Goal: Task Accomplishment & Management: Complete application form

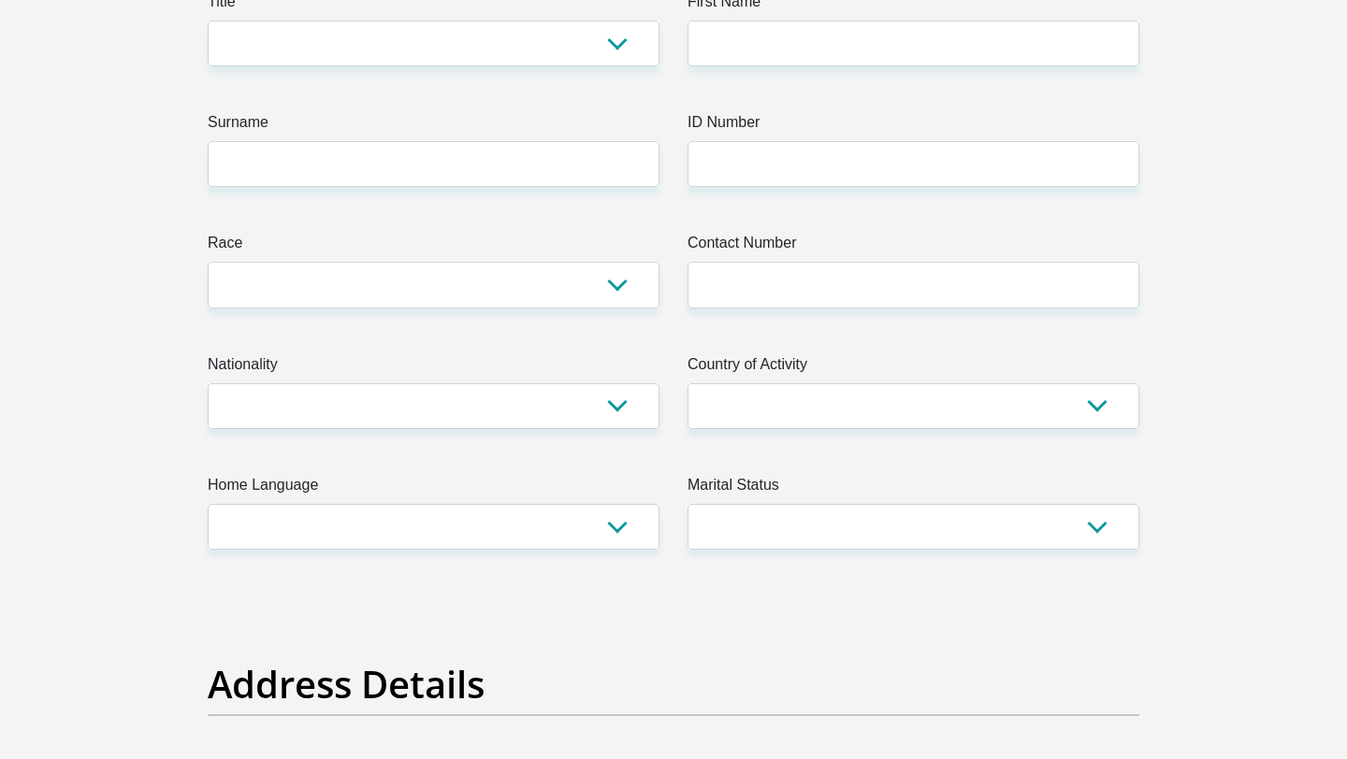
scroll to position [22, 0]
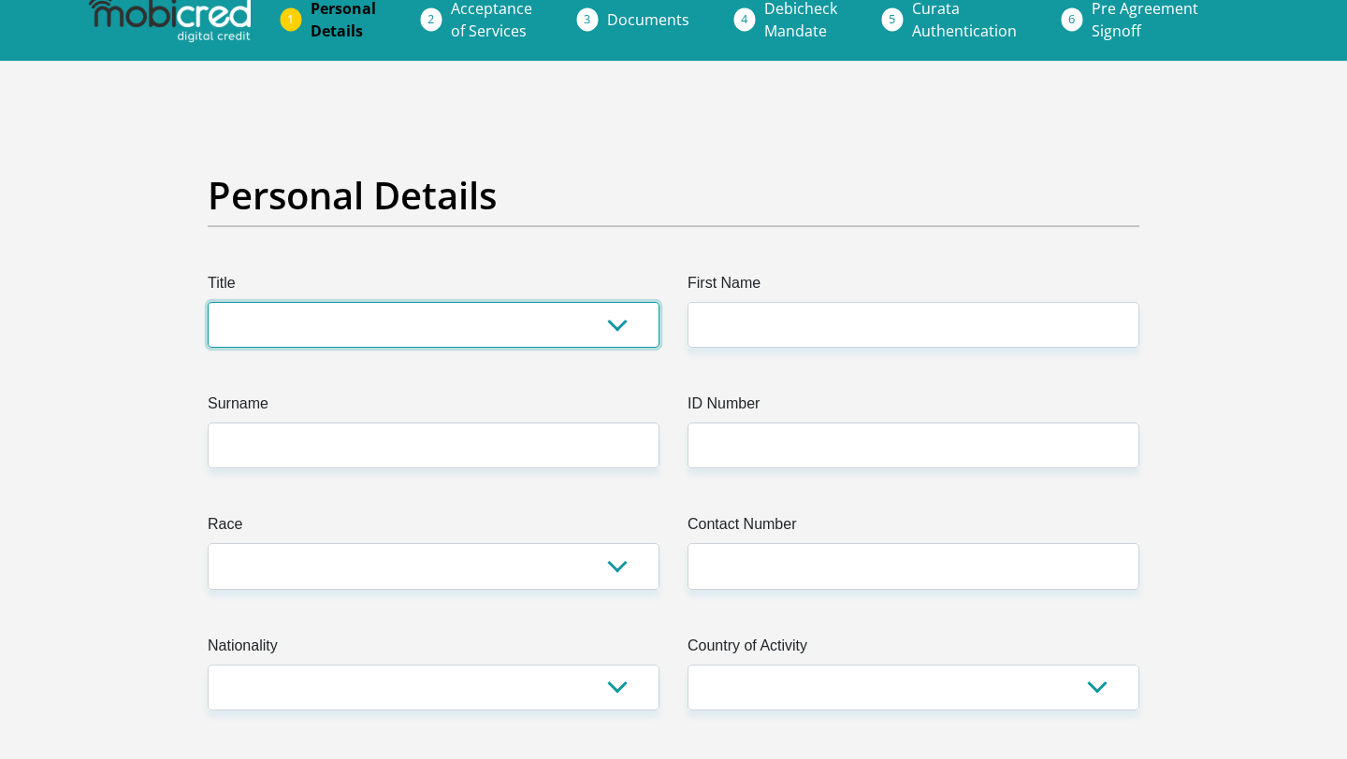
click at [330, 329] on select "Mr Ms Mrs Dr [PERSON_NAME]" at bounding box center [434, 325] width 452 height 46
select select "Mr"
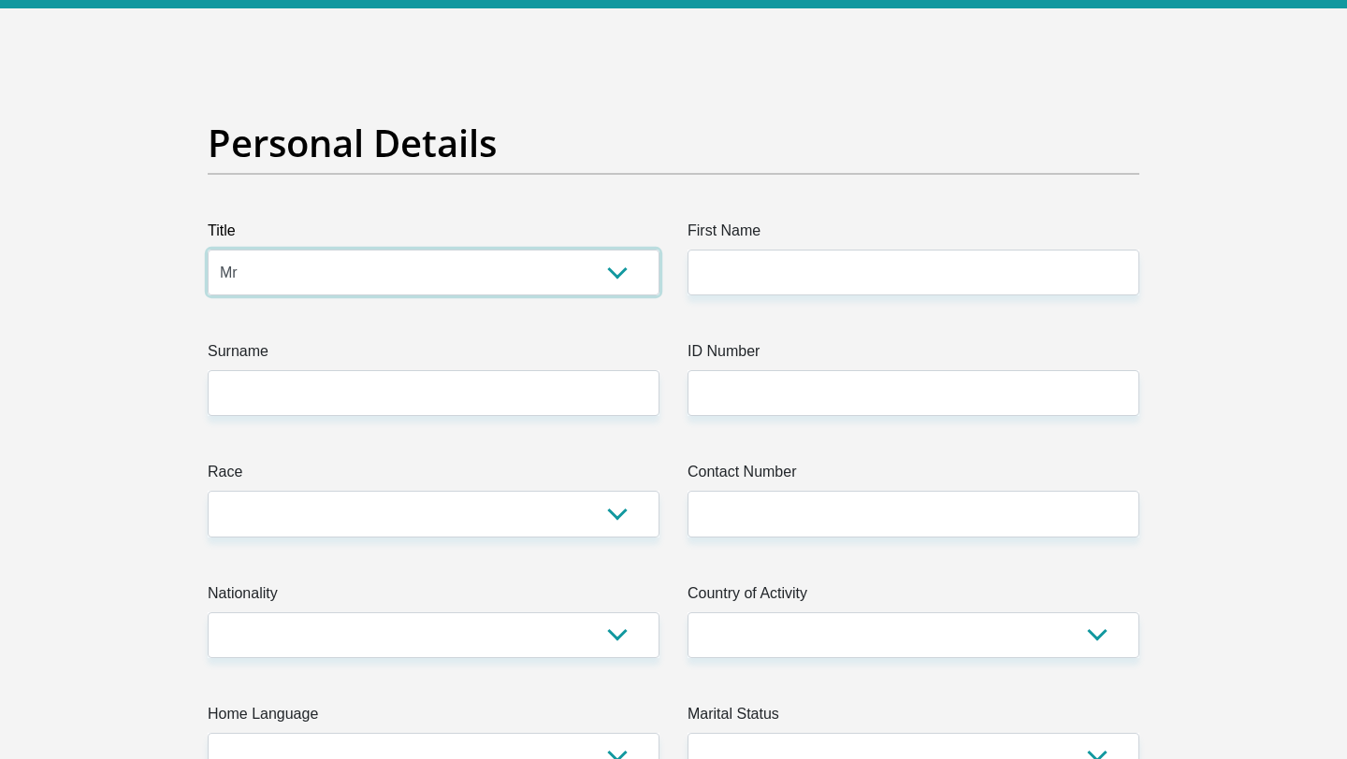
scroll to position [150, 0]
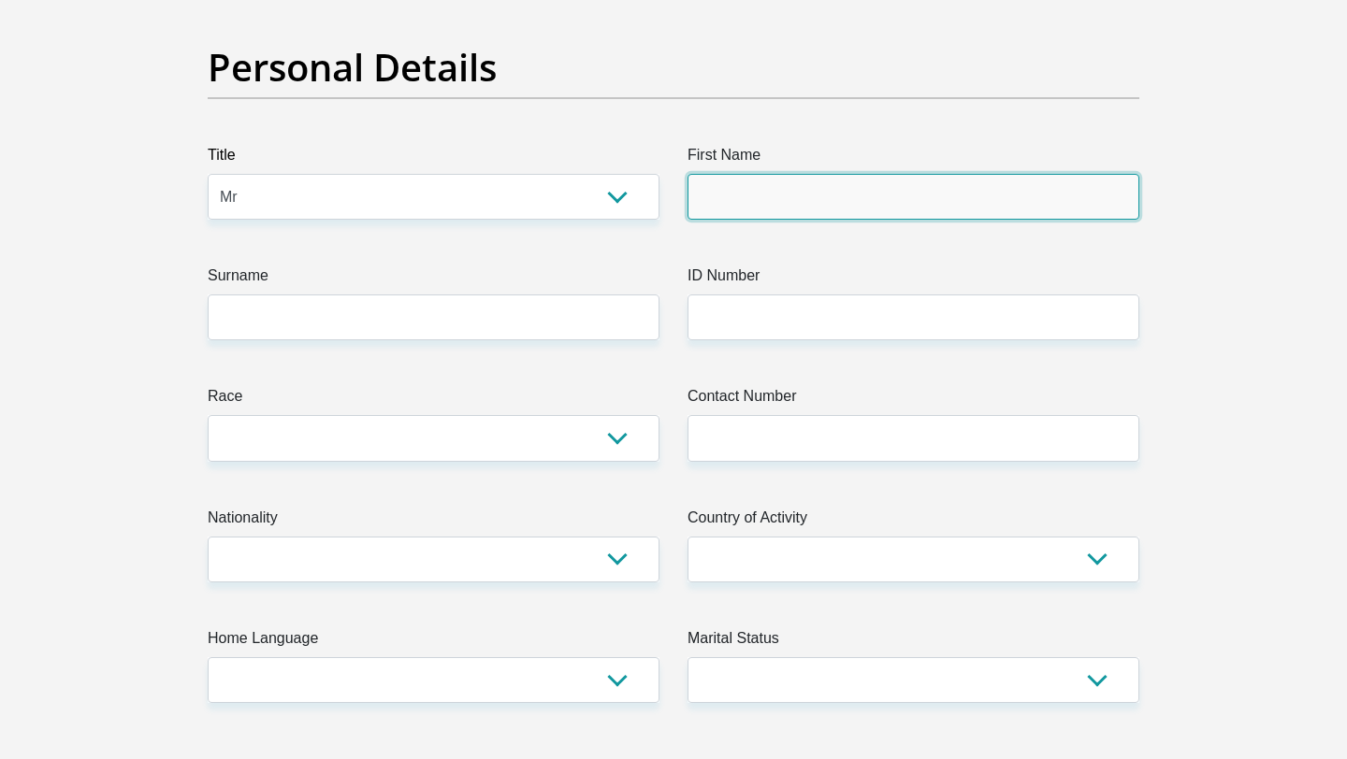
click at [778, 179] on input "First Name" at bounding box center [913, 197] width 452 height 46
type input "JohnNhlanhla"
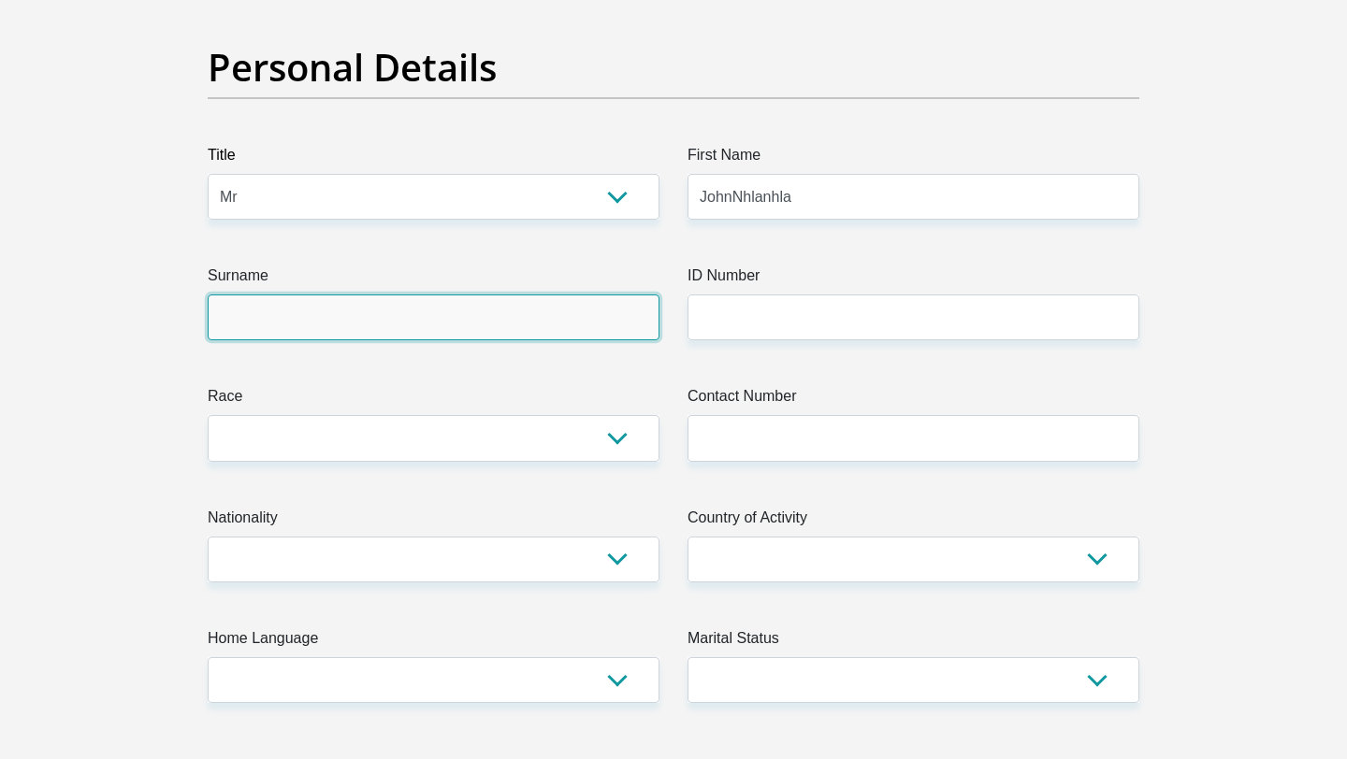
type input "Mehlomakulu"
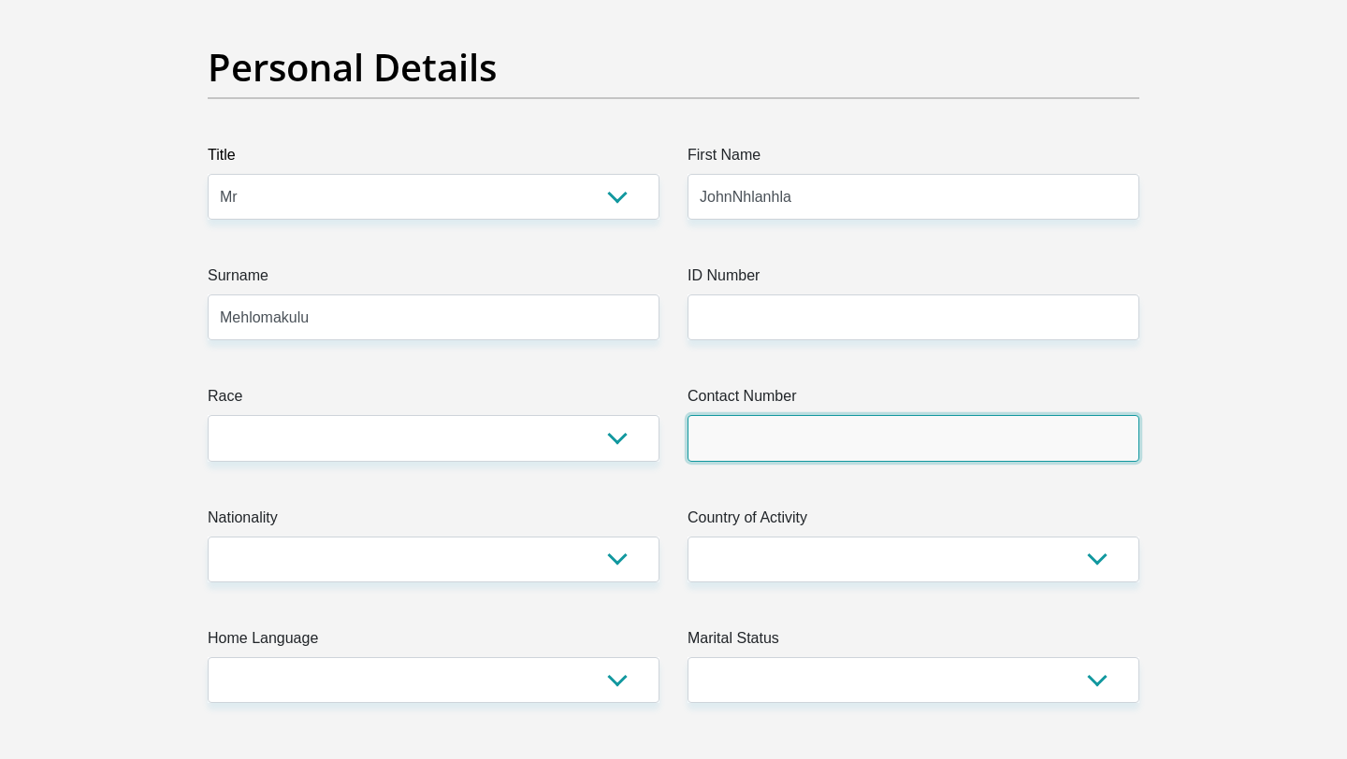
type input "0817434365"
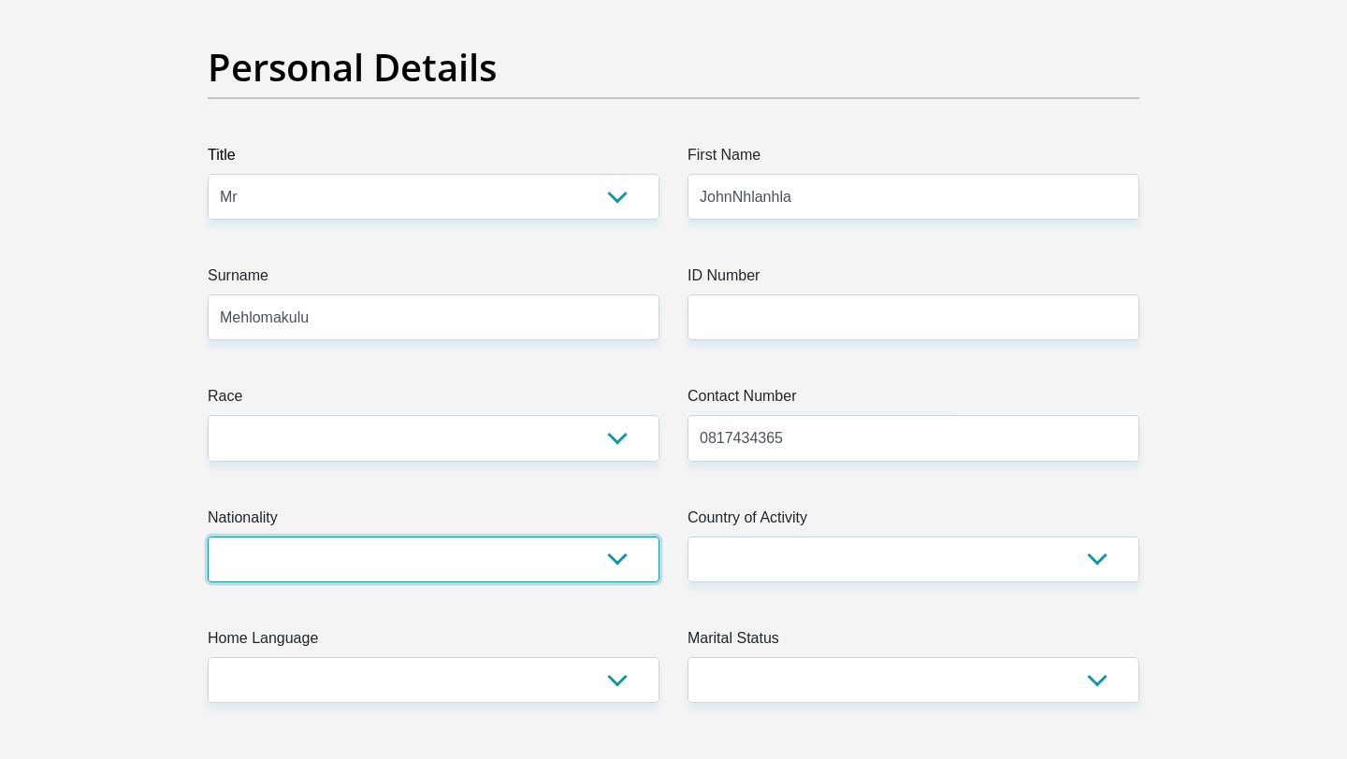
select select "ZAF"
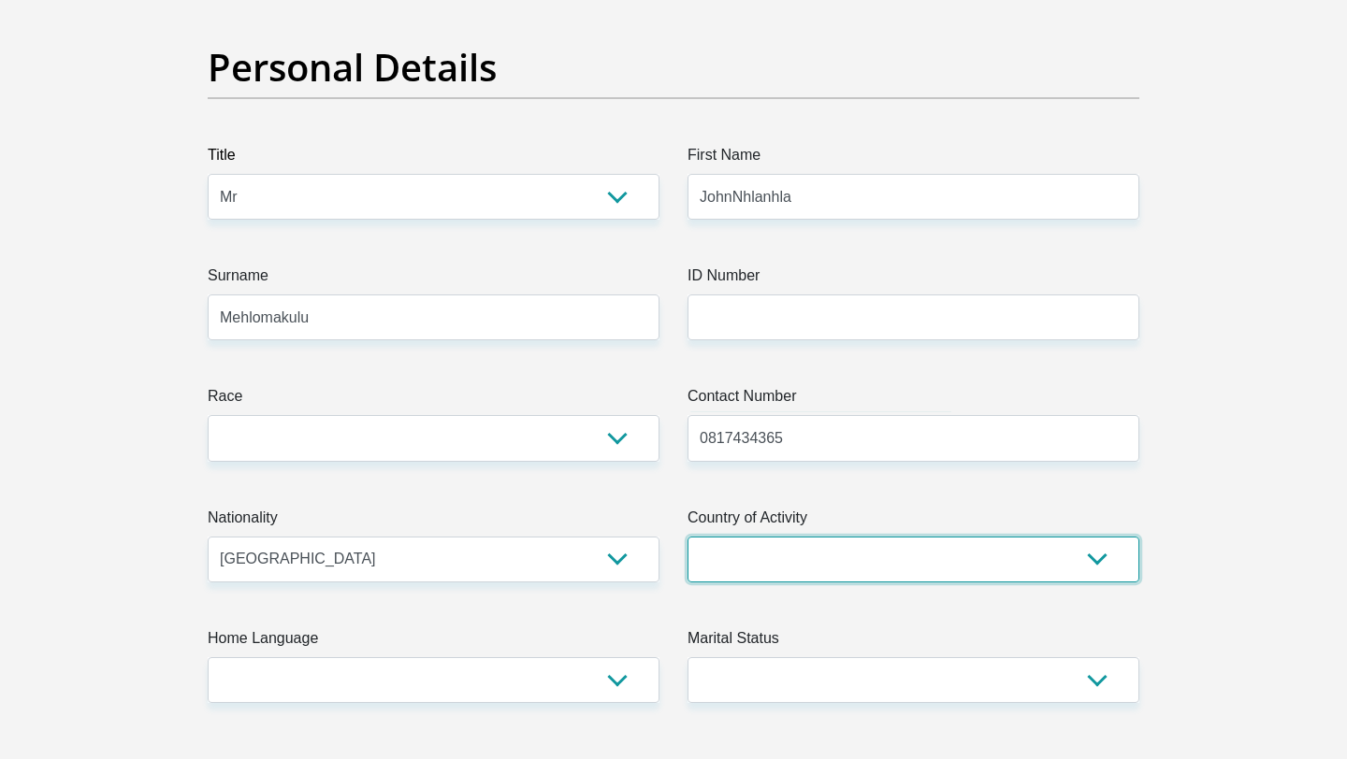
select select "ZAF"
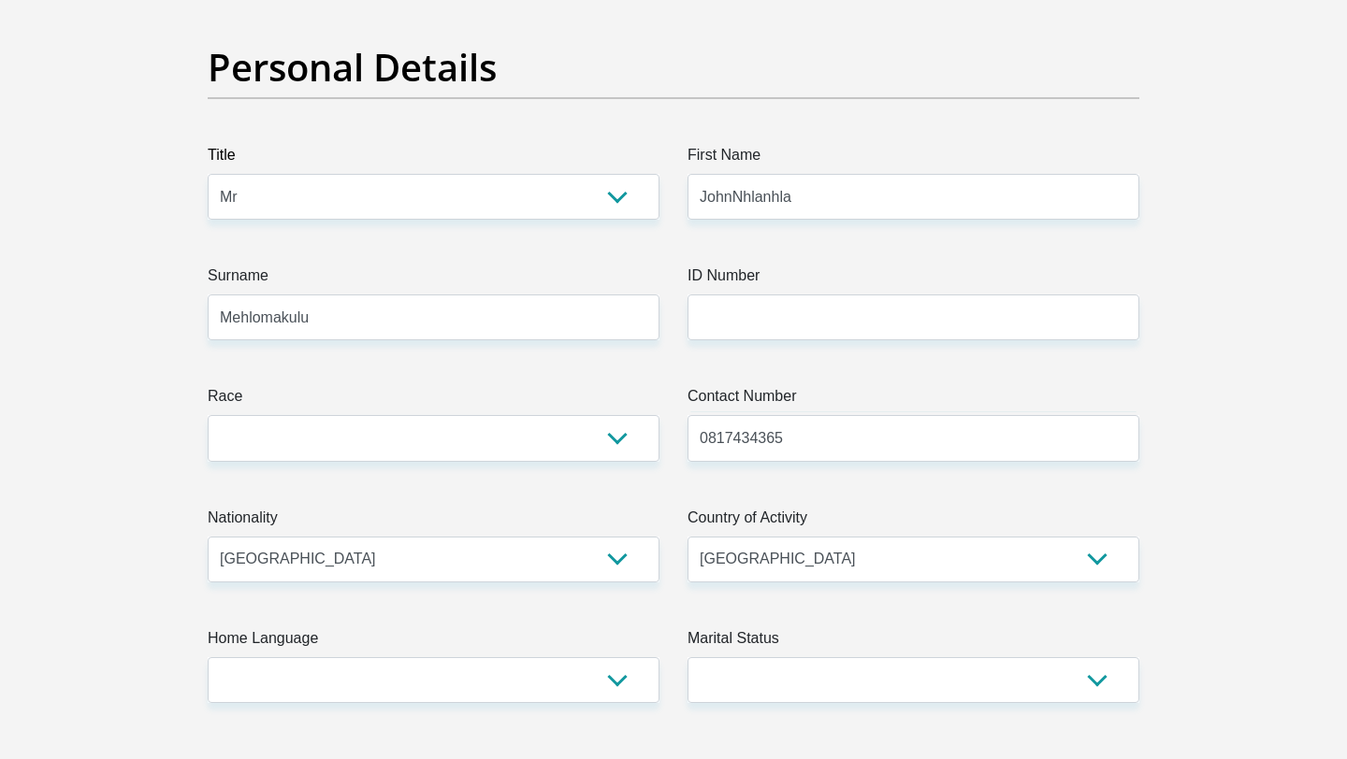
type input "[STREET_ADDRESS]"
type input "[GEOGRAPHIC_DATA]"
type input "1459"
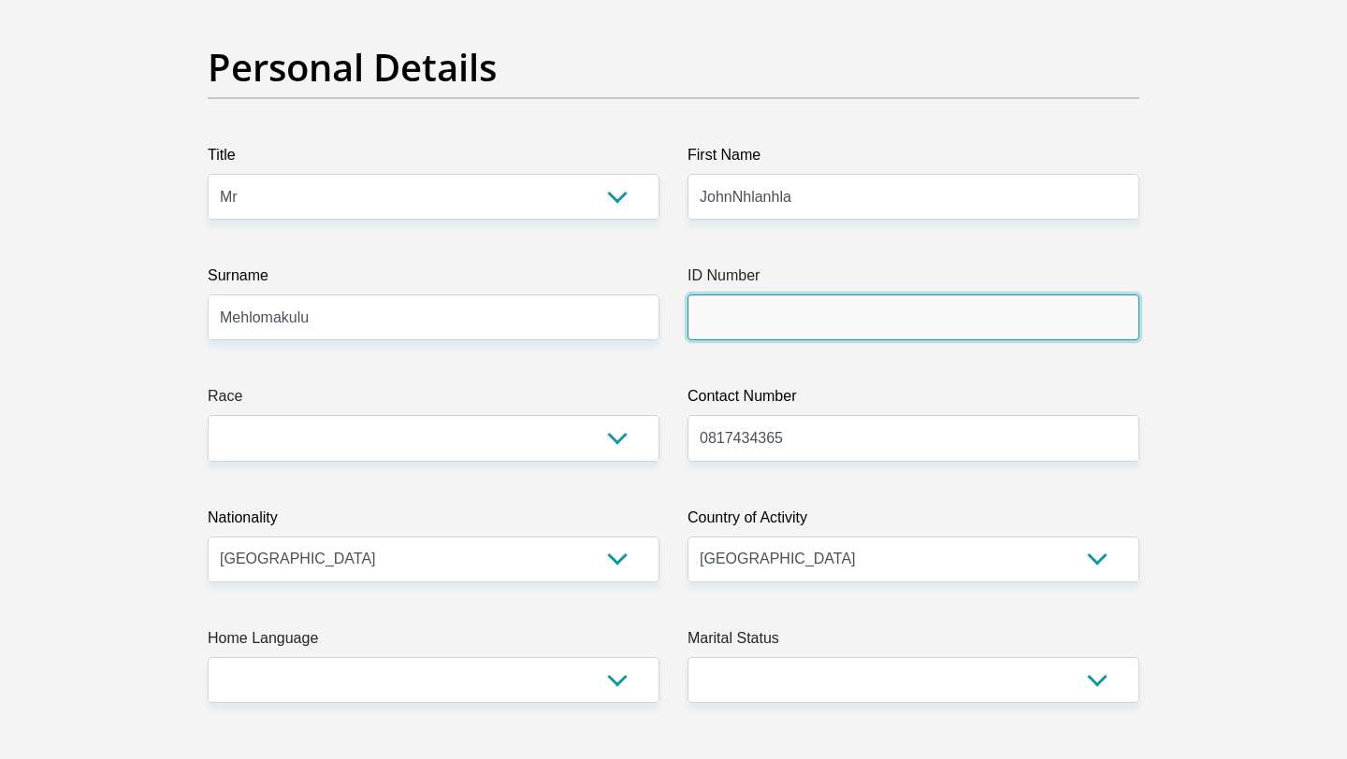
click at [718, 320] on input "ID Number" at bounding box center [913, 318] width 452 height 46
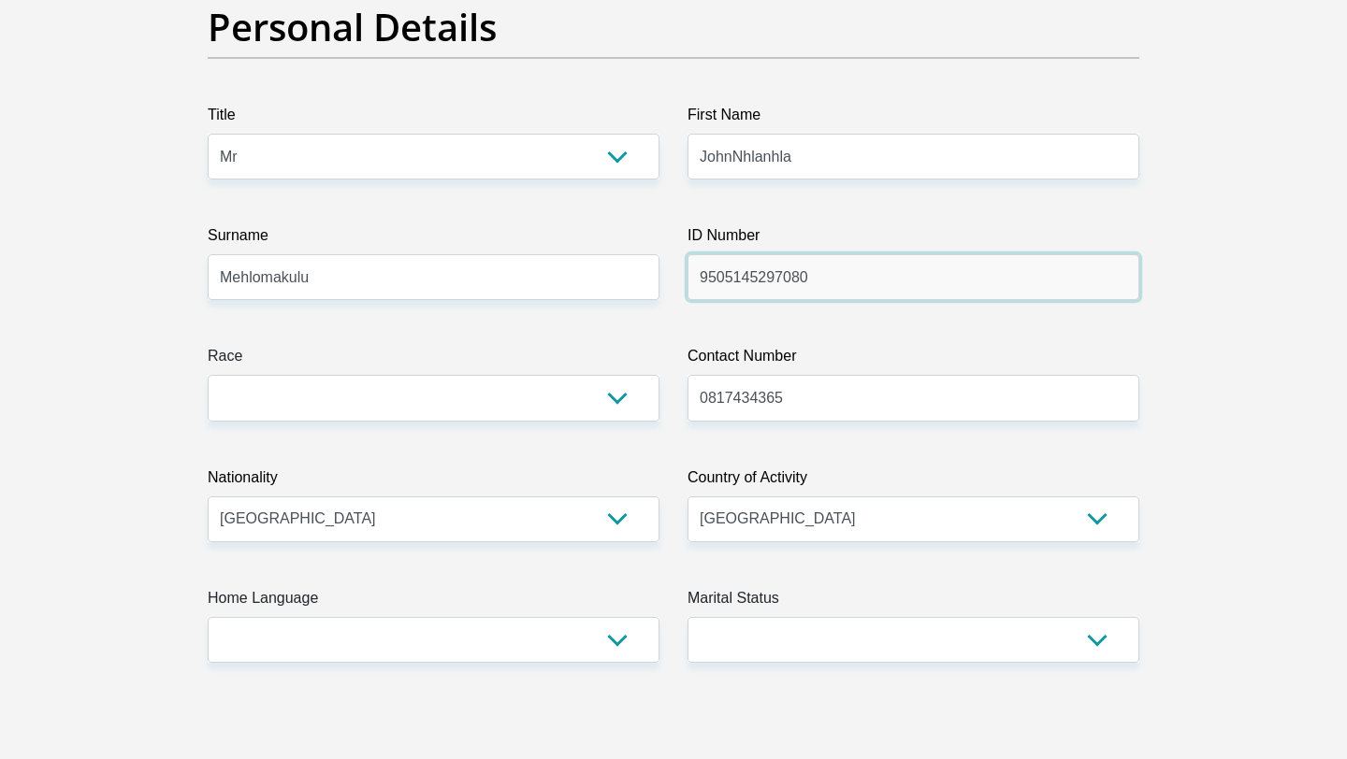
scroll to position [192, 0]
type input "9505145297080"
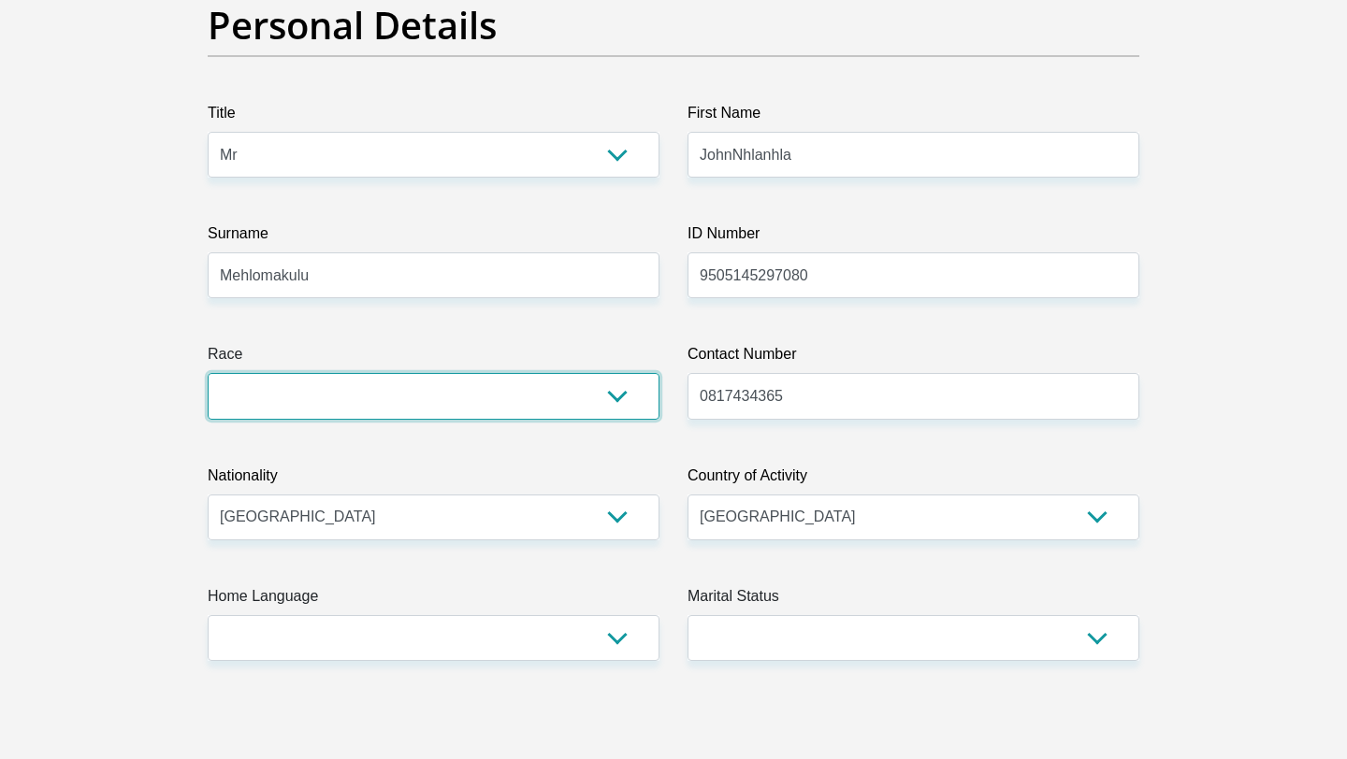
click at [590, 390] on select "Black Coloured Indian White Other" at bounding box center [434, 396] width 452 height 46
select select "1"
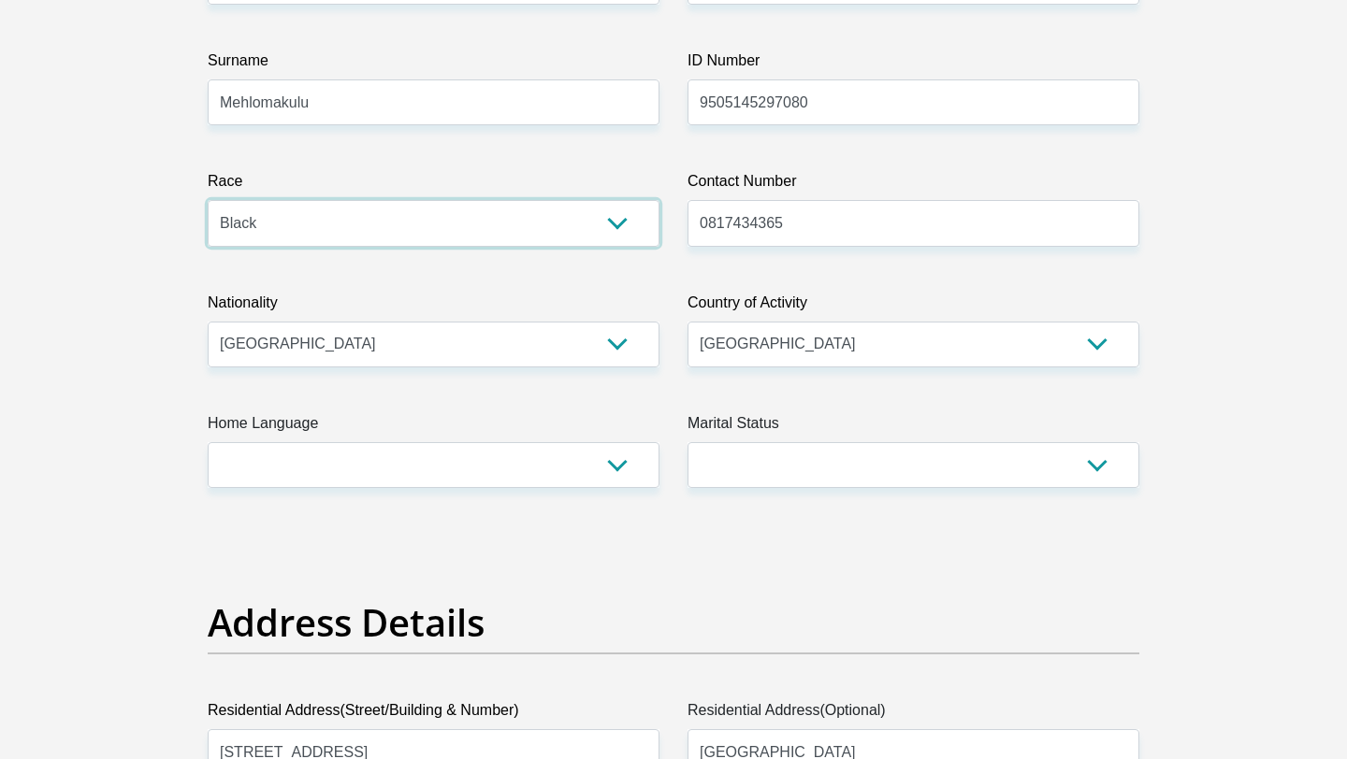
scroll to position [370, 0]
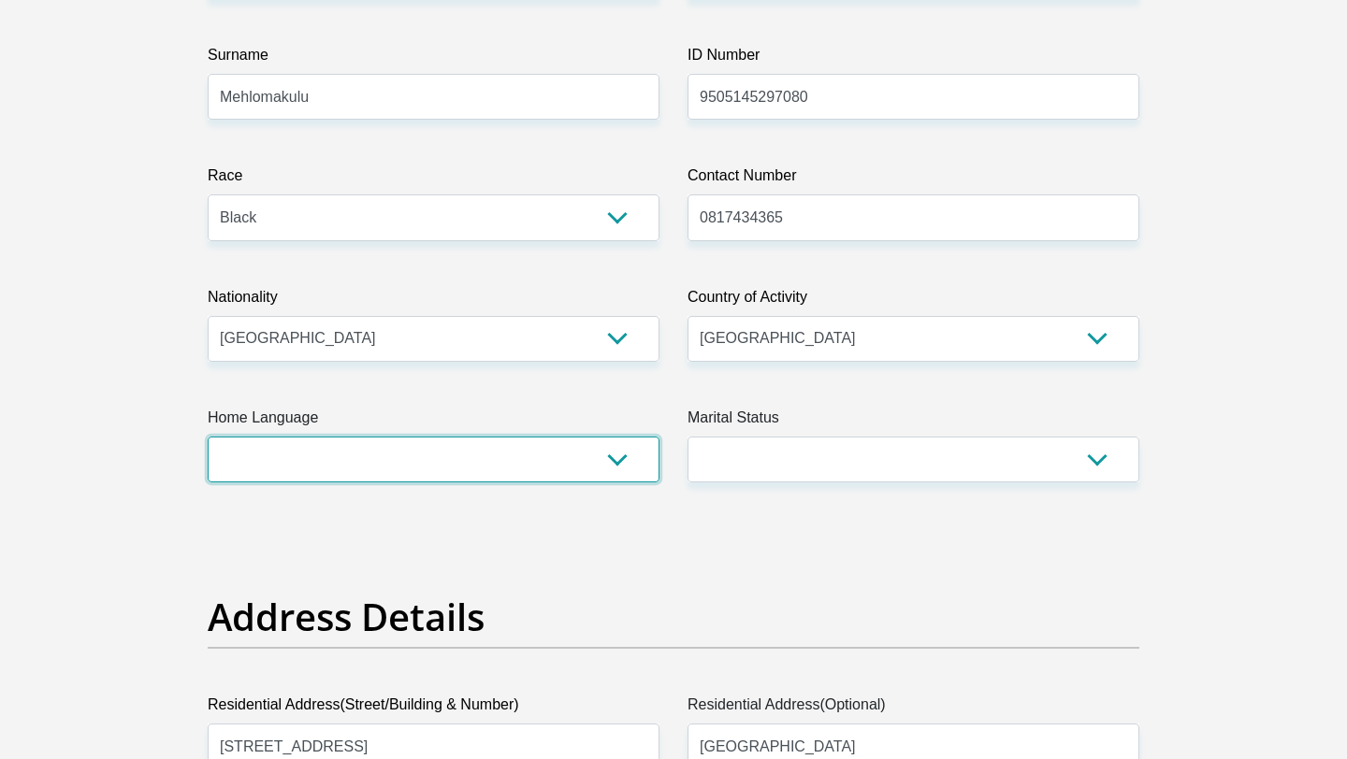
click at [488, 453] on select "Afrikaans English Sepedi South Ndebele Southern Sotho Swati Tsonga Tswana Venda…" at bounding box center [434, 460] width 452 height 46
click at [478, 457] on select "Afrikaans English Sepedi South Ndebele Southern Sotho Swati Tsonga Tswana Venda…" at bounding box center [434, 460] width 452 height 46
select select "xho"
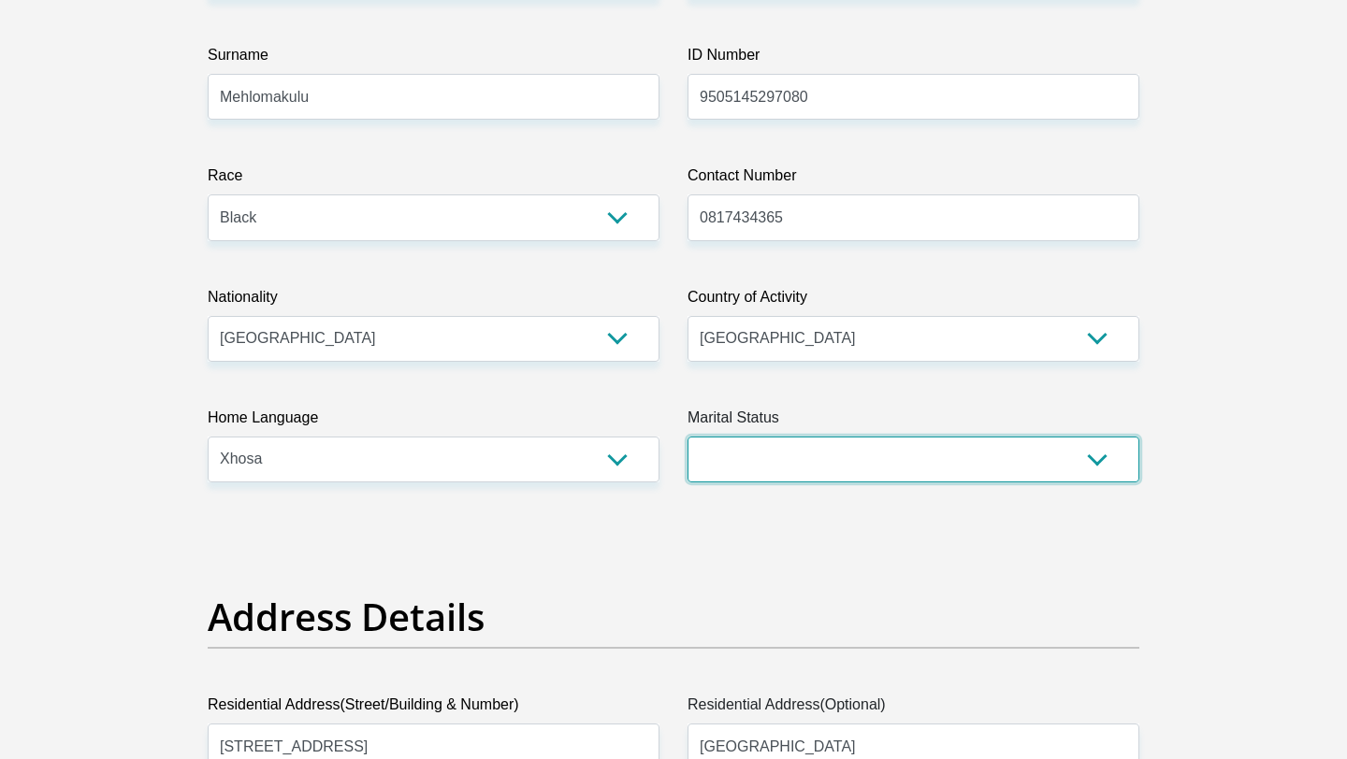
click at [809, 455] on select "Married ANC Single Divorced Widowed Married COP or Customary Law" at bounding box center [913, 460] width 452 height 46
select select "2"
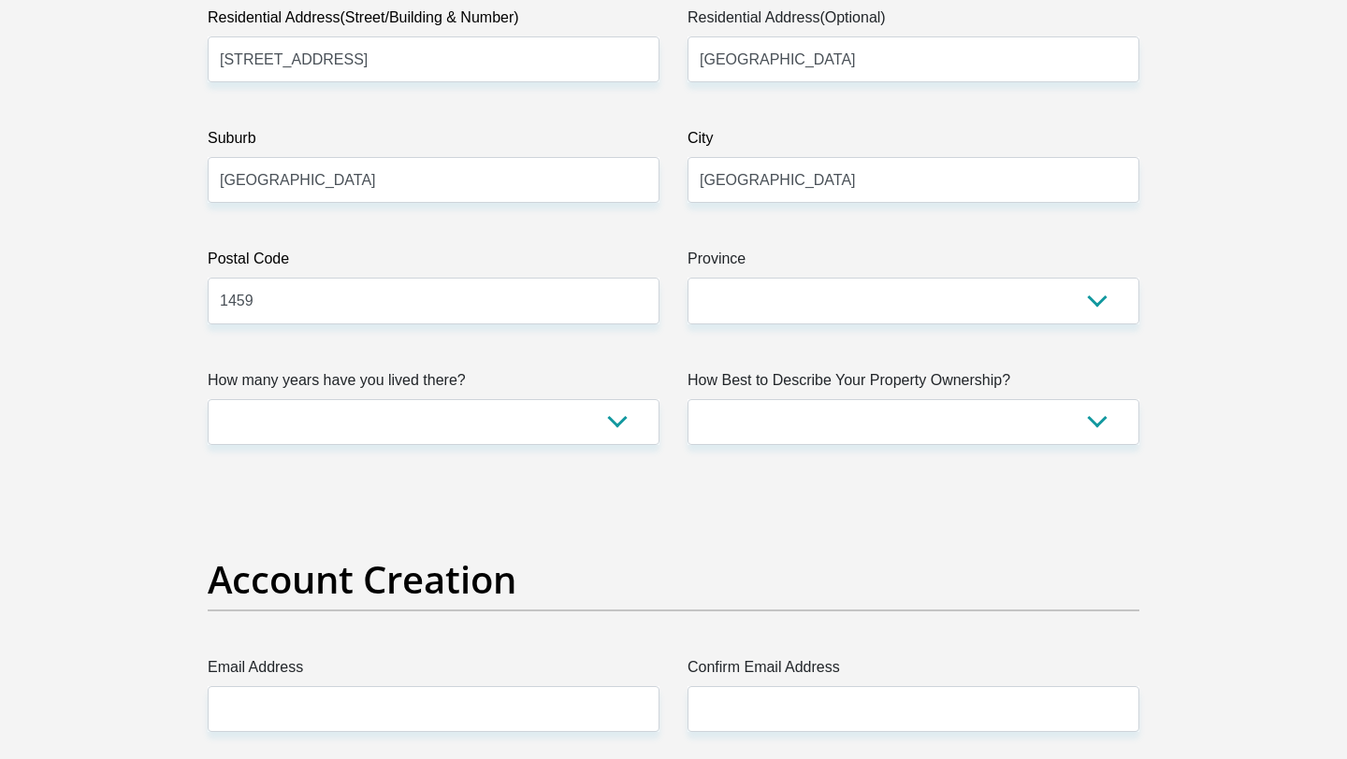
scroll to position [1138, 0]
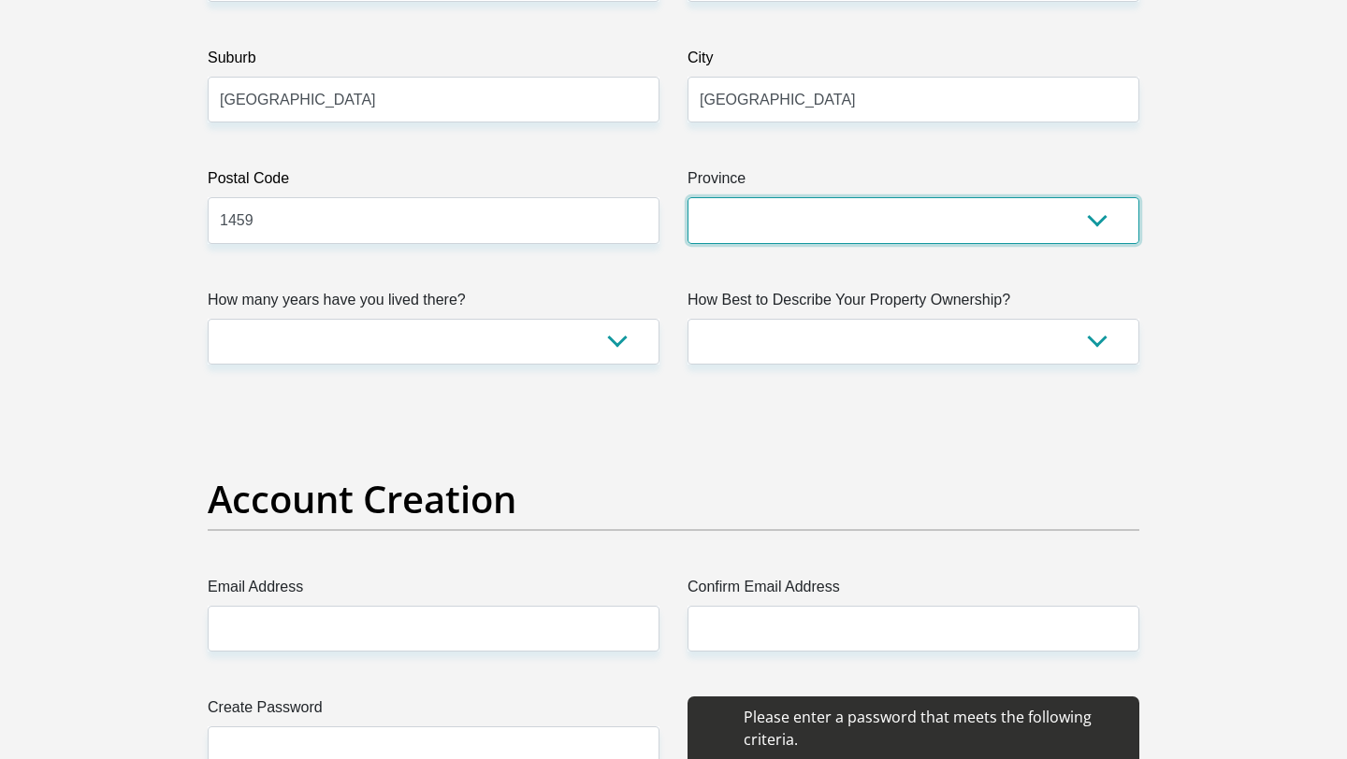
click at [768, 212] on select "Eastern Cape Free State [GEOGRAPHIC_DATA] [GEOGRAPHIC_DATA][DATE] [GEOGRAPHIC_D…" at bounding box center [913, 220] width 452 height 46
select select "Gauteng"
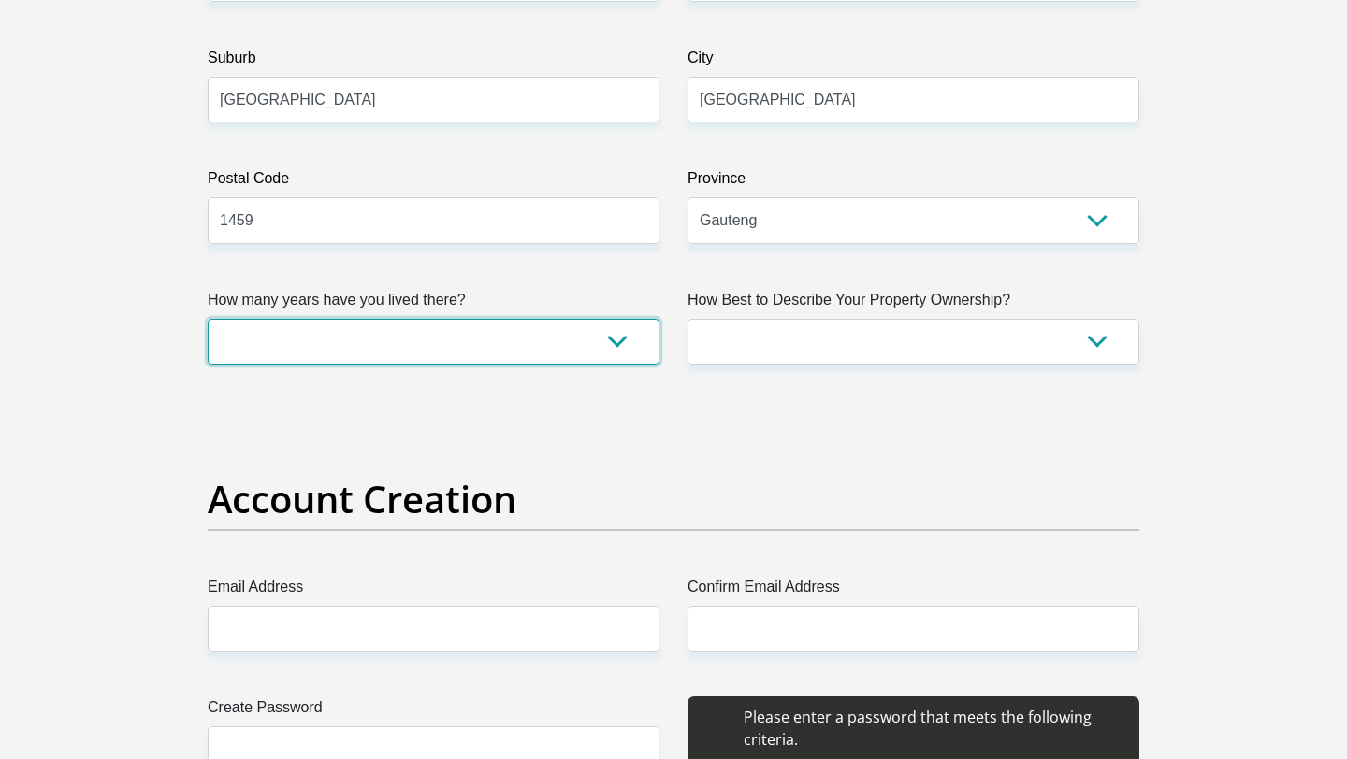
click at [564, 354] on select "less than 1 year 1-3 years 3-5 years 5+ years" at bounding box center [434, 342] width 452 height 46
select select "5"
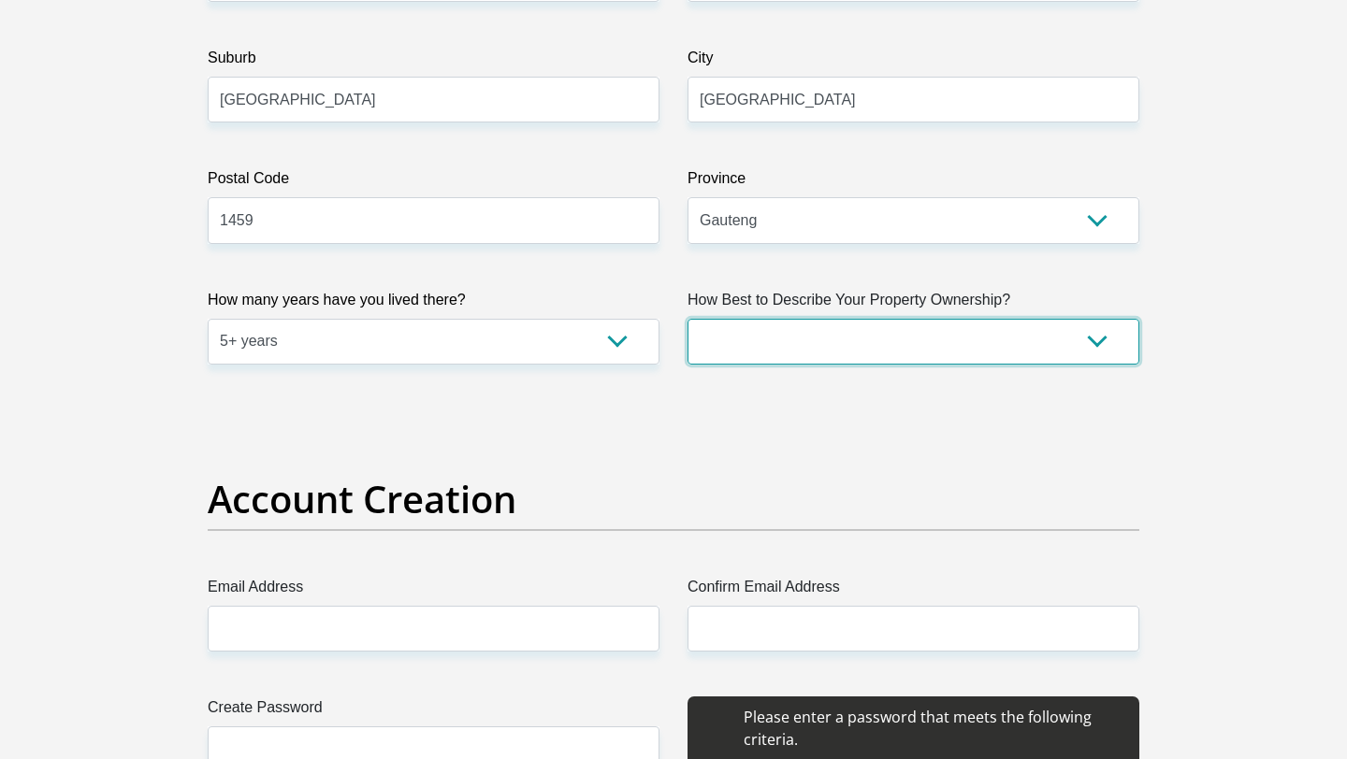
click at [916, 351] on select "Owned Rented Family Owned Company Dwelling" at bounding box center [913, 342] width 452 height 46
select select "parents"
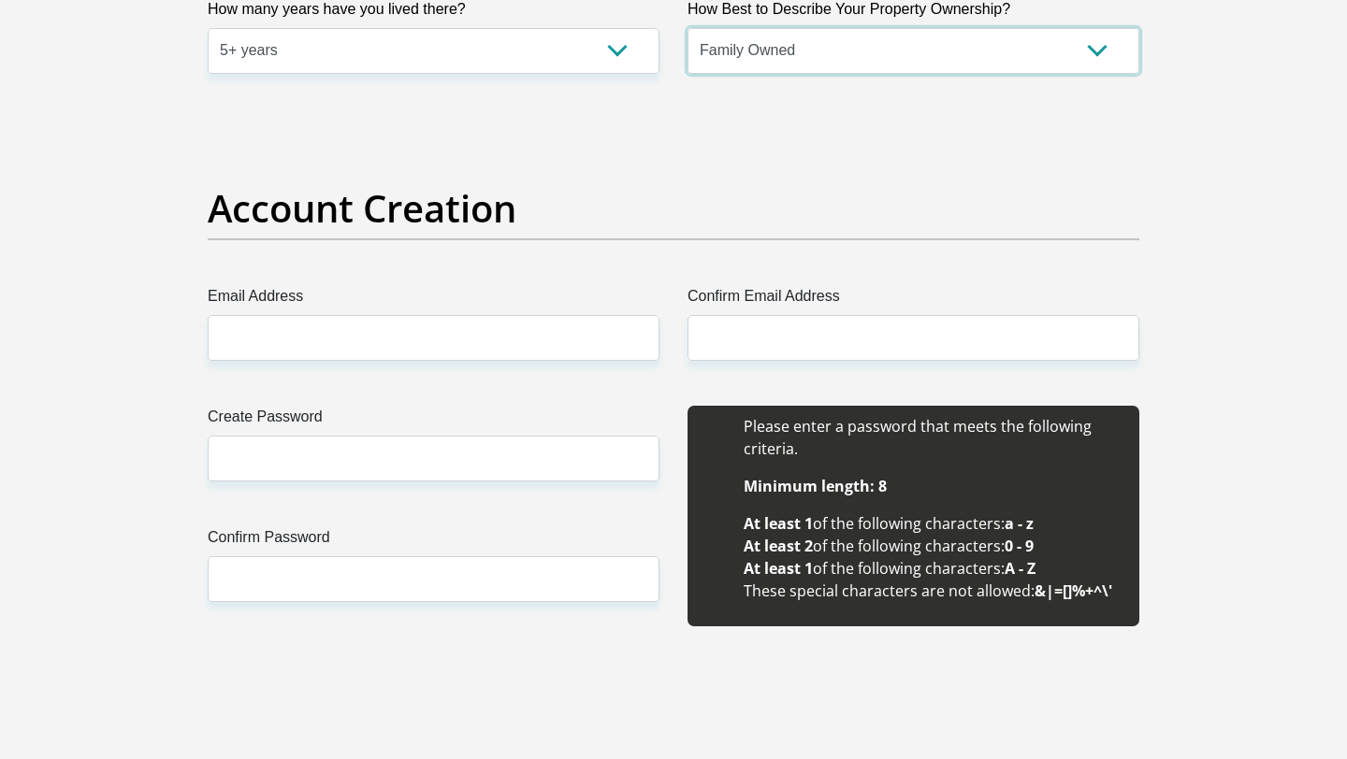
scroll to position [1430, 0]
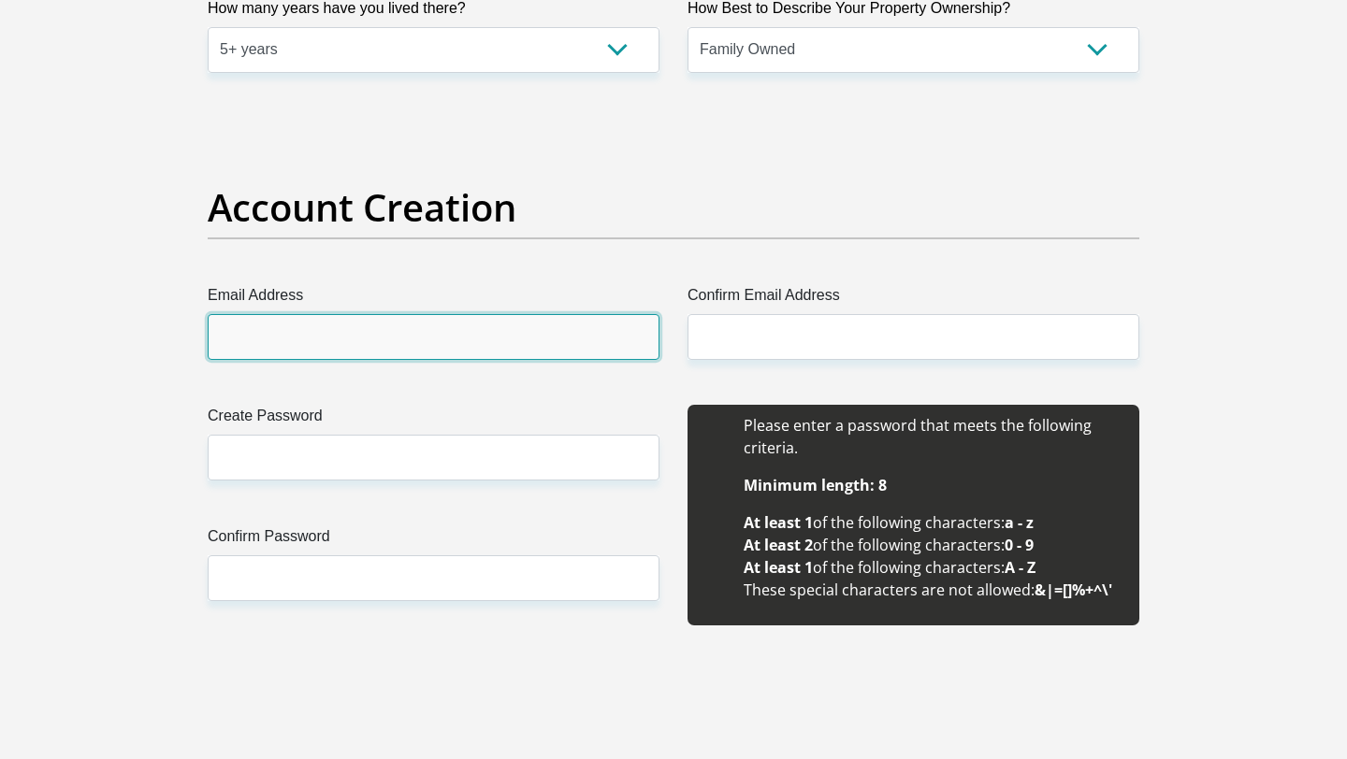
click at [363, 336] on input "Email Address" at bounding box center [434, 337] width 452 height 46
type input "[EMAIL_ADDRESS][DOMAIN_NAME]"
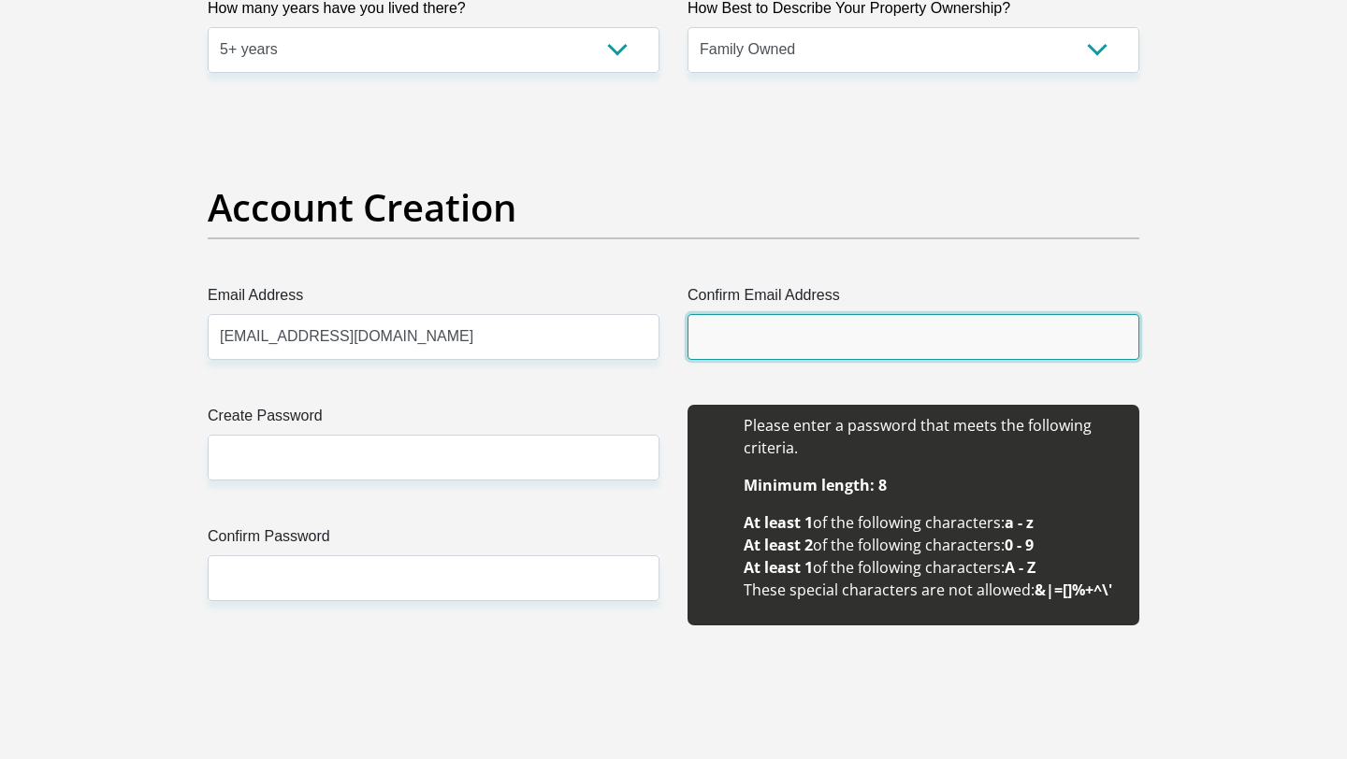
type input "[EMAIL_ADDRESS][DOMAIN_NAME]"
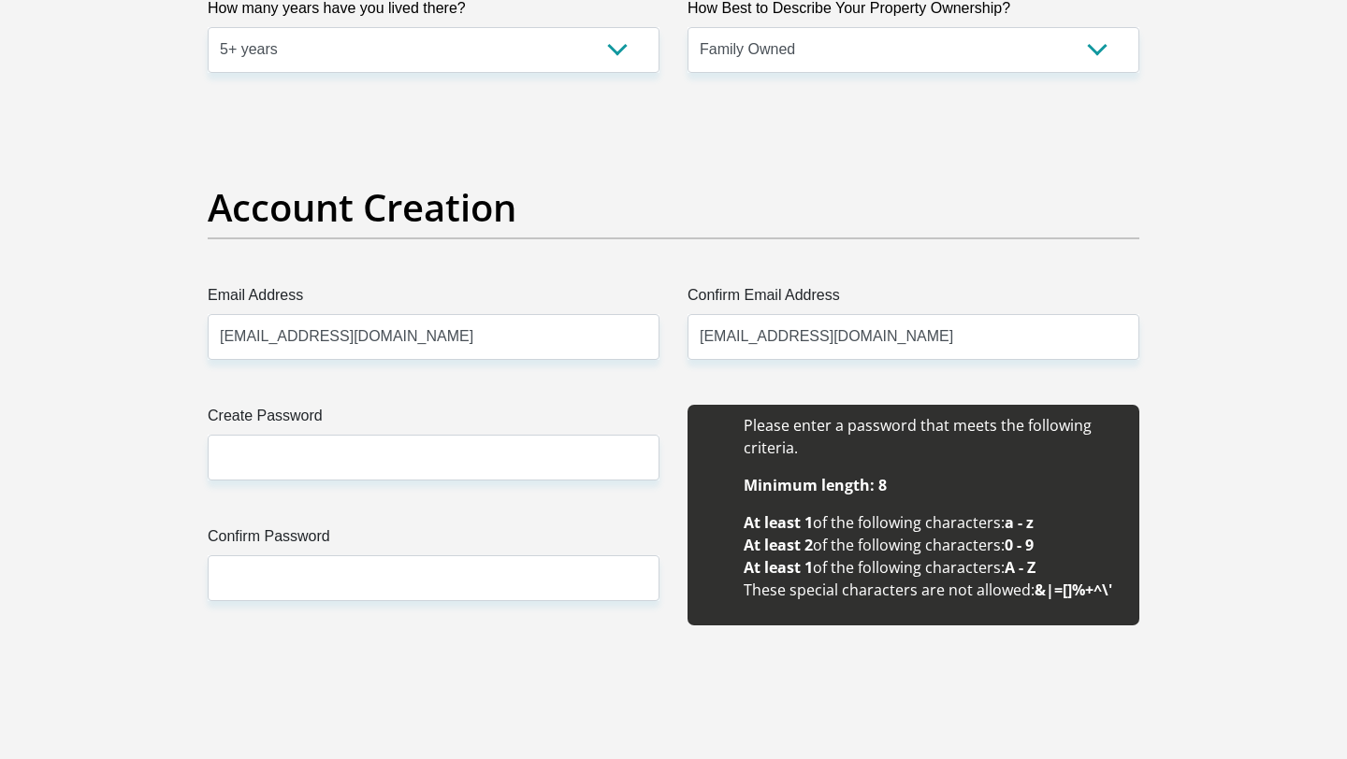
type input "[PERSON_NAME]"
type input "Mehlomakulu"
type input "0817434365"
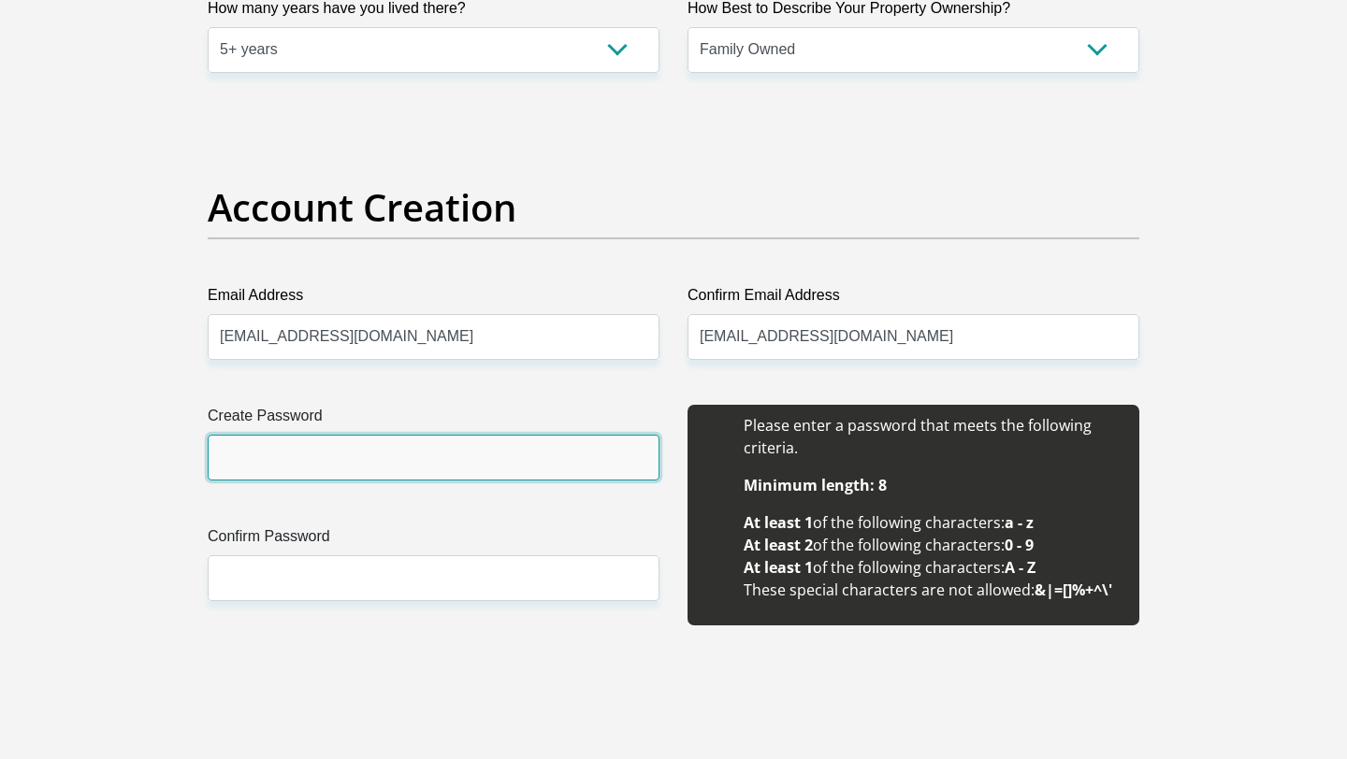
click at [363, 460] on input "Create Password" at bounding box center [434, 458] width 452 height 46
type input "Pashka950514"
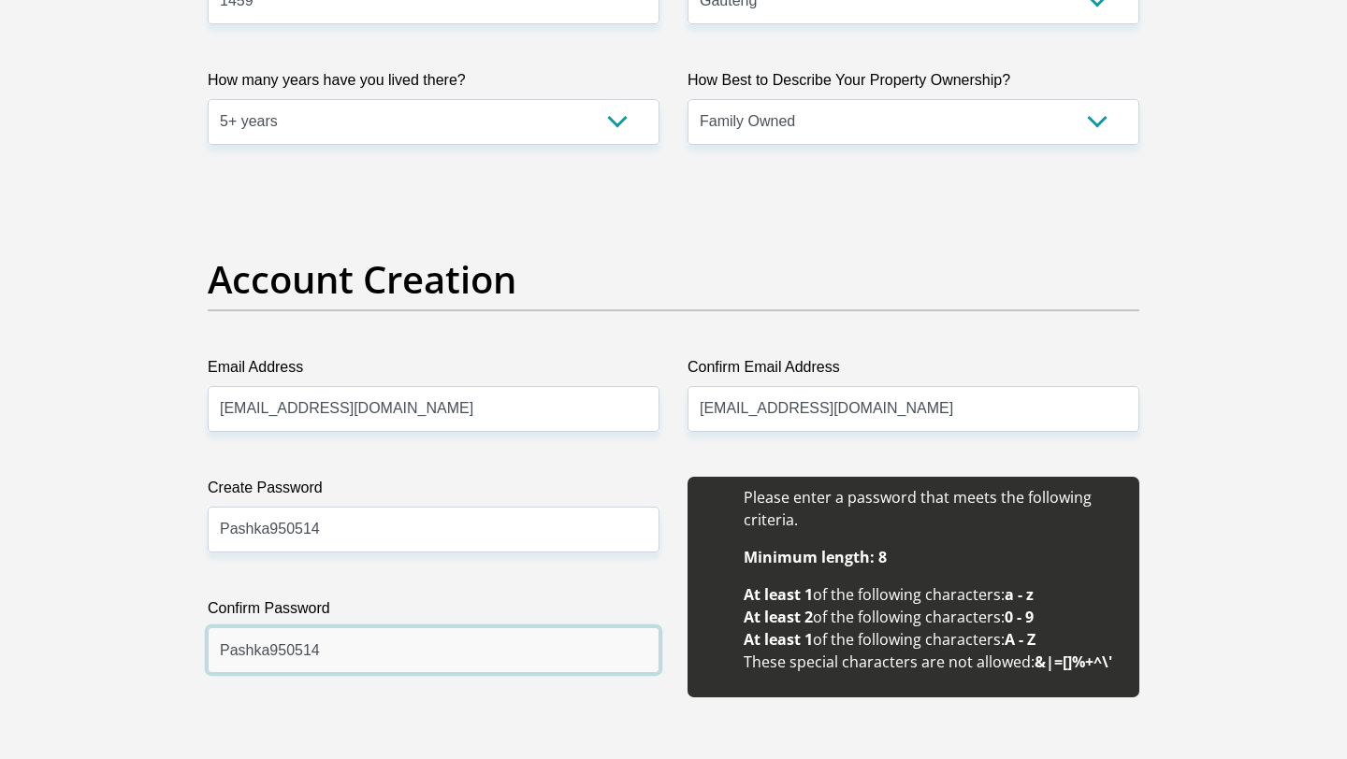
scroll to position [1433, 0]
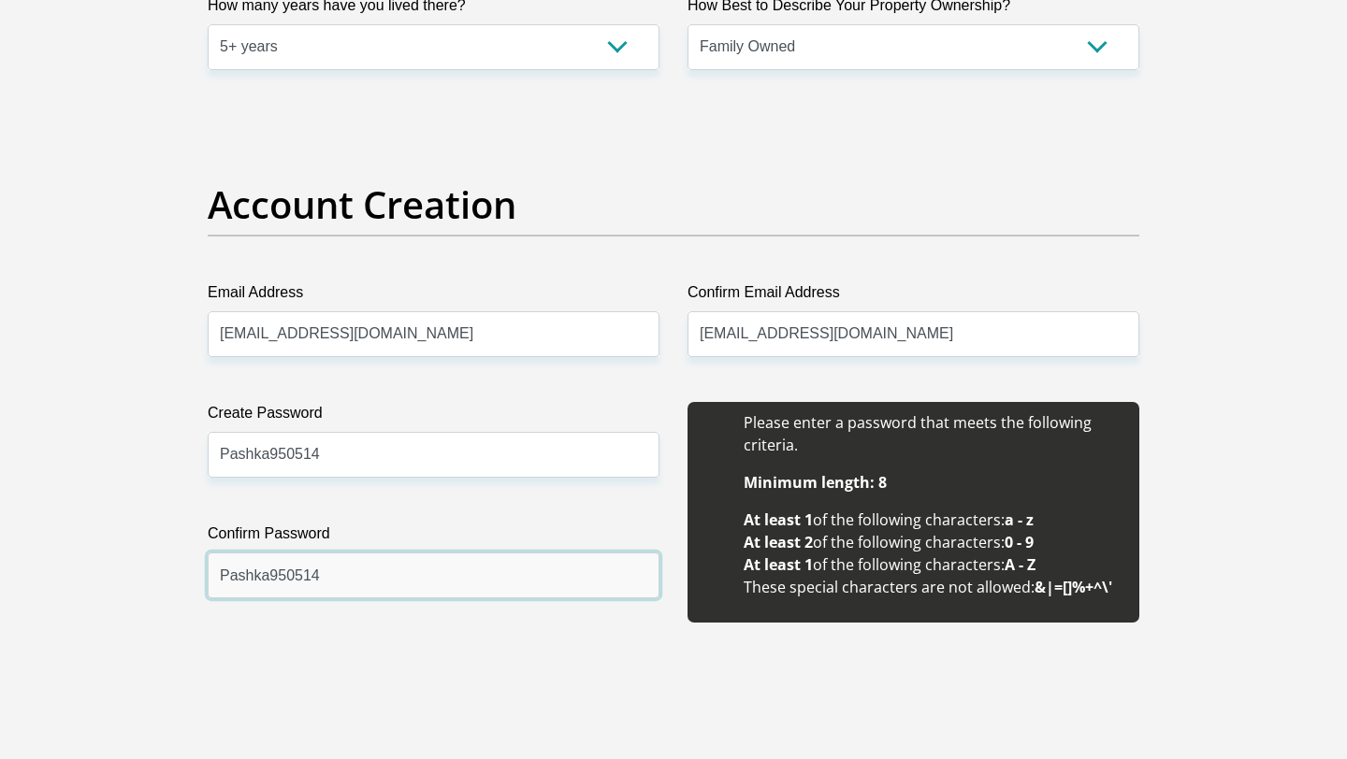
type input "Pashka950514"
click at [345, 29] on select "less than 1 year 1-3 years 3-5 years 5+ years" at bounding box center [434, 47] width 452 height 46
click at [299, 51] on select "less than 1 year 1-3 years 3-5 years 5+ years" at bounding box center [434, 47] width 452 height 46
select select "5"
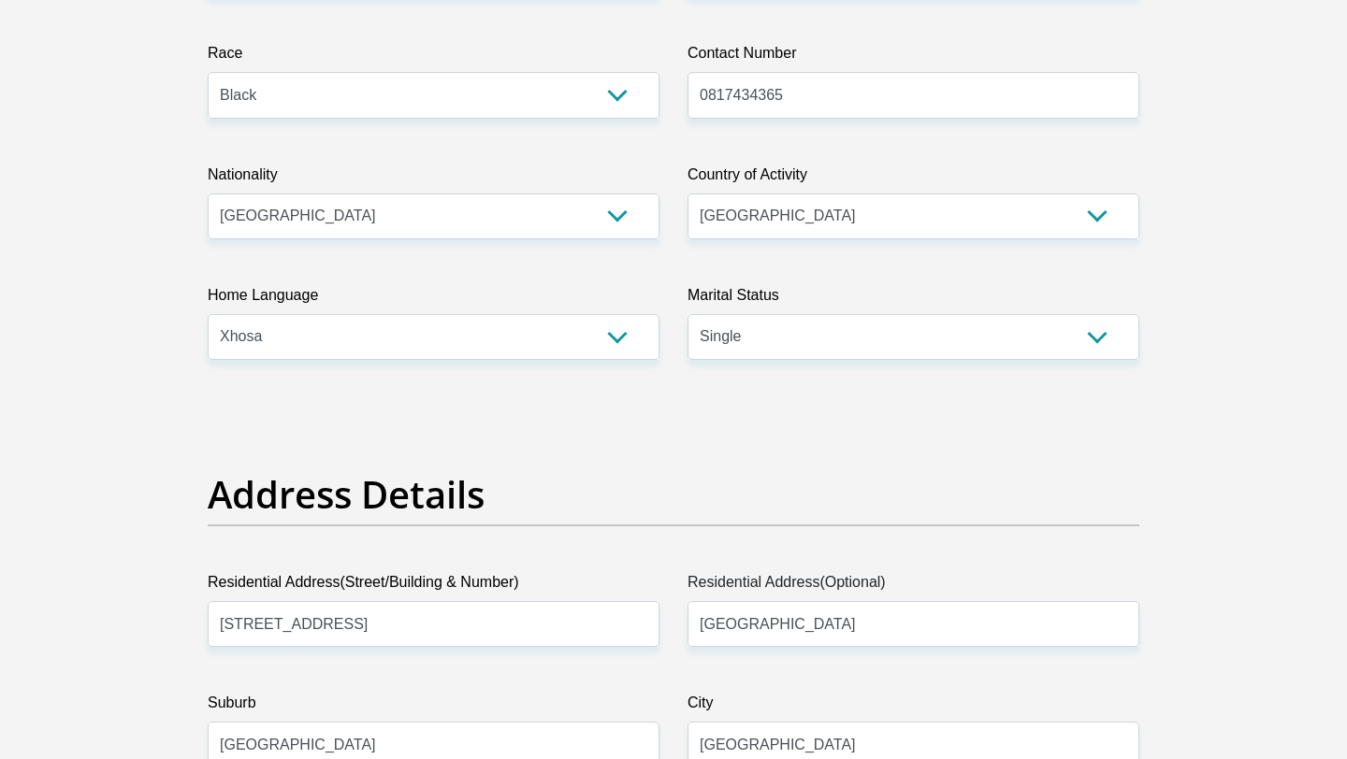
scroll to position [0, 0]
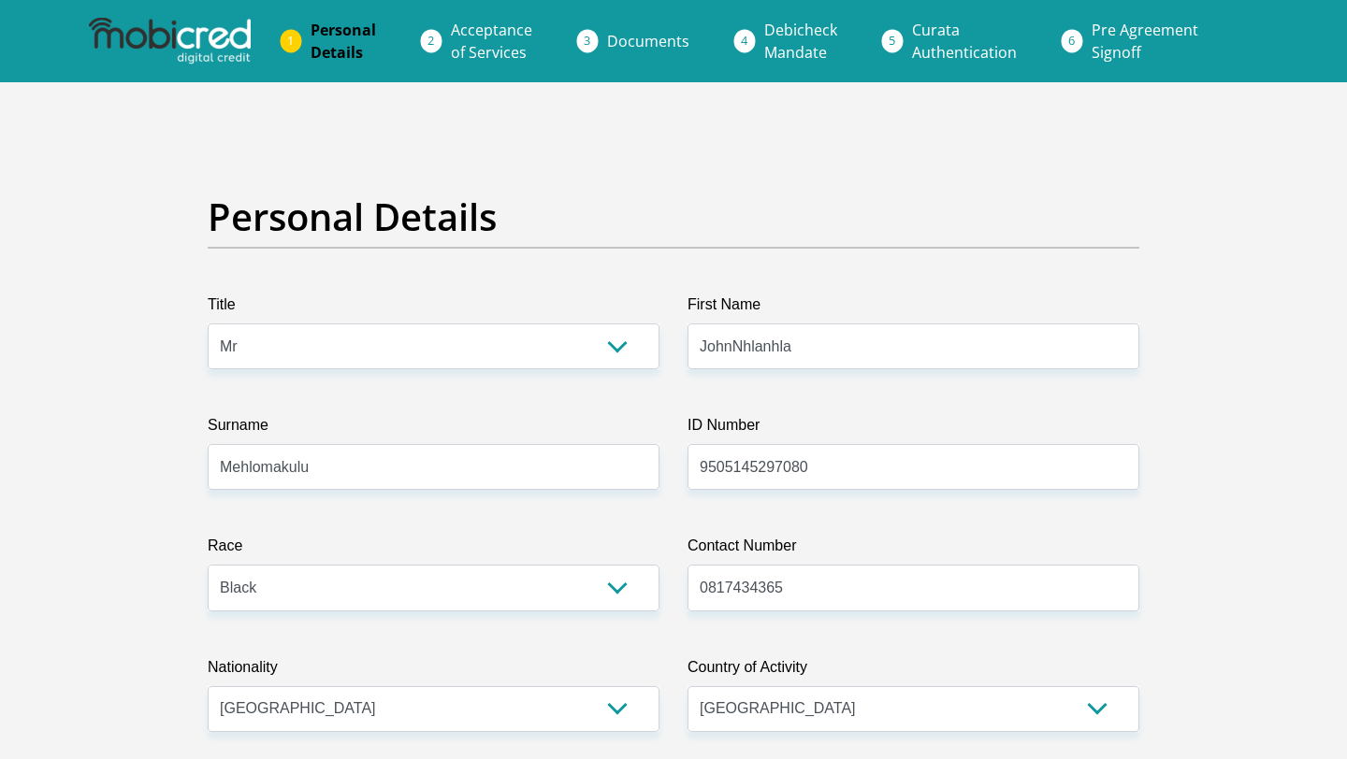
click at [599, 37] on li "Documents" at bounding box center [670, 40] width 157 height 37
click at [635, 41] on span "Documents" at bounding box center [648, 41] width 82 height 21
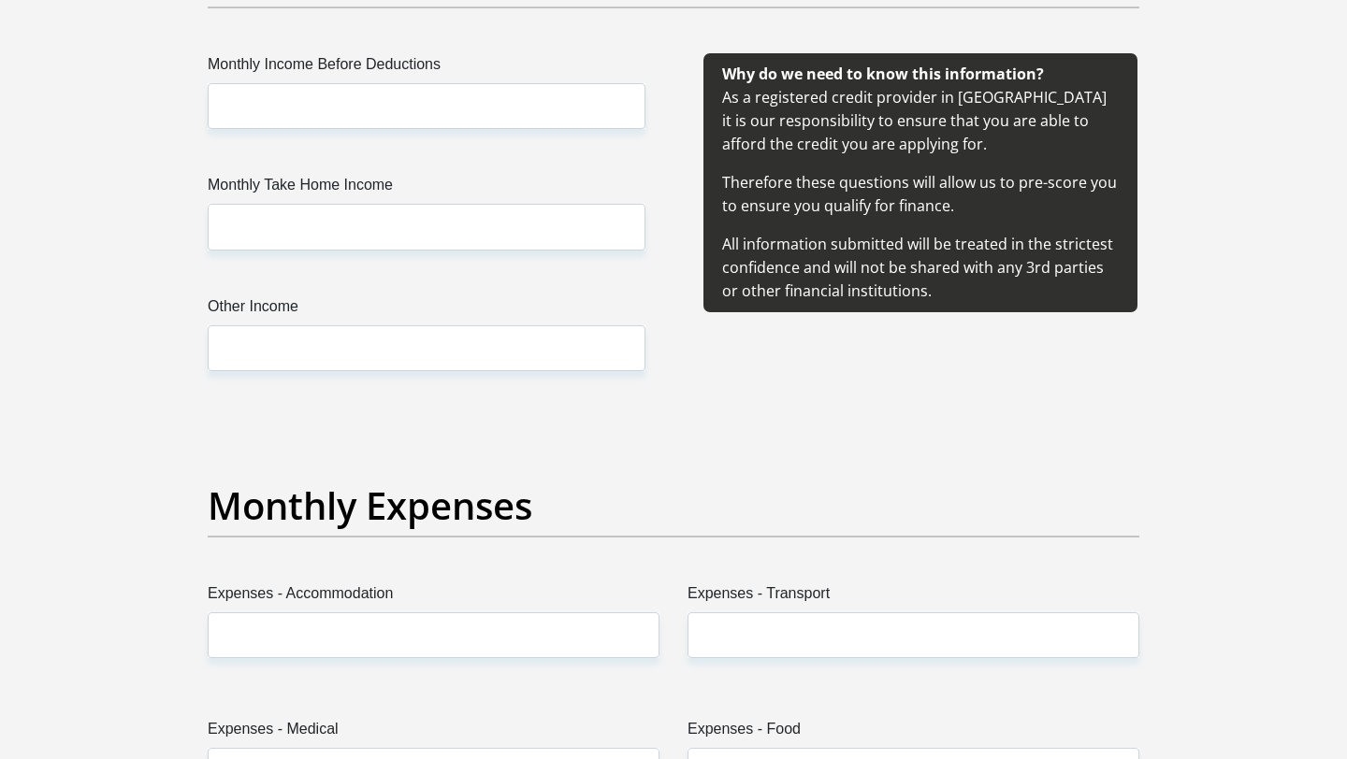
scroll to position [2265, 0]
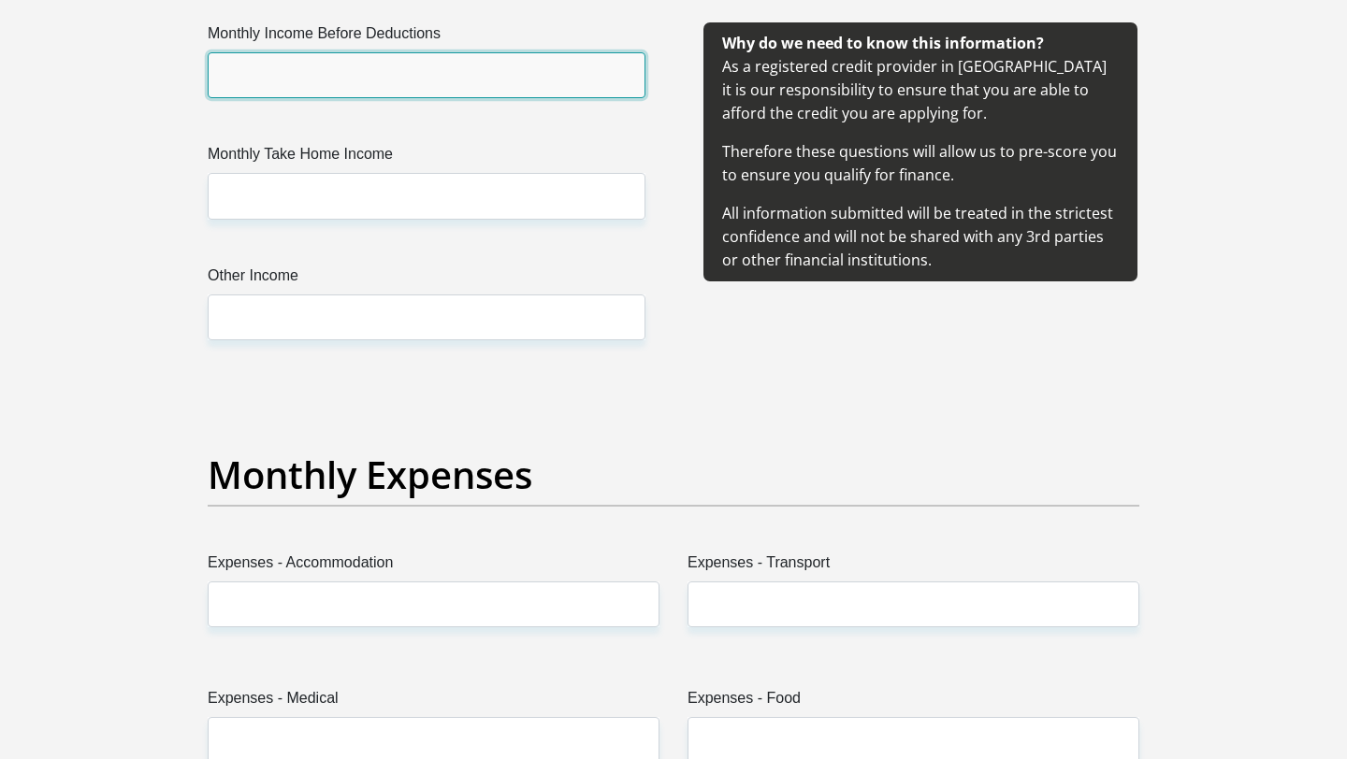
click at [311, 79] on input "Monthly Income Before Deductions" at bounding box center [427, 75] width 438 height 46
type input "15000"
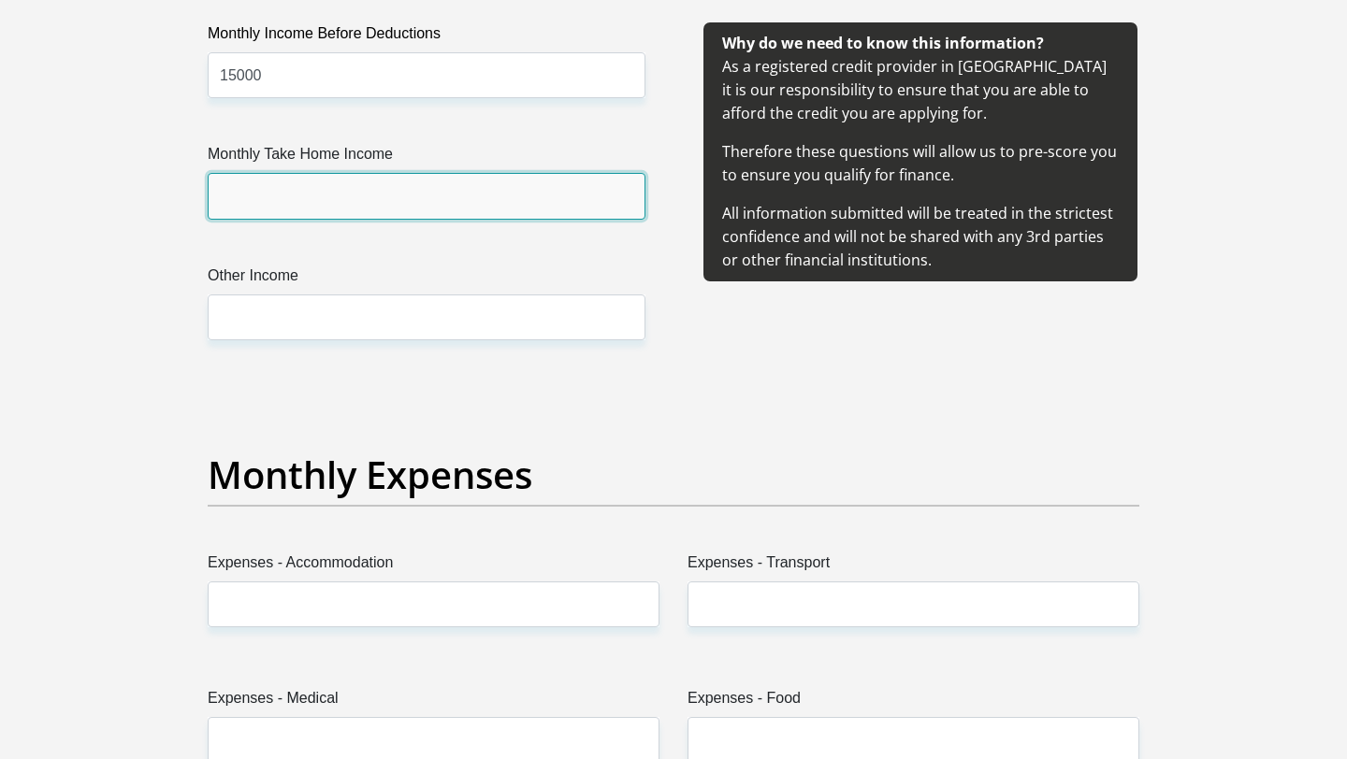
click at [339, 198] on input "Monthly Take Home Income" at bounding box center [427, 196] width 438 height 46
type input "13000"
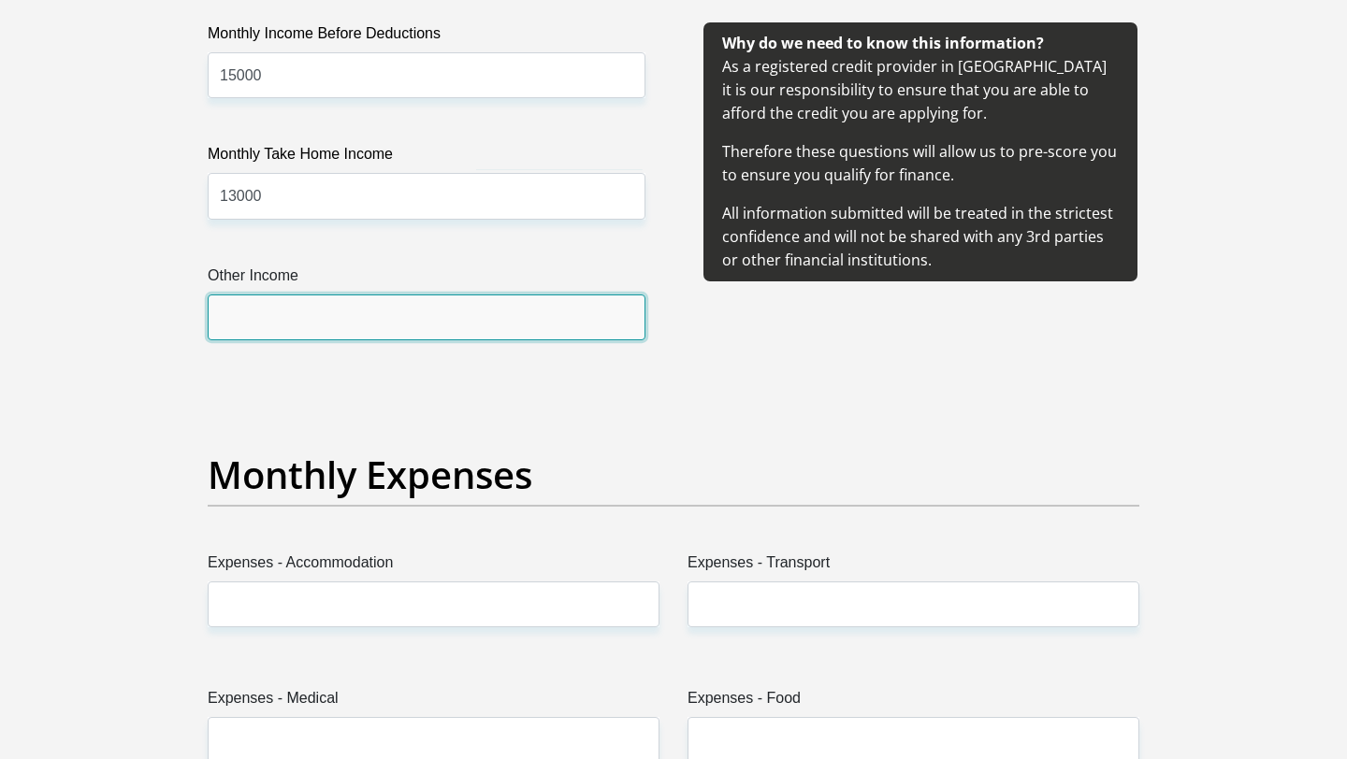
click at [323, 314] on input "Other Income" at bounding box center [427, 318] width 438 height 46
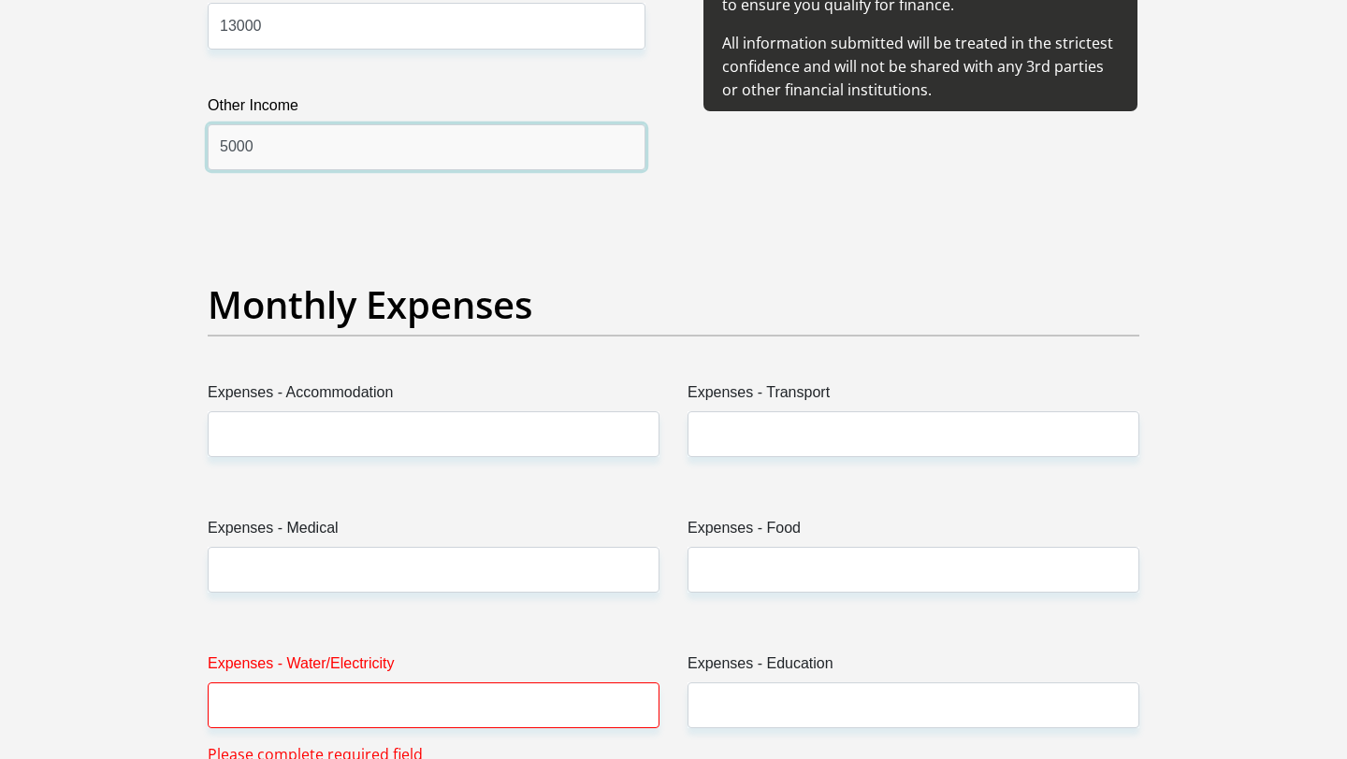
scroll to position [2493, 0]
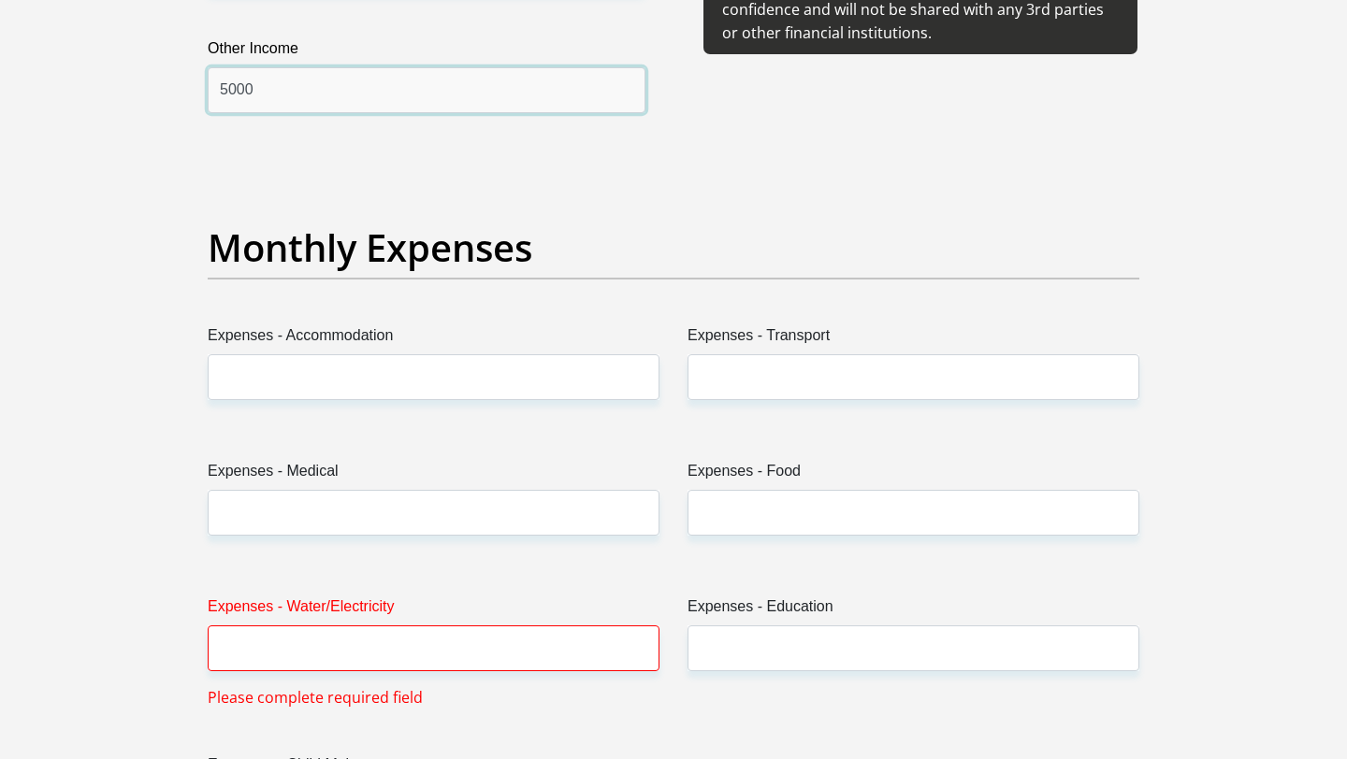
type input "5000"
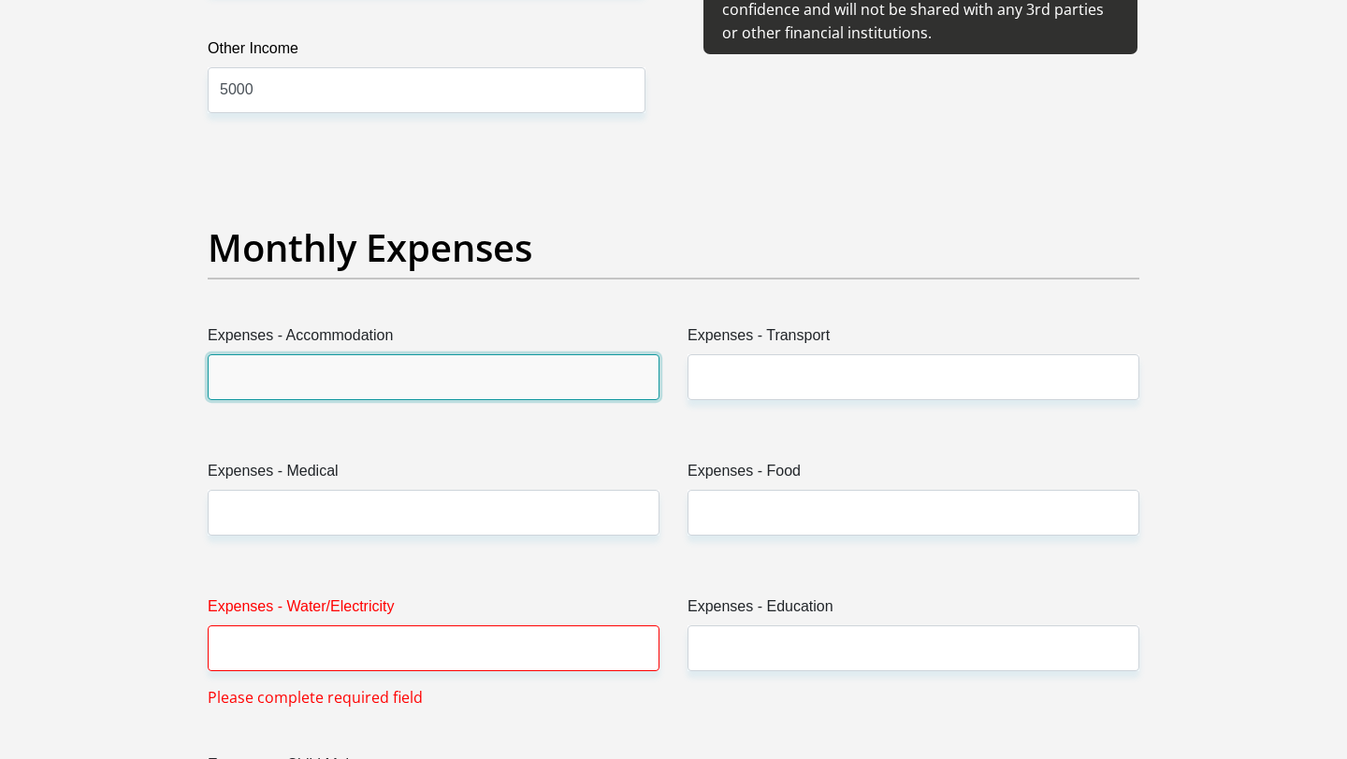
click at [323, 371] on input "Expenses - Accommodation" at bounding box center [434, 377] width 452 height 46
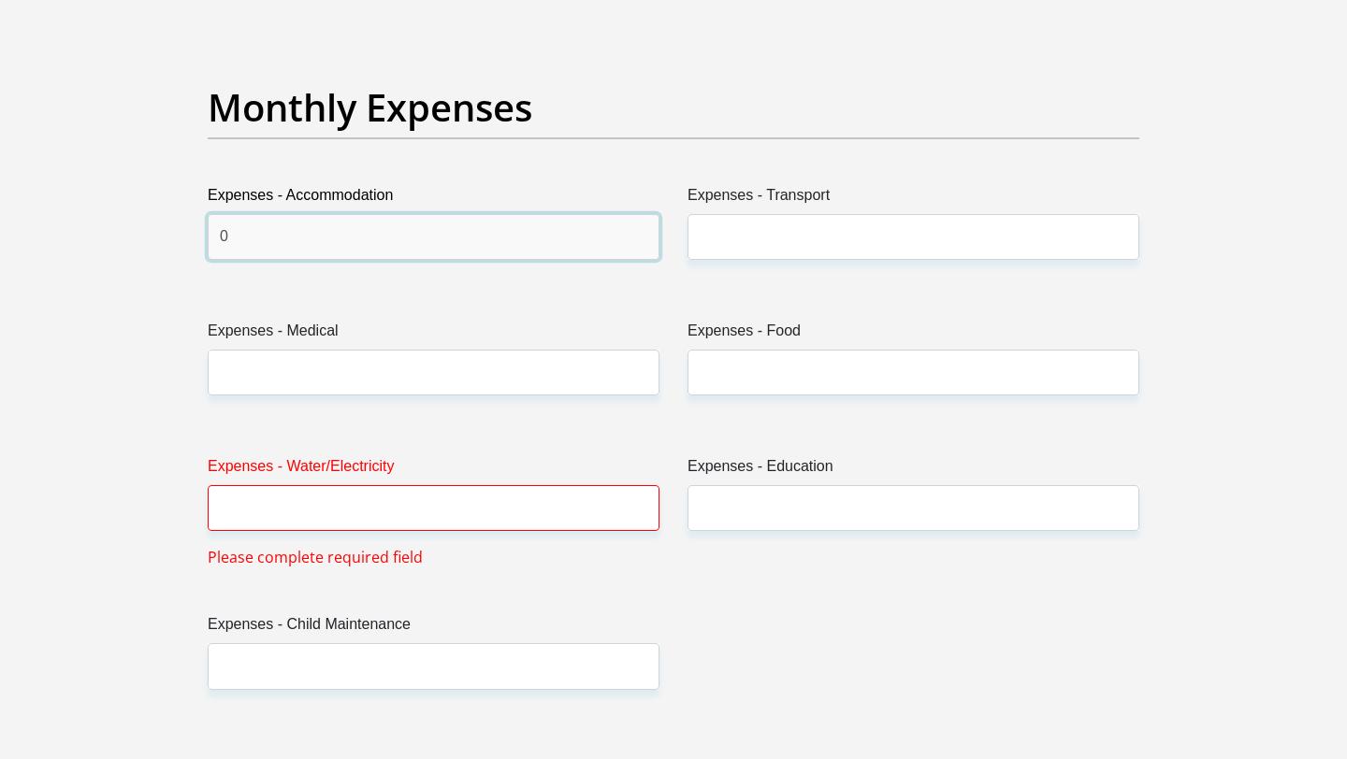
scroll to position [2645, 0]
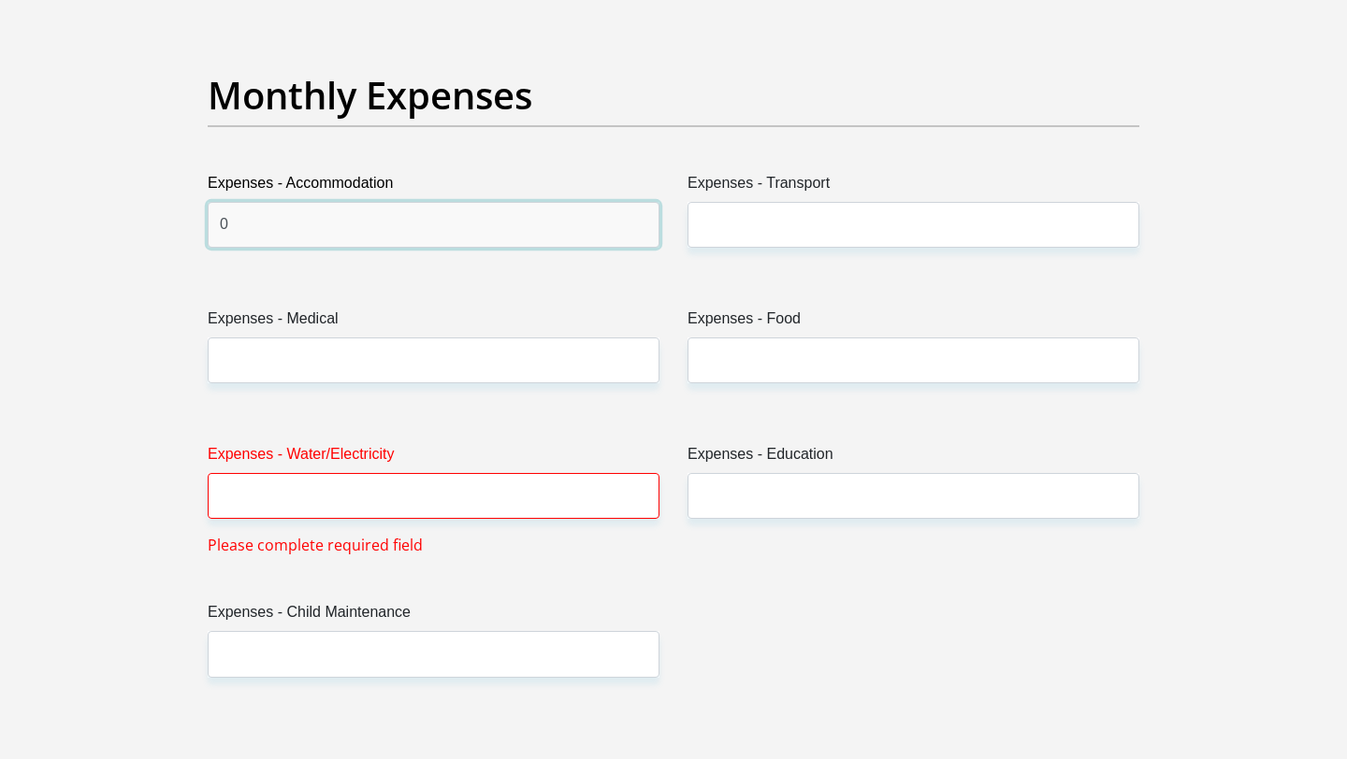
type input "0"
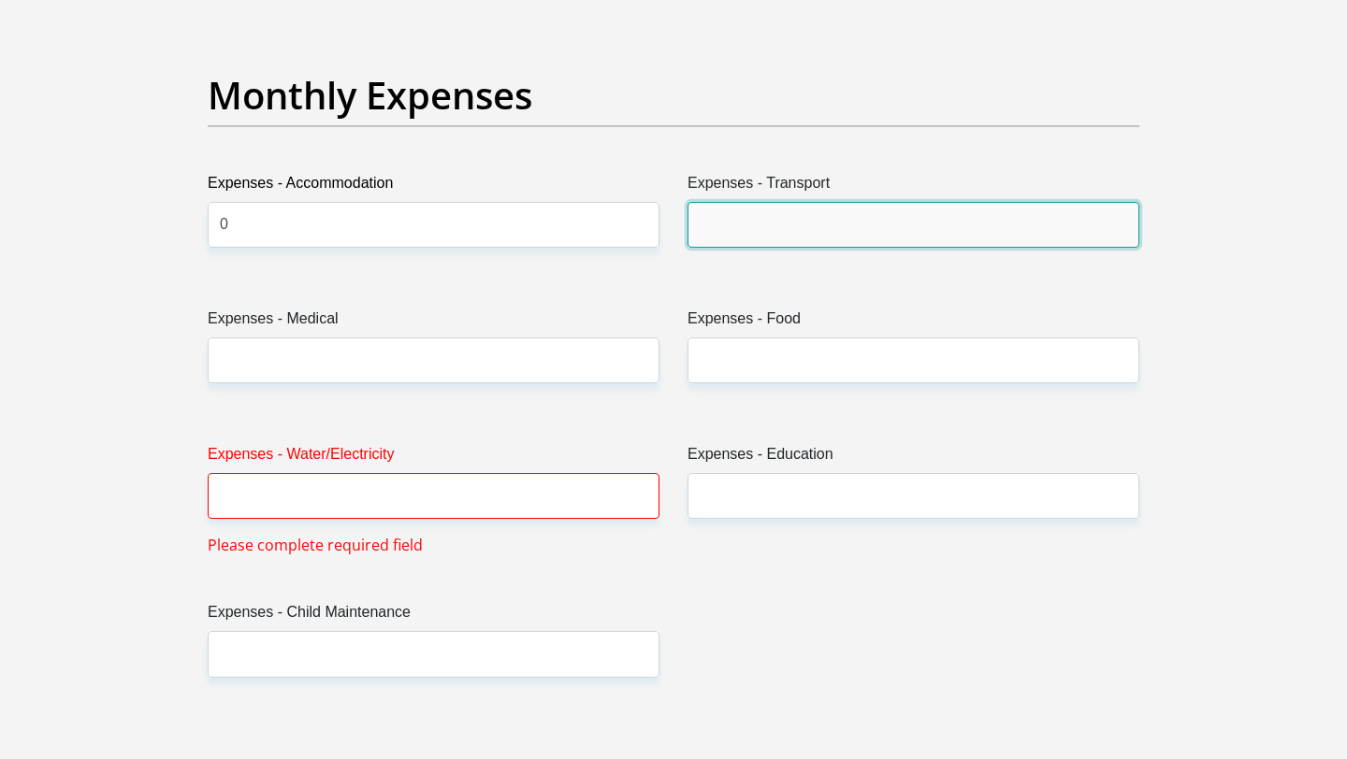
click at [712, 244] on input "Expenses - Transport" at bounding box center [913, 225] width 452 height 46
type input "0"
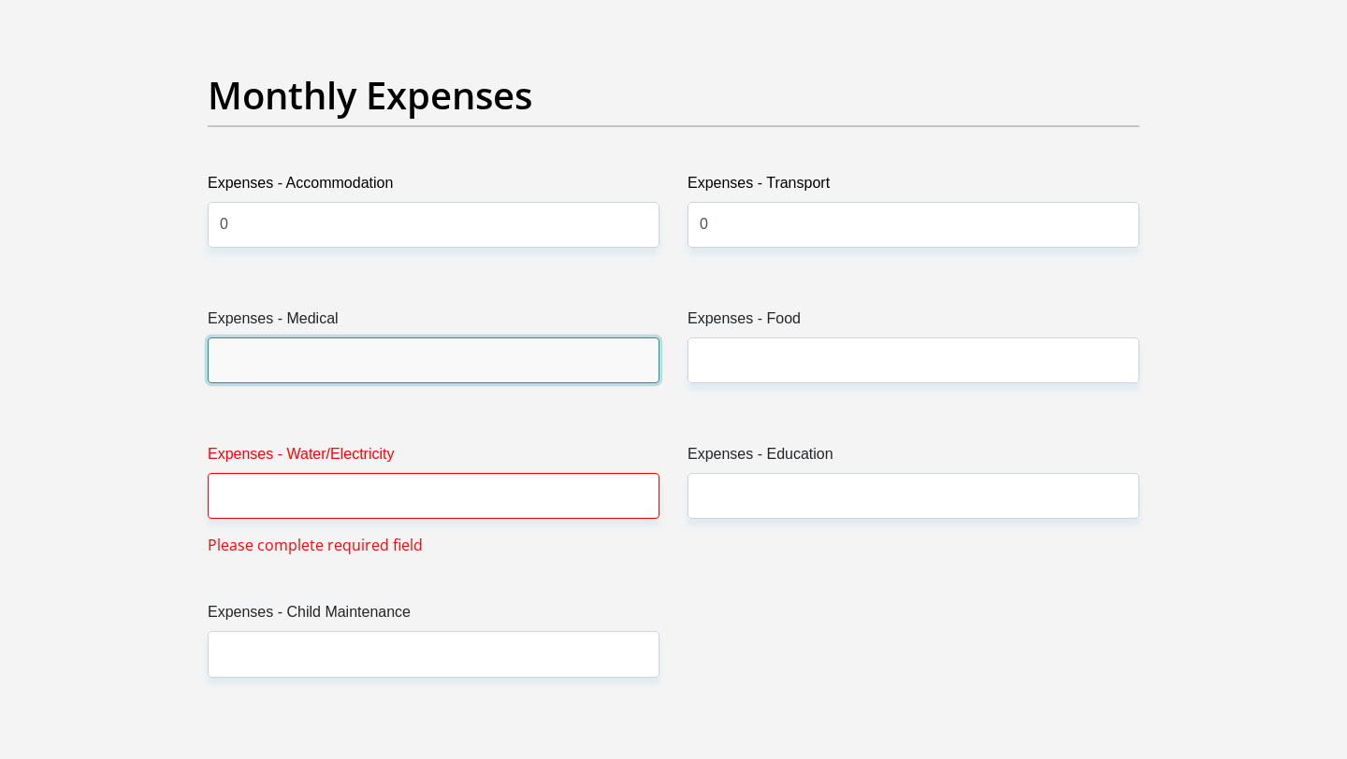
click at [491, 377] on input "Expenses - Medical" at bounding box center [434, 361] width 452 height 46
type input "0"
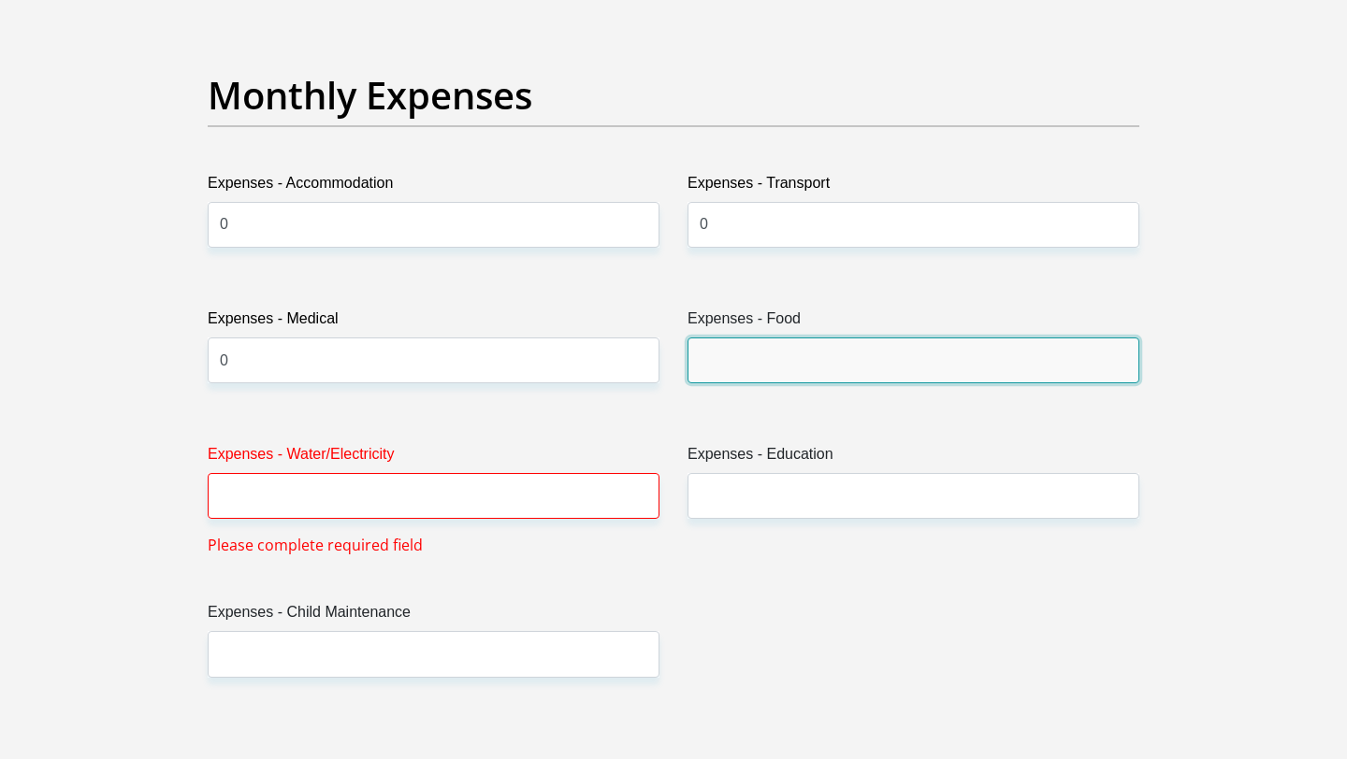
click at [813, 369] on input "Expenses - Food" at bounding box center [913, 361] width 452 height 46
type input "0"
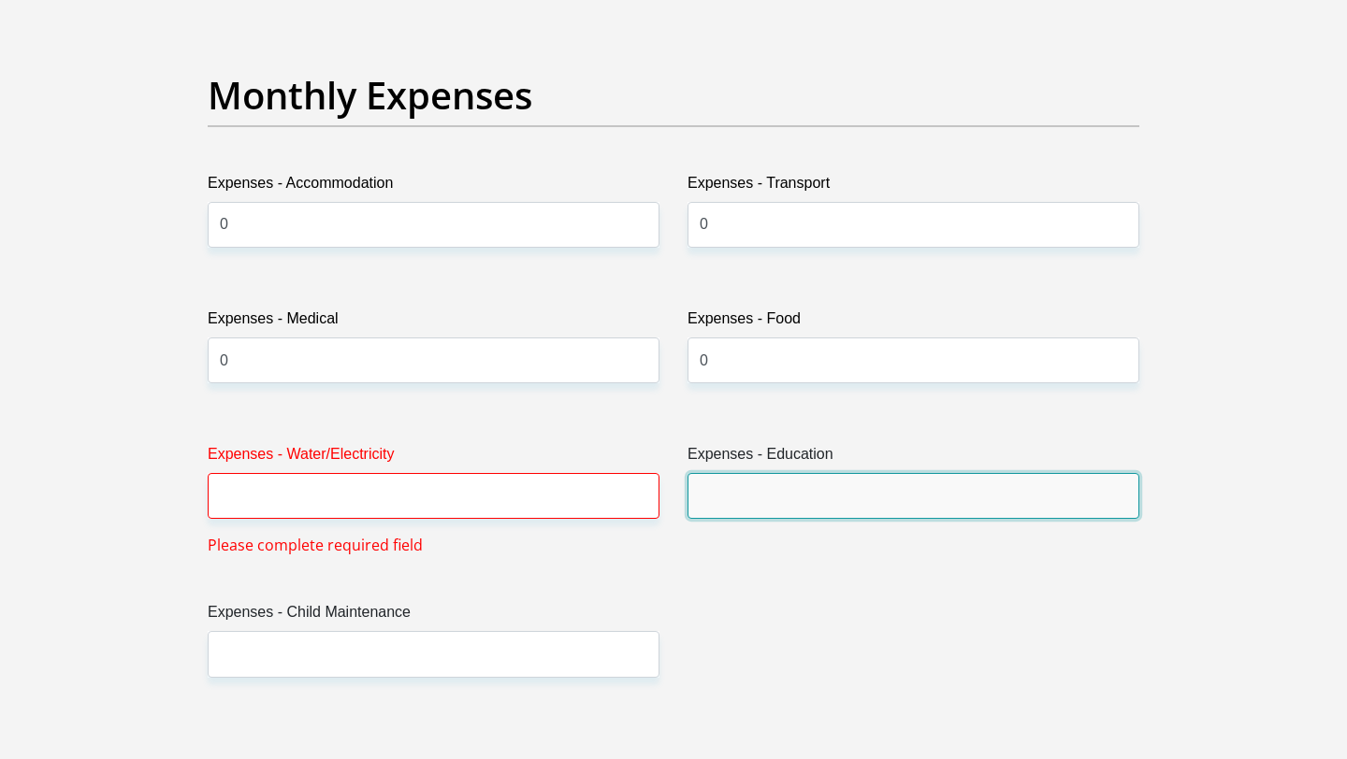
click at [823, 490] on input "Expenses - Education" at bounding box center [913, 496] width 452 height 46
type input "0"
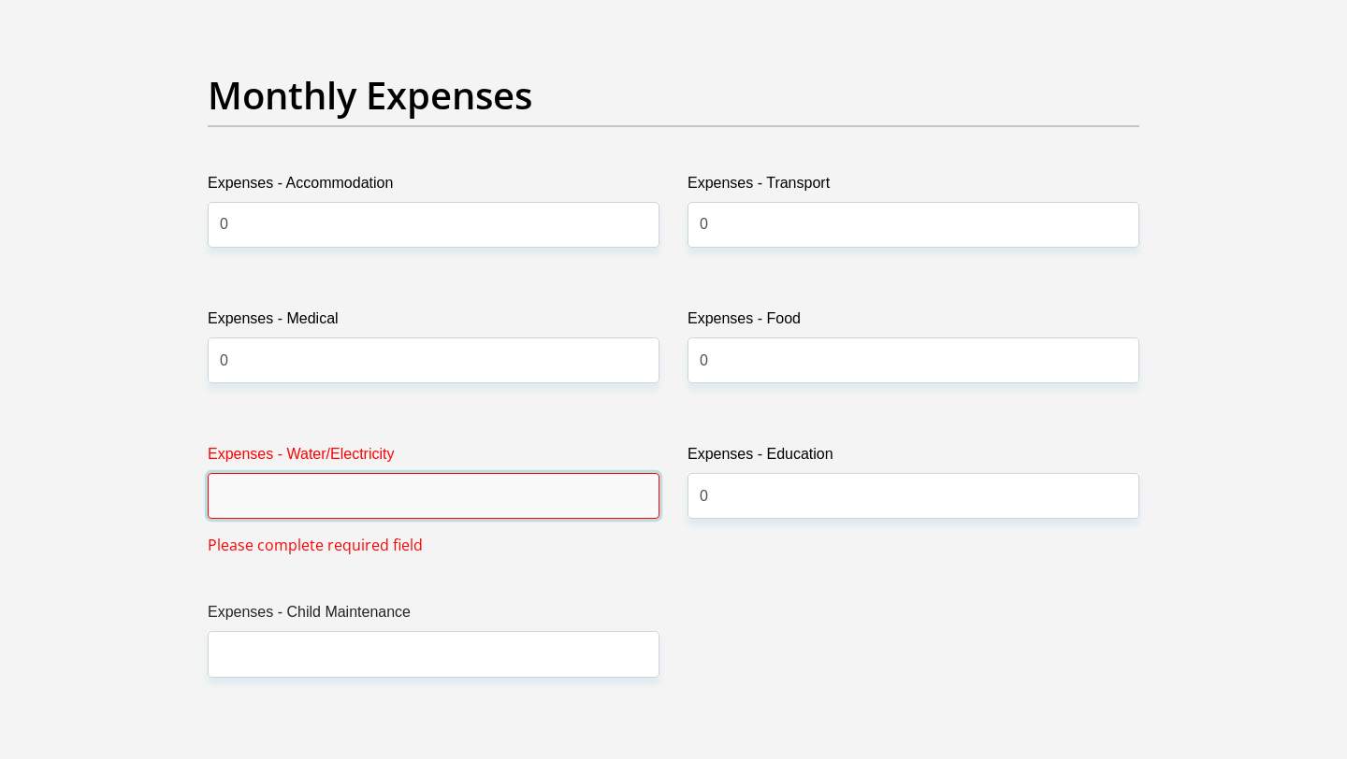
click at [458, 490] on input "Expenses - Water/Electricity" at bounding box center [434, 496] width 452 height 46
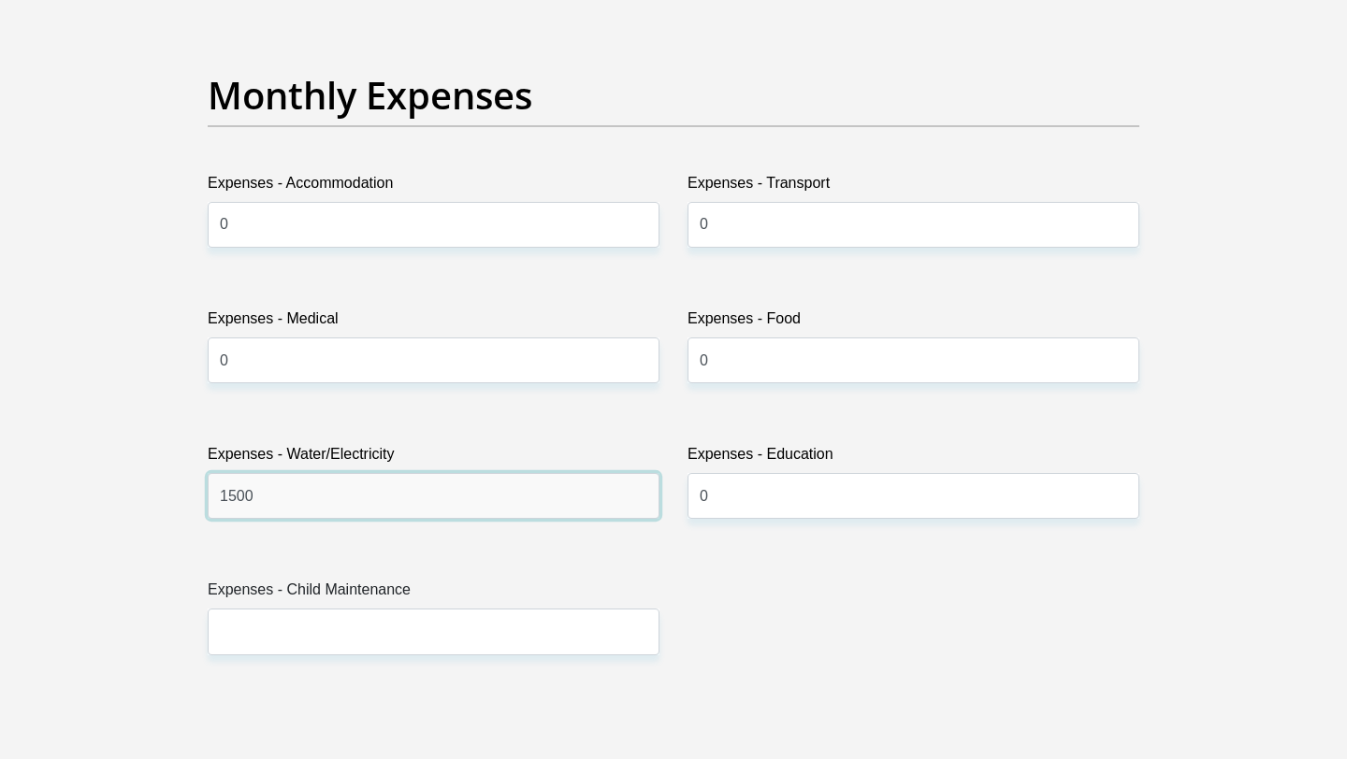
scroll to position [2834, 0]
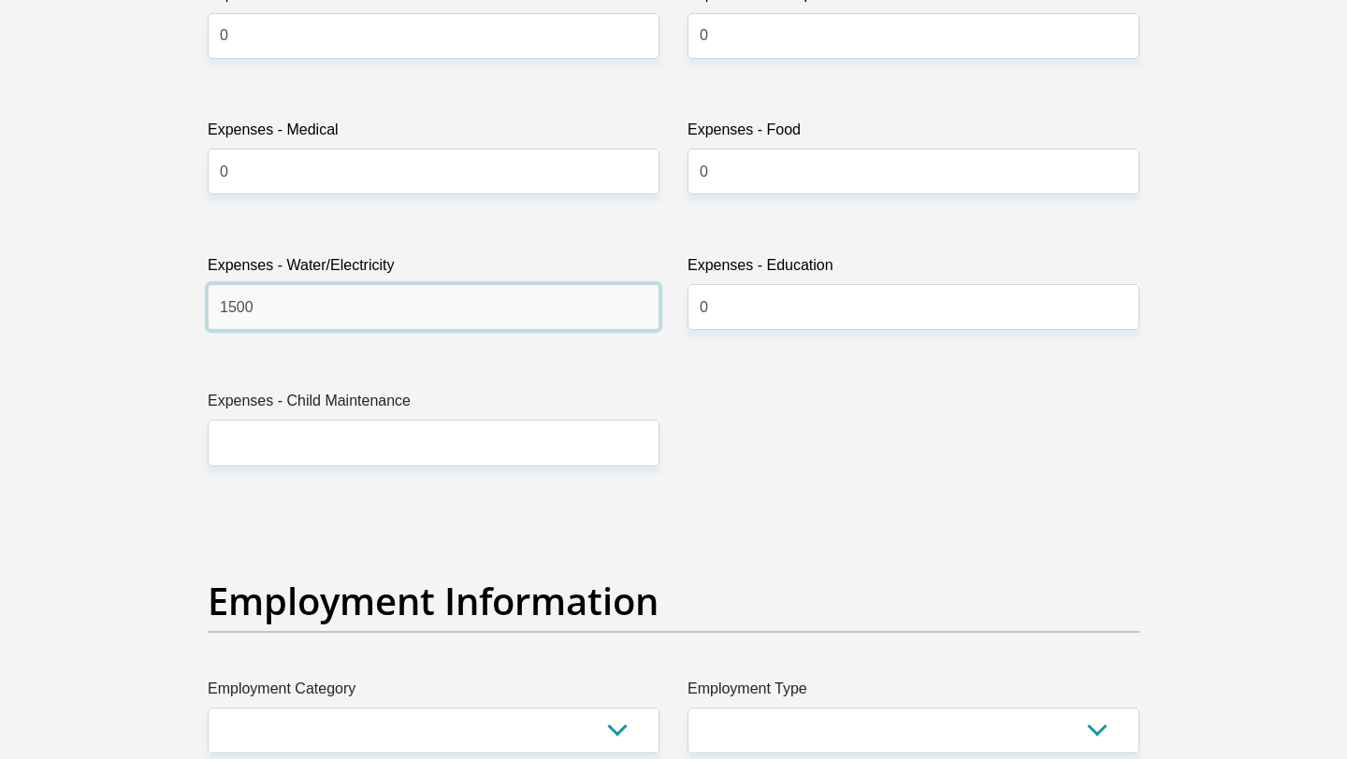
type input "1500"
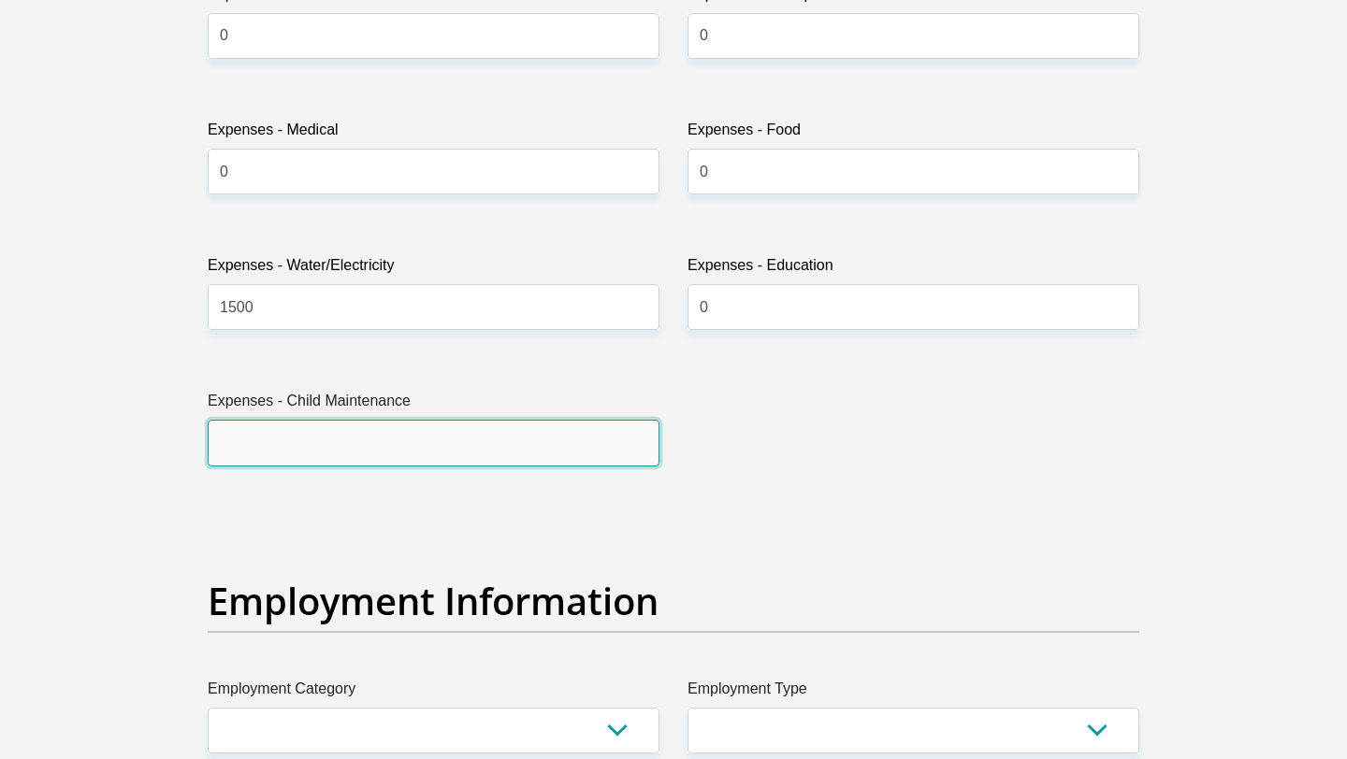
click at [313, 436] on input "Expenses - Child Maintenance" at bounding box center [434, 443] width 452 height 46
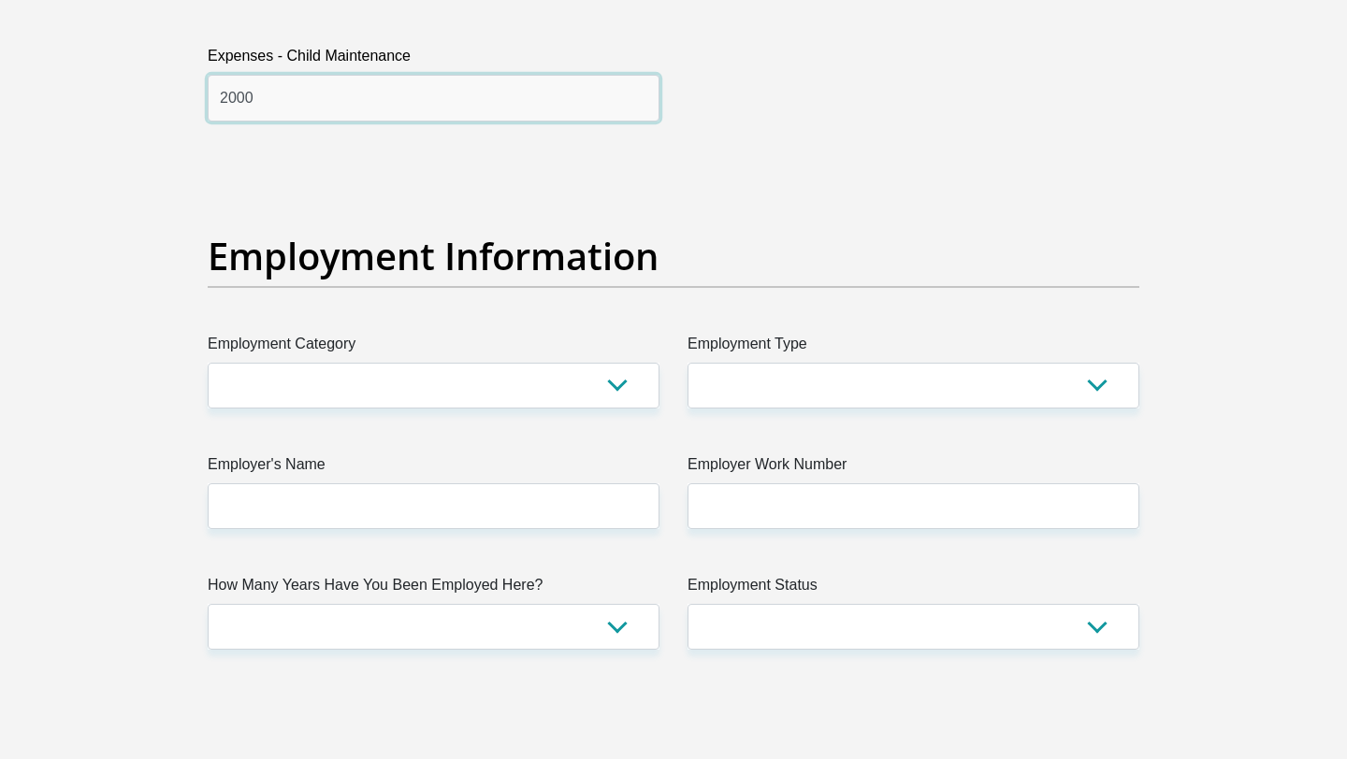
scroll to position [3204, 0]
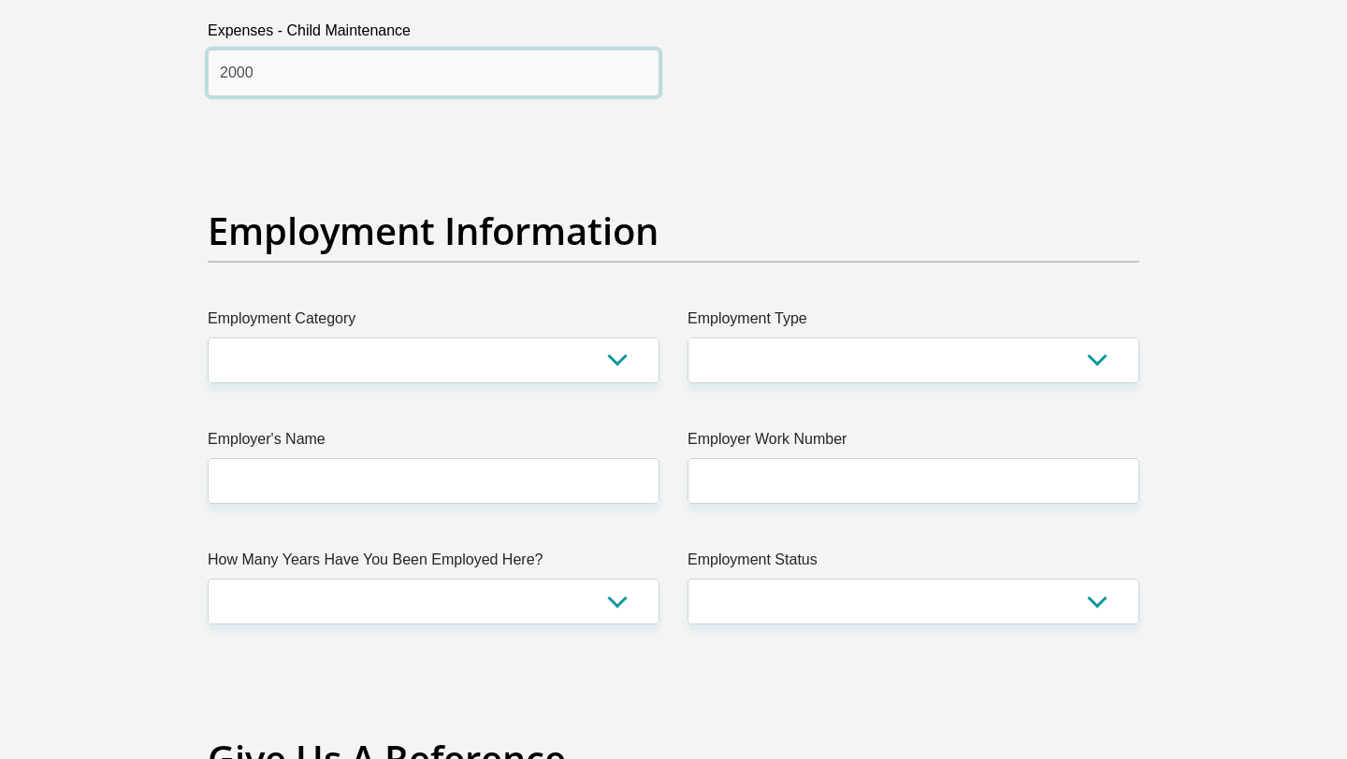
type input "2000"
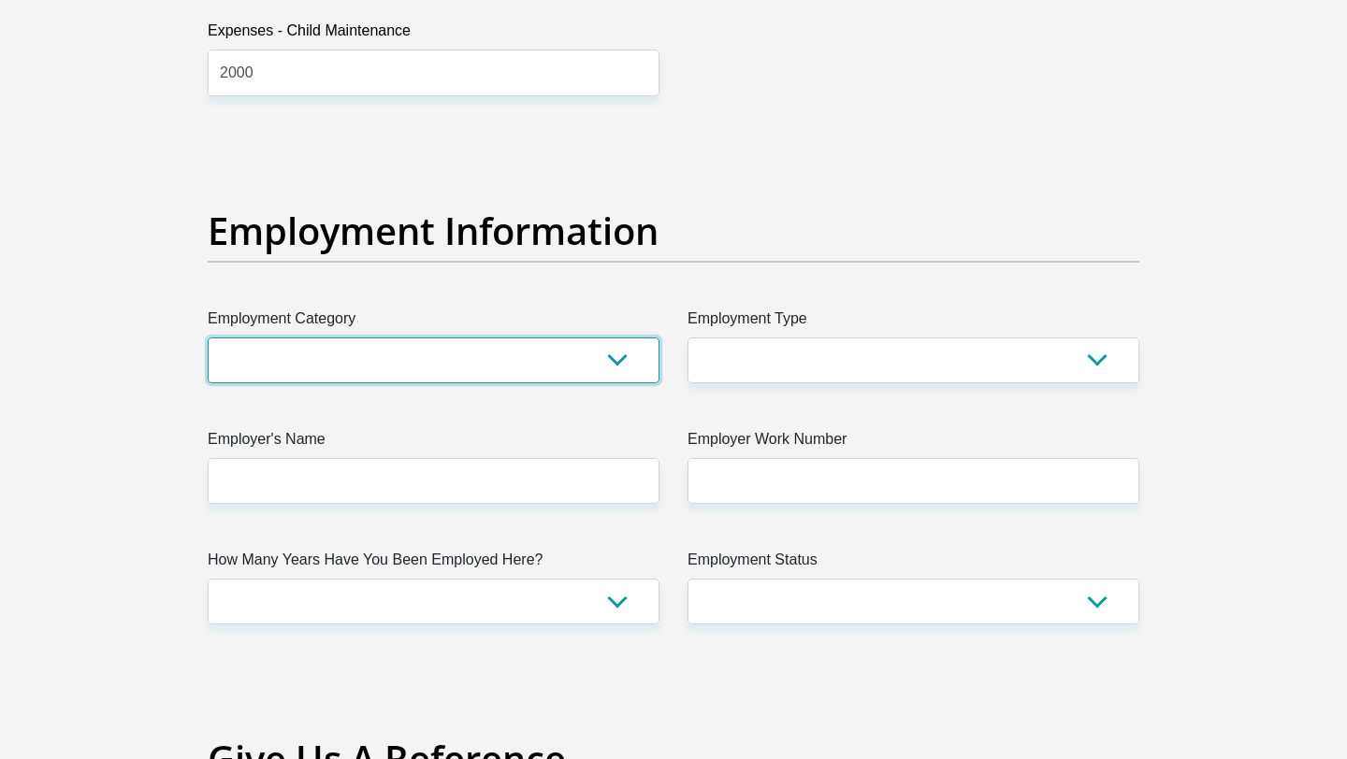
click at [368, 363] on select "AGRICULTURE ALCOHOL & TOBACCO CONSTRUCTION MATERIALS METALLURGY EQUIPMENT FOR R…" at bounding box center [434, 361] width 452 height 46
click at [517, 352] on select "AGRICULTURE ALCOHOL & TOBACCO CONSTRUCTION MATERIALS METALLURGY EQUIPMENT FOR R…" at bounding box center [434, 361] width 452 height 46
select select "14"
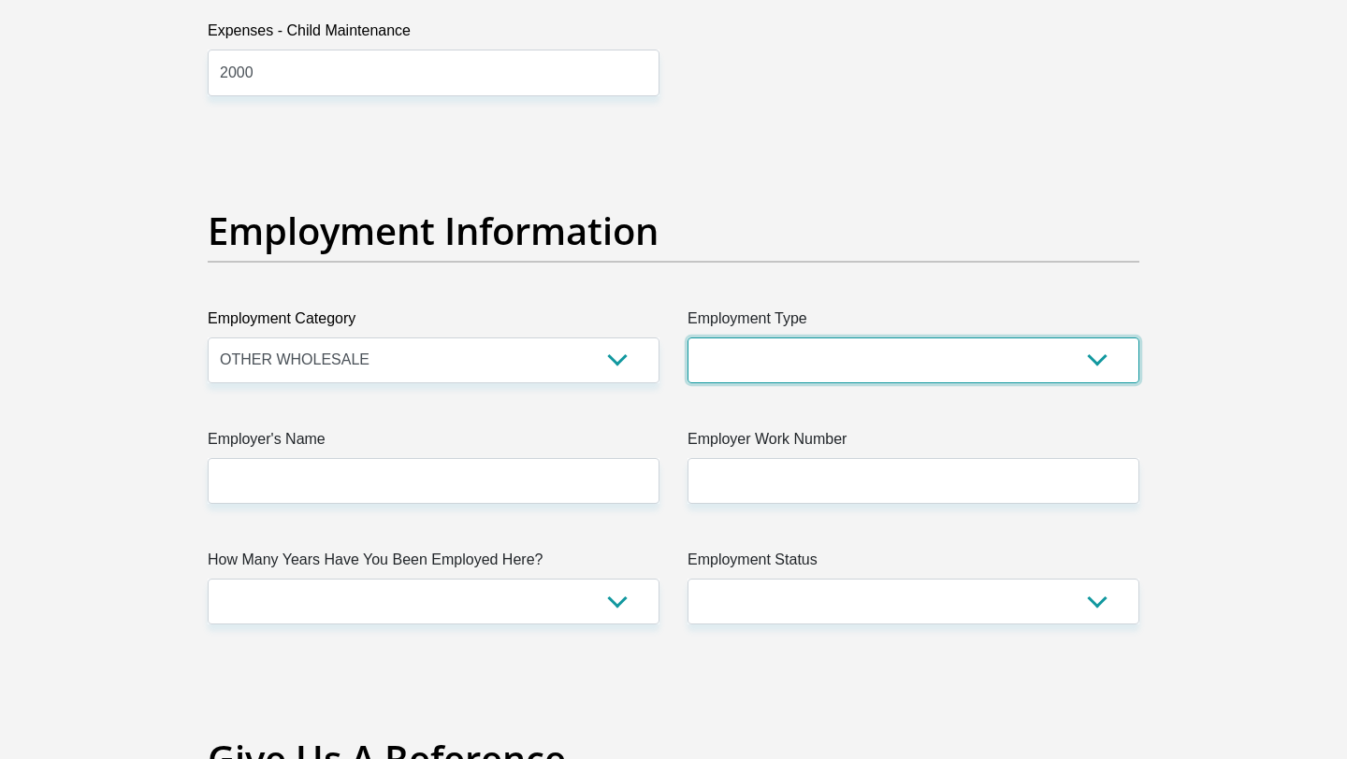
click at [807, 369] on select "College/Lecturer Craft Seller Creative Driver Executive Farmer Forces - Non Com…" at bounding box center [913, 361] width 452 height 46
select select "Service Industry"
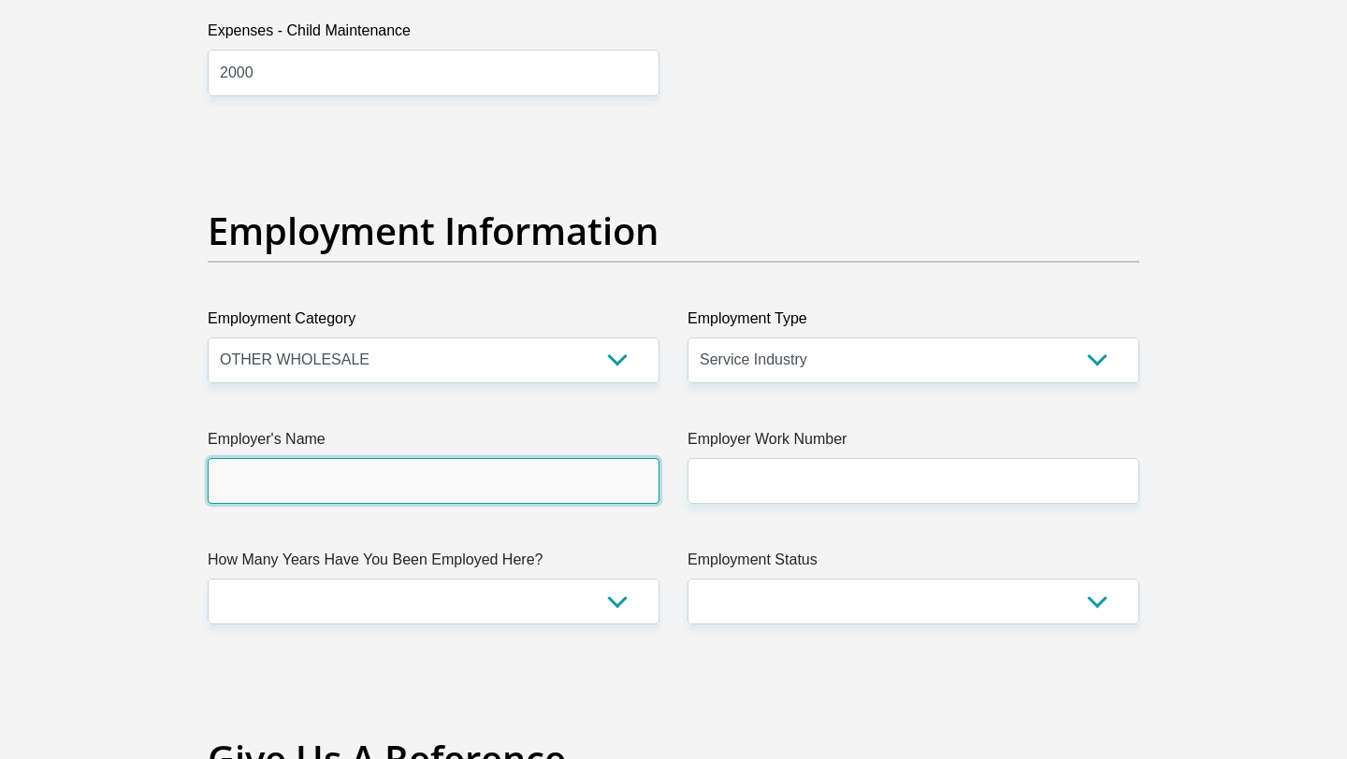
click at [479, 478] on input "Employer's Name" at bounding box center [434, 481] width 452 height 46
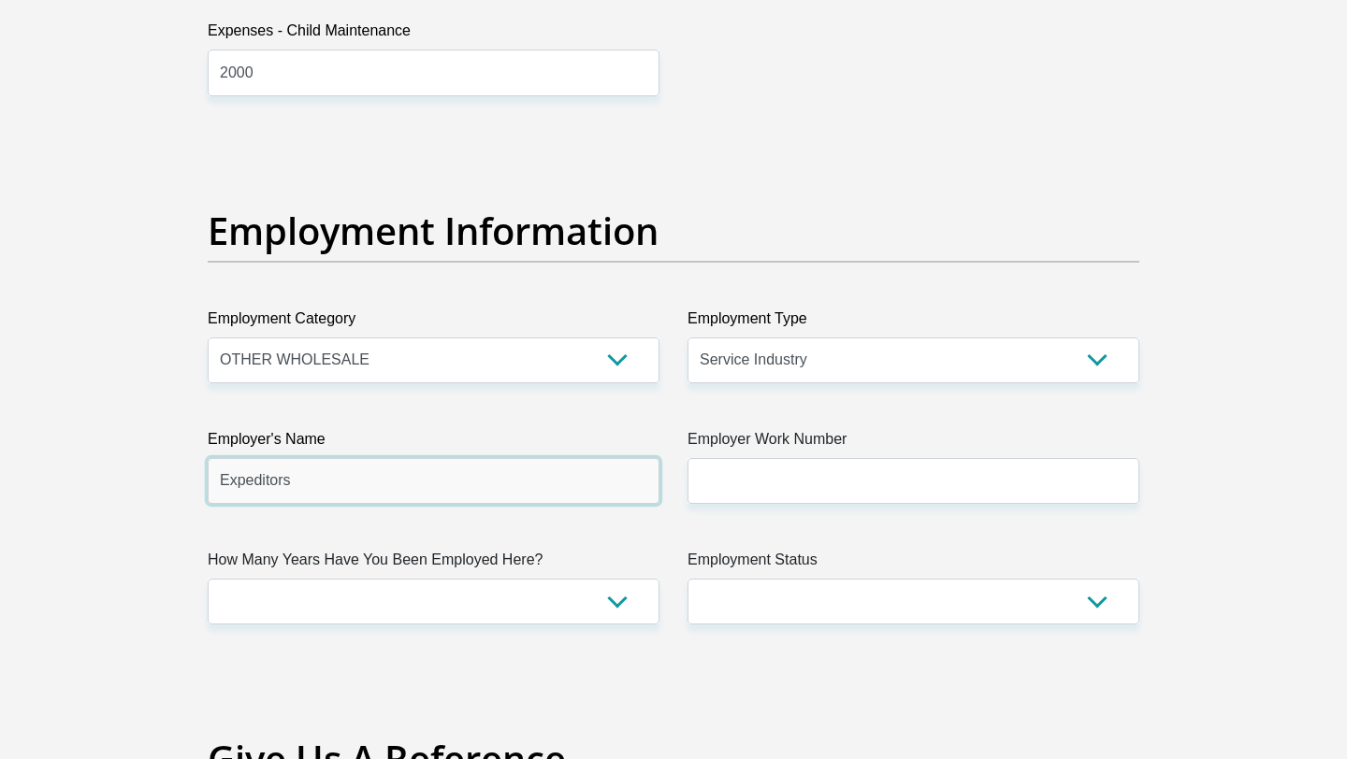
type input "Expeditors"
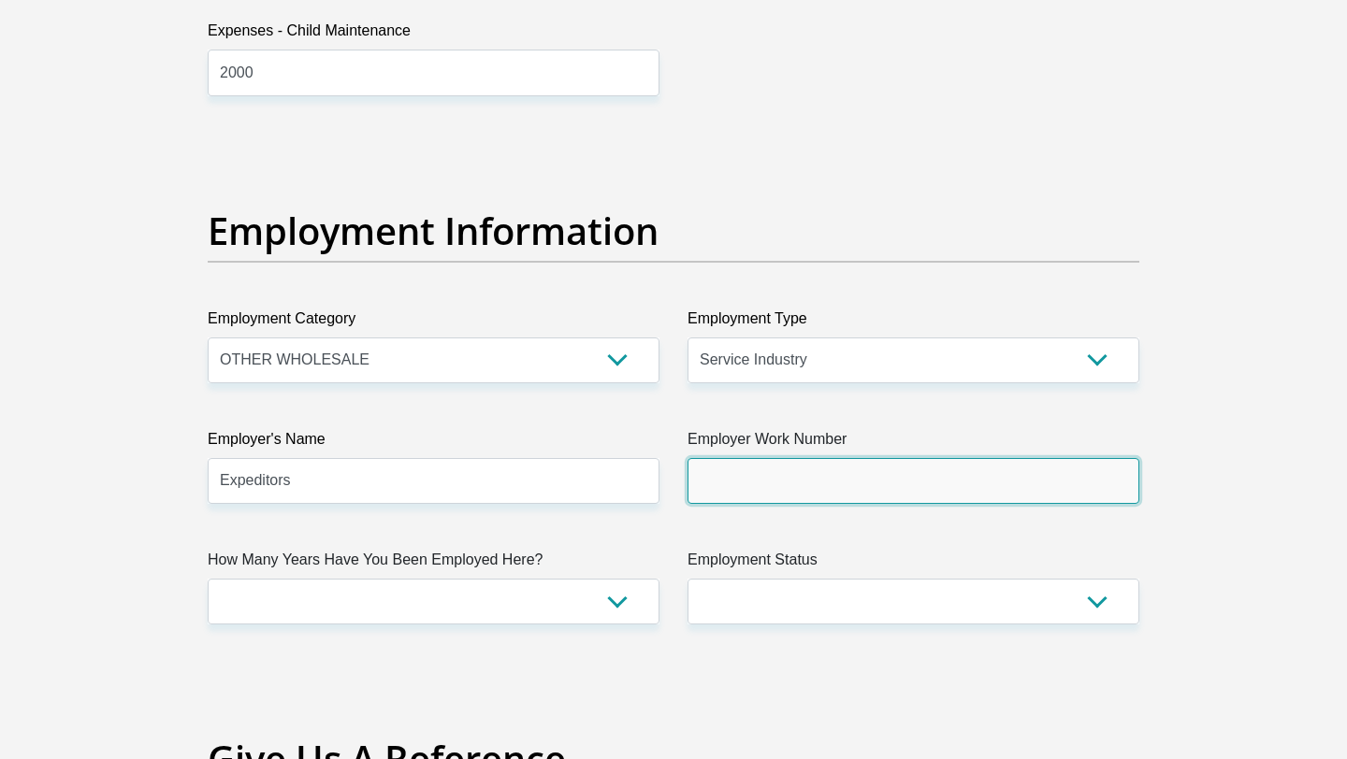
click at [795, 472] on input "Employer Work Number" at bounding box center [913, 481] width 452 height 46
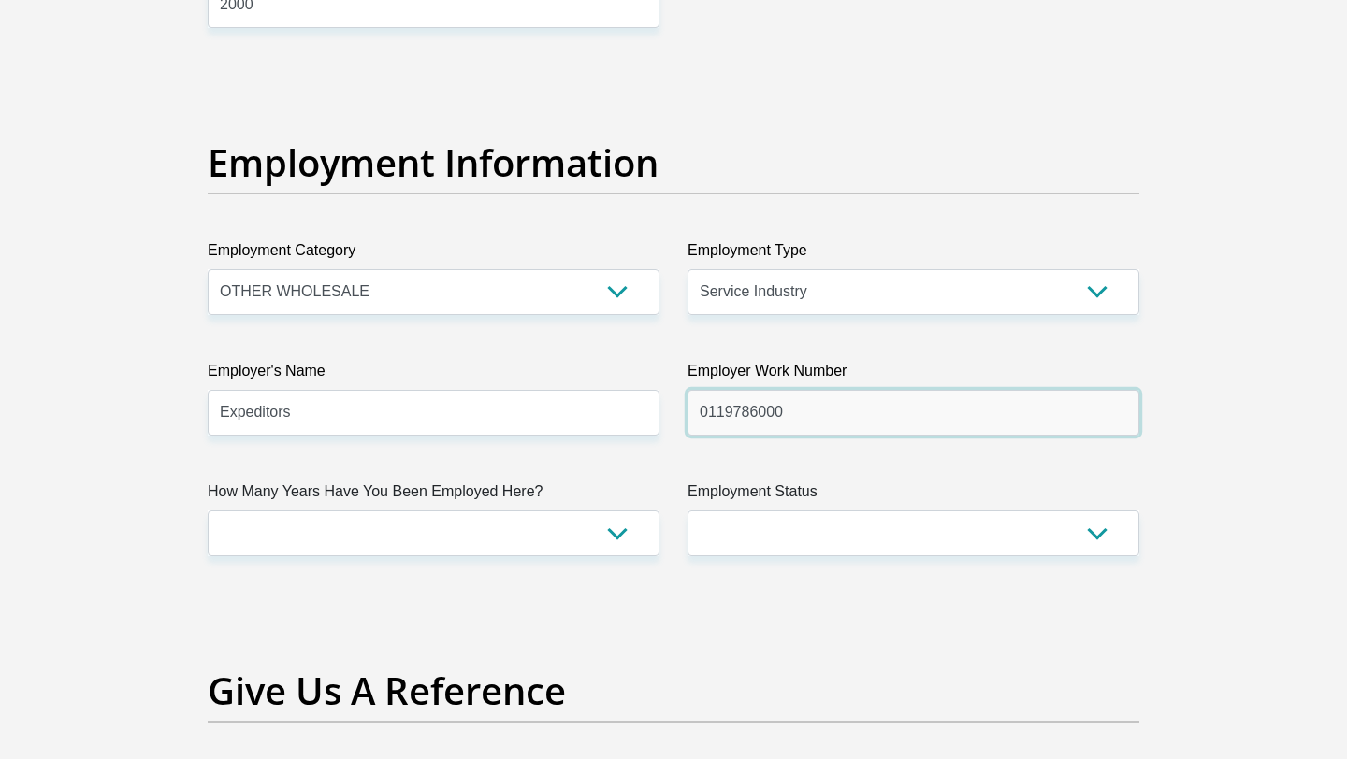
scroll to position [3392, 0]
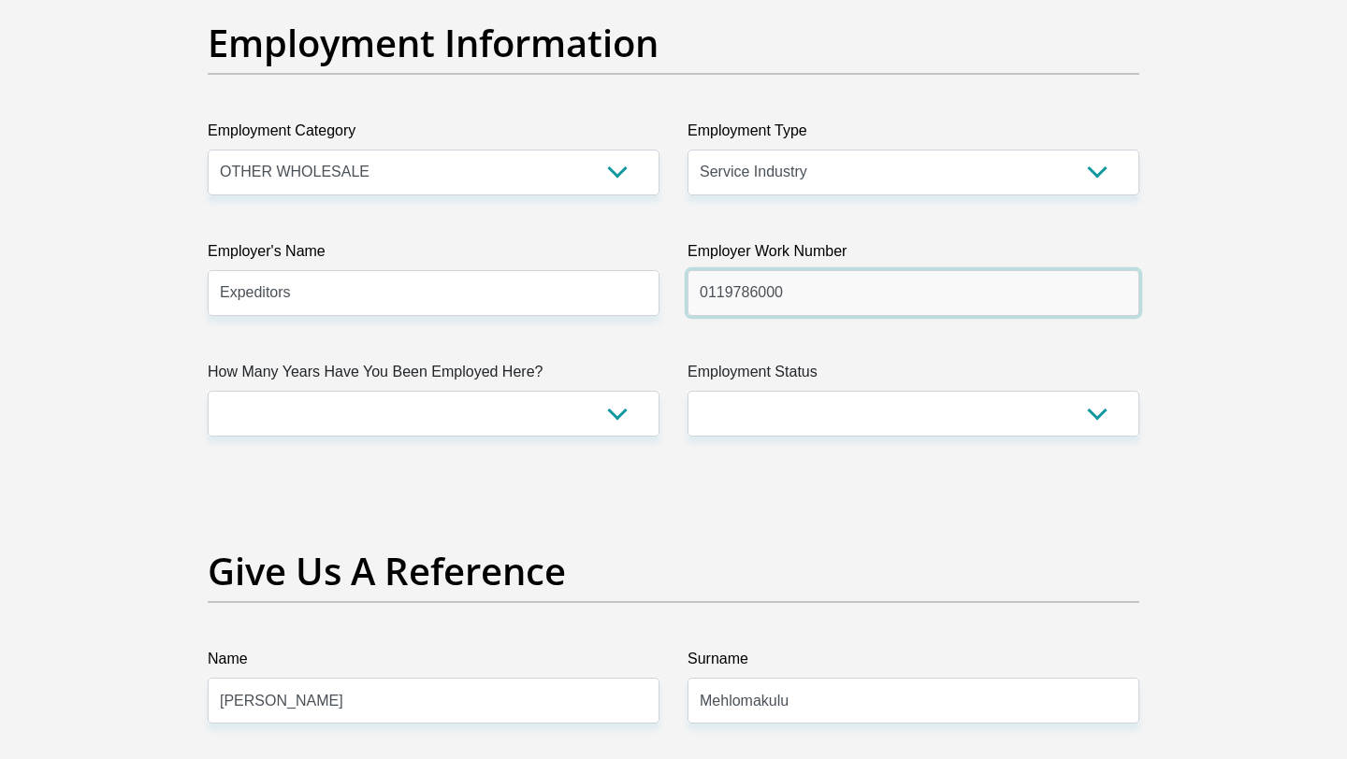
type input "0119786000"
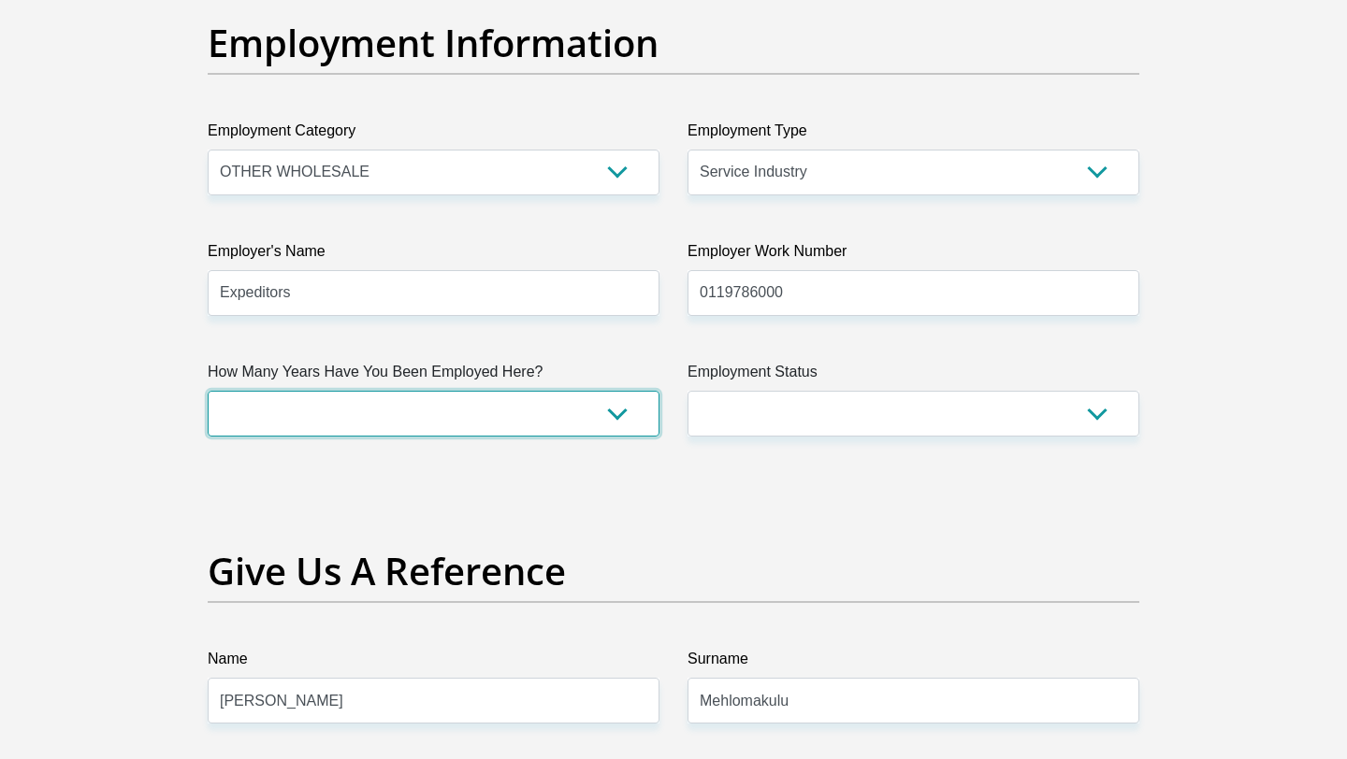
click at [492, 421] on select "less than 1 year 1-3 years 3-5 years 5+ years" at bounding box center [434, 414] width 452 height 46
select select "60"
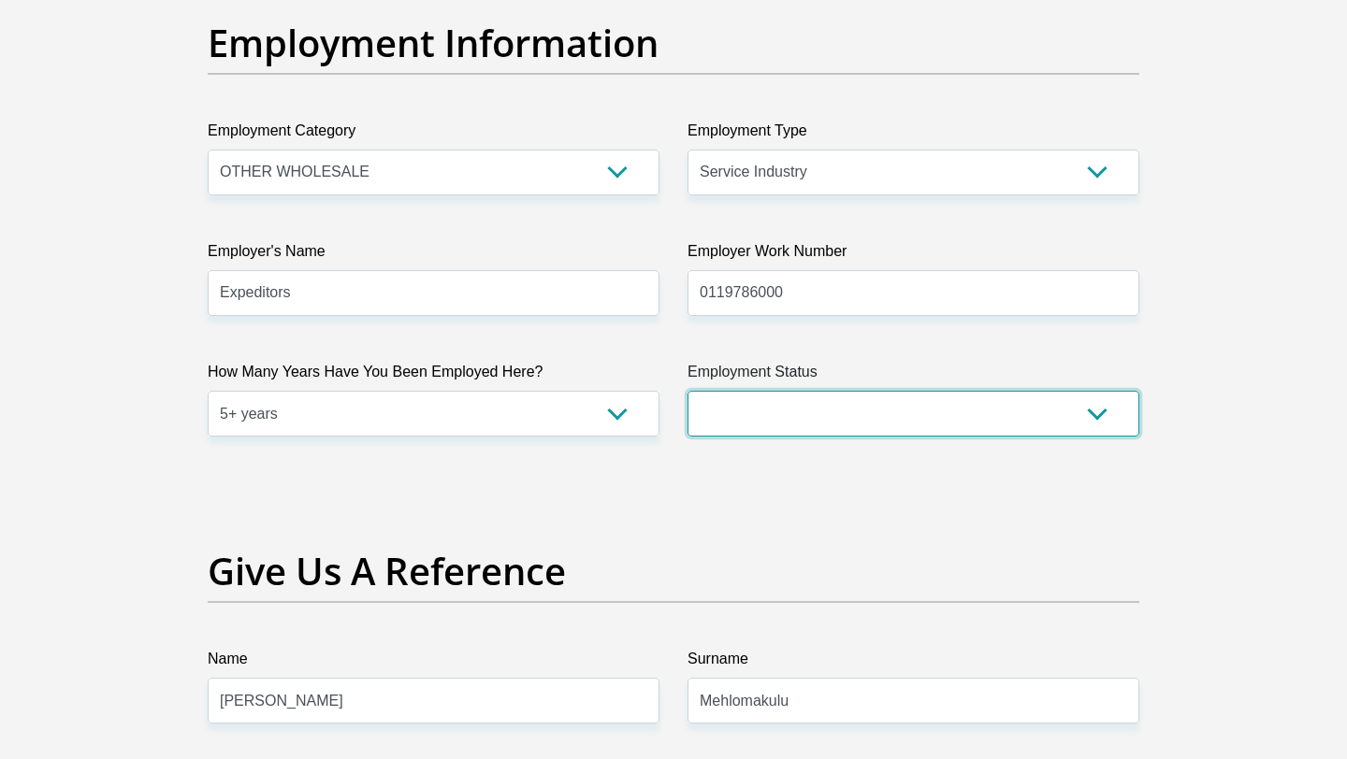
click at [817, 404] on select "Permanent/Full-time Part-time/Casual [DEMOGRAPHIC_DATA] Worker Self-Employed Ho…" at bounding box center [913, 414] width 452 height 46
select select "1"
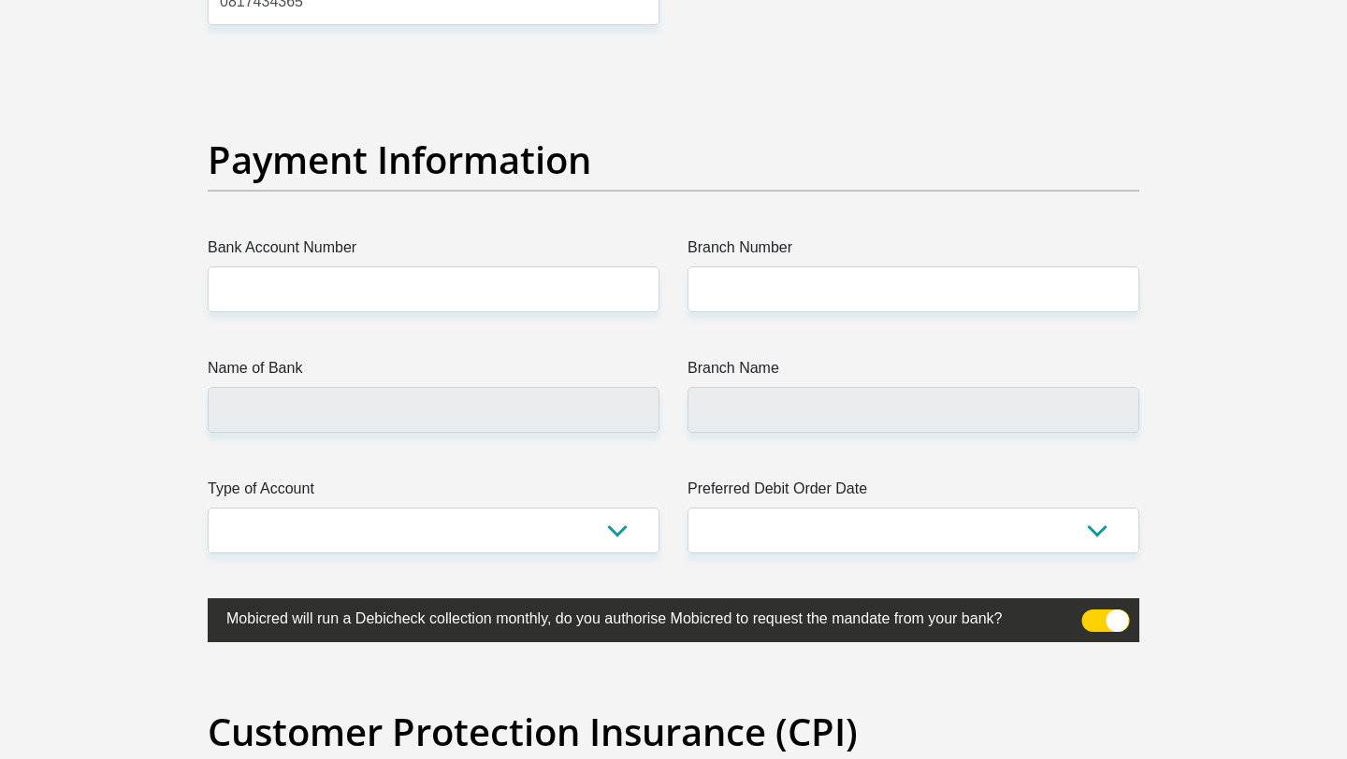
scroll to position [4308, 0]
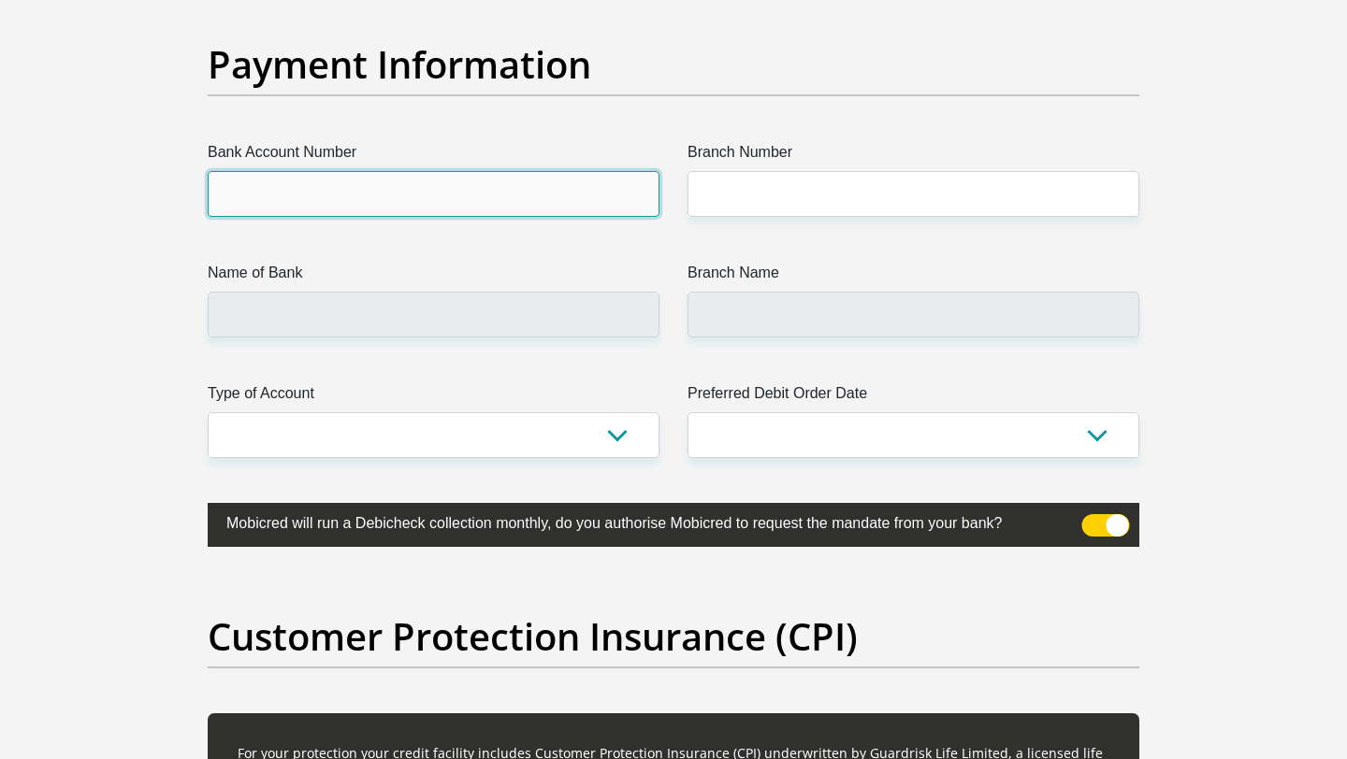
click at [388, 202] on input "Bank Account Number" at bounding box center [434, 194] width 452 height 46
paste input "10 24 593 958 8"
click at [324, 192] on input "10 24 593 958 8" at bounding box center [434, 194] width 452 height 46
type input "10245939588"
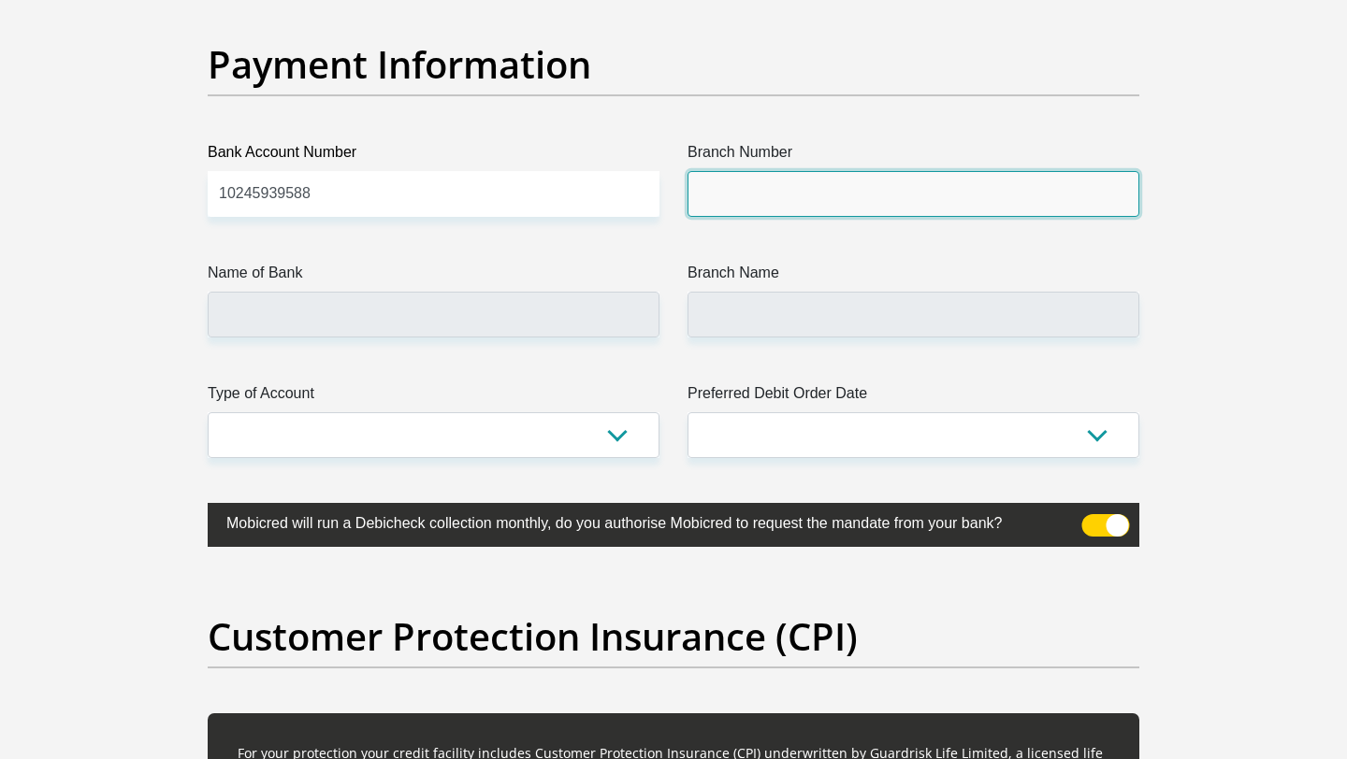
click at [773, 195] on input "Branch Number" at bounding box center [913, 194] width 452 height 46
paste input "000122"
type input "000122"
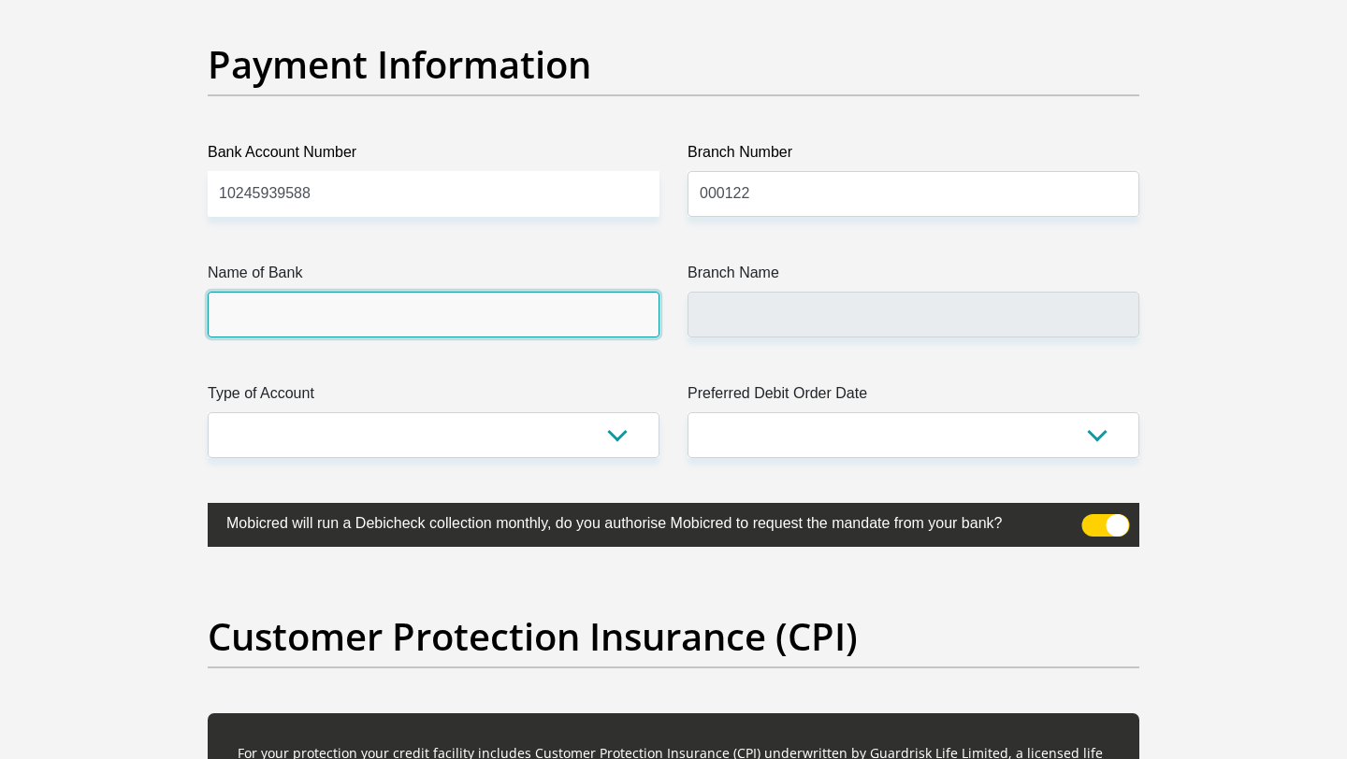
click at [392, 292] on input "Name of Bank" at bounding box center [434, 315] width 452 height 46
click at [375, 322] on input "Name of Bank" at bounding box center [434, 315] width 452 height 46
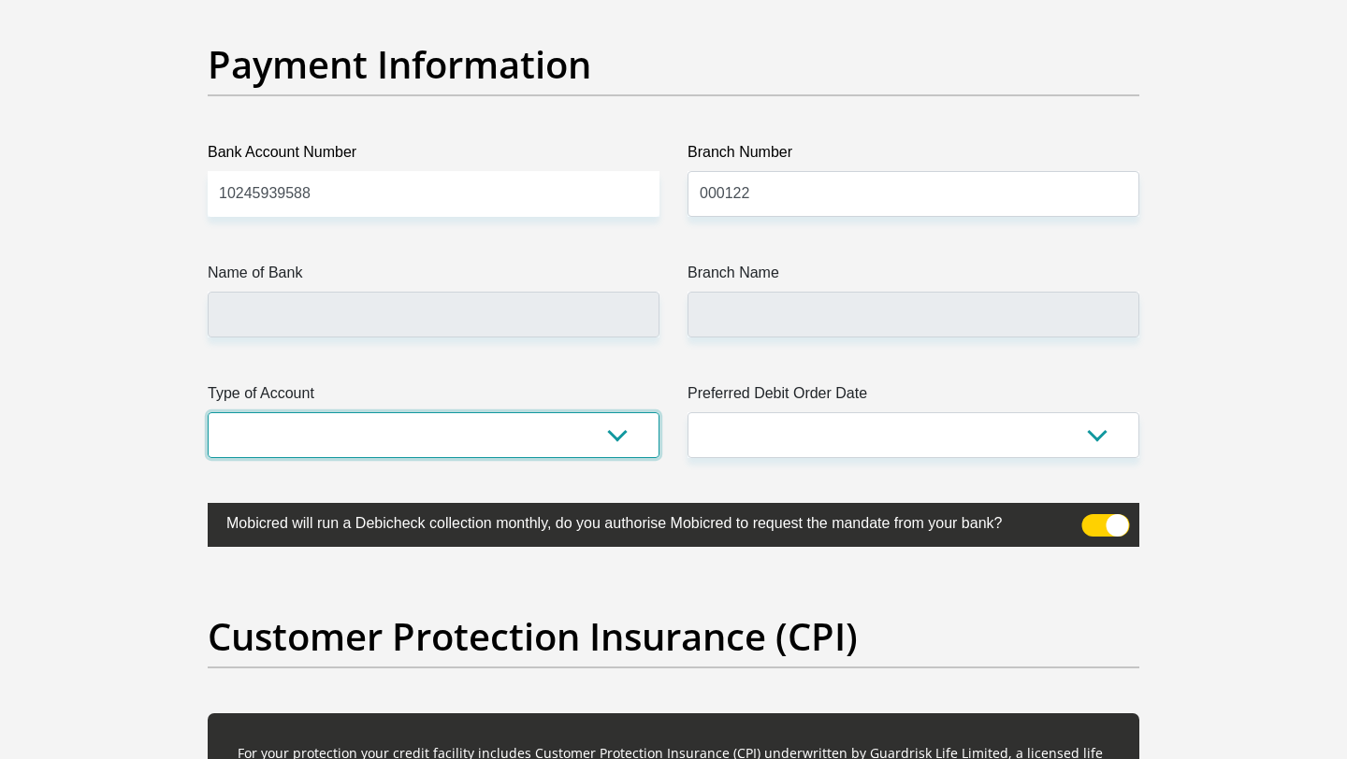
click at [472, 432] on select "Cheque Savings" at bounding box center [434, 435] width 452 height 46
select select "SAV"
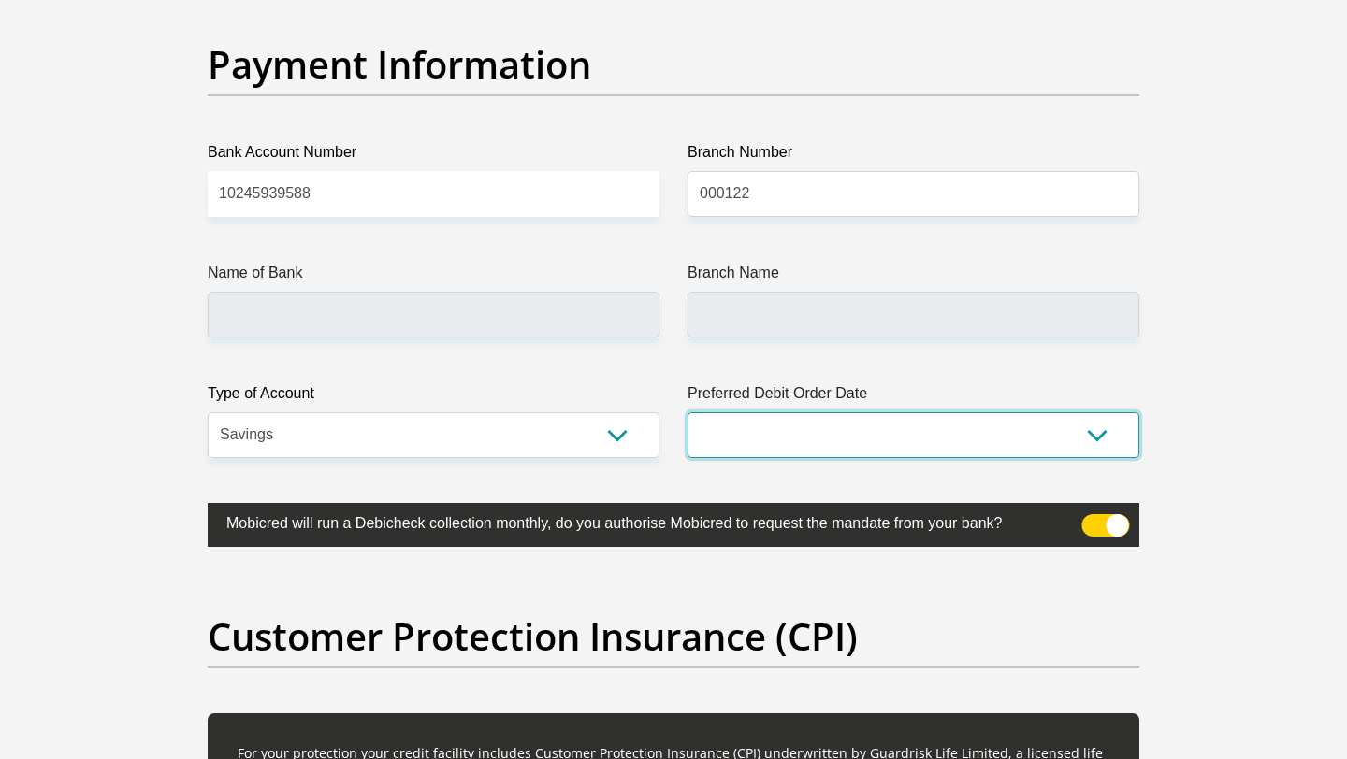
click at [876, 427] on select "1st 2nd 3rd 4th 5th 7th 18th 19th 20th 21st 22nd 23rd 24th 25th 26th 27th 28th …" at bounding box center [913, 435] width 452 height 46
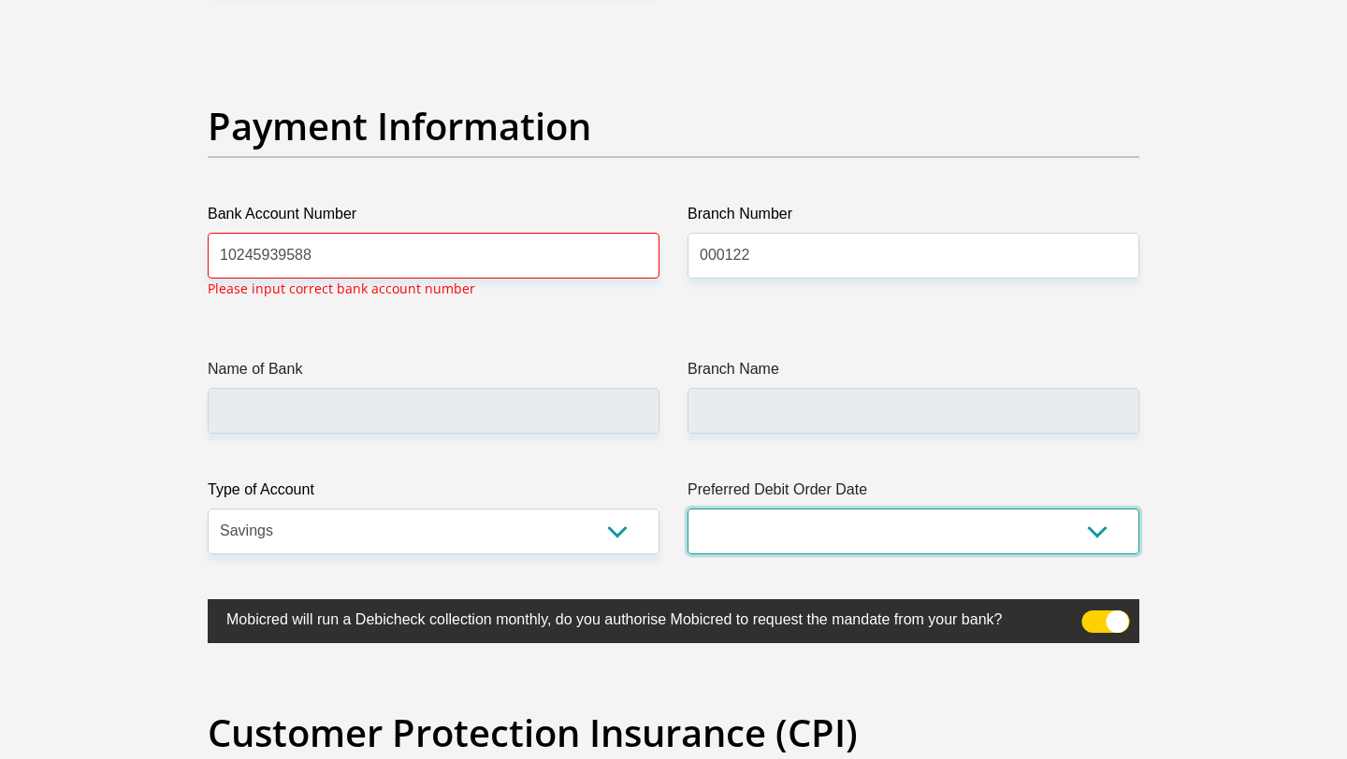
scroll to position [4244, 0]
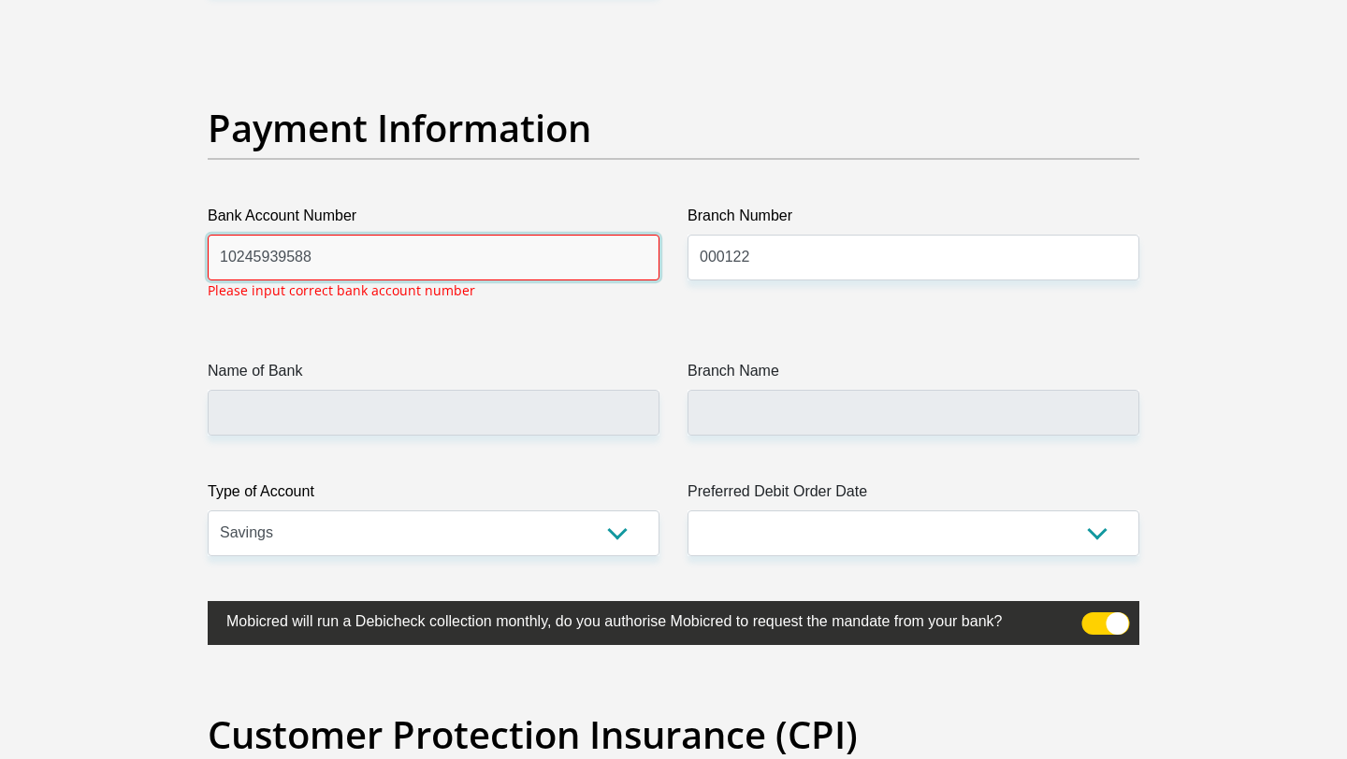
click at [289, 260] on input "10245939588" at bounding box center [434, 258] width 452 height 46
paste input "24 593 958"
type input "10 24 593 958 8"
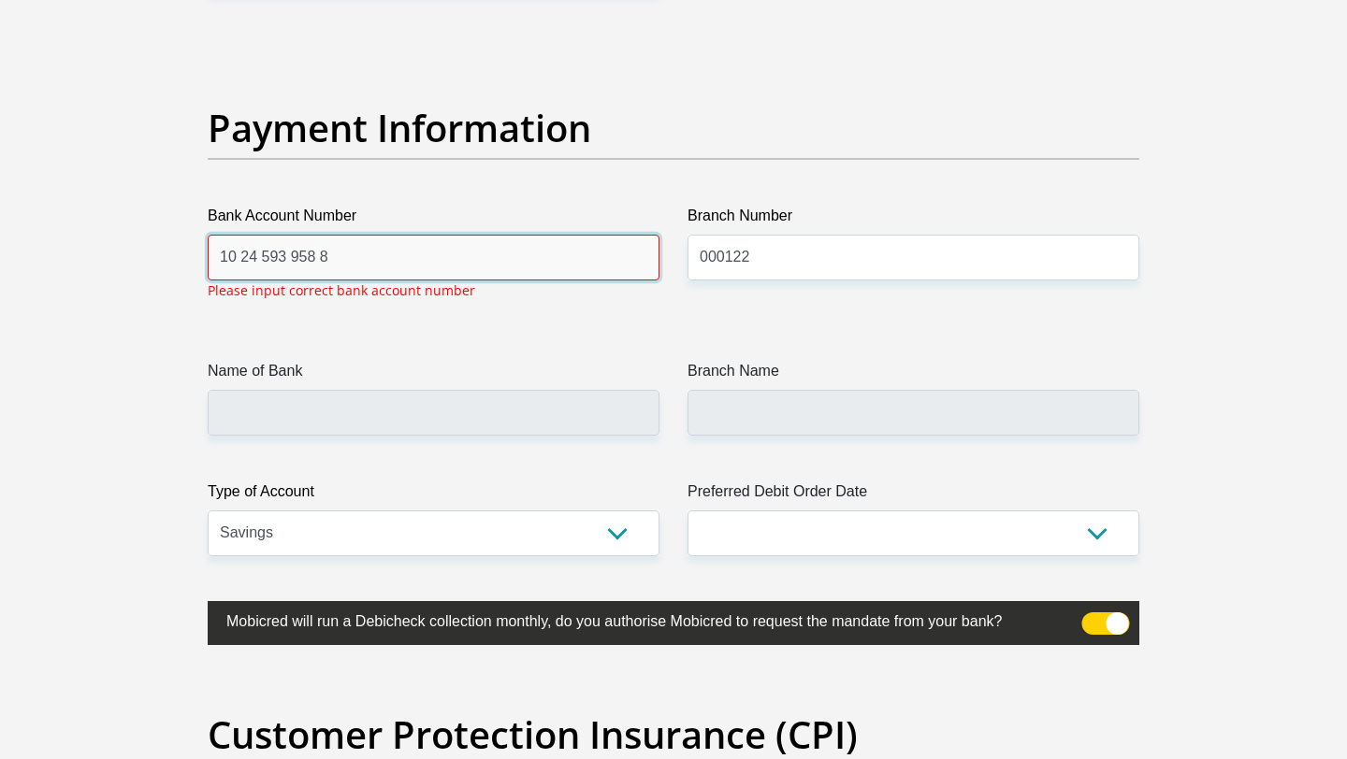
click at [348, 258] on input "10 24 593 958 8" at bounding box center [434, 258] width 452 height 46
click at [425, 262] on input "10245939588" at bounding box center [434, 258] width 452 height 46
click at [288, 249] on input "10245939588" at bounding box center [434, 258] width 452 height 46
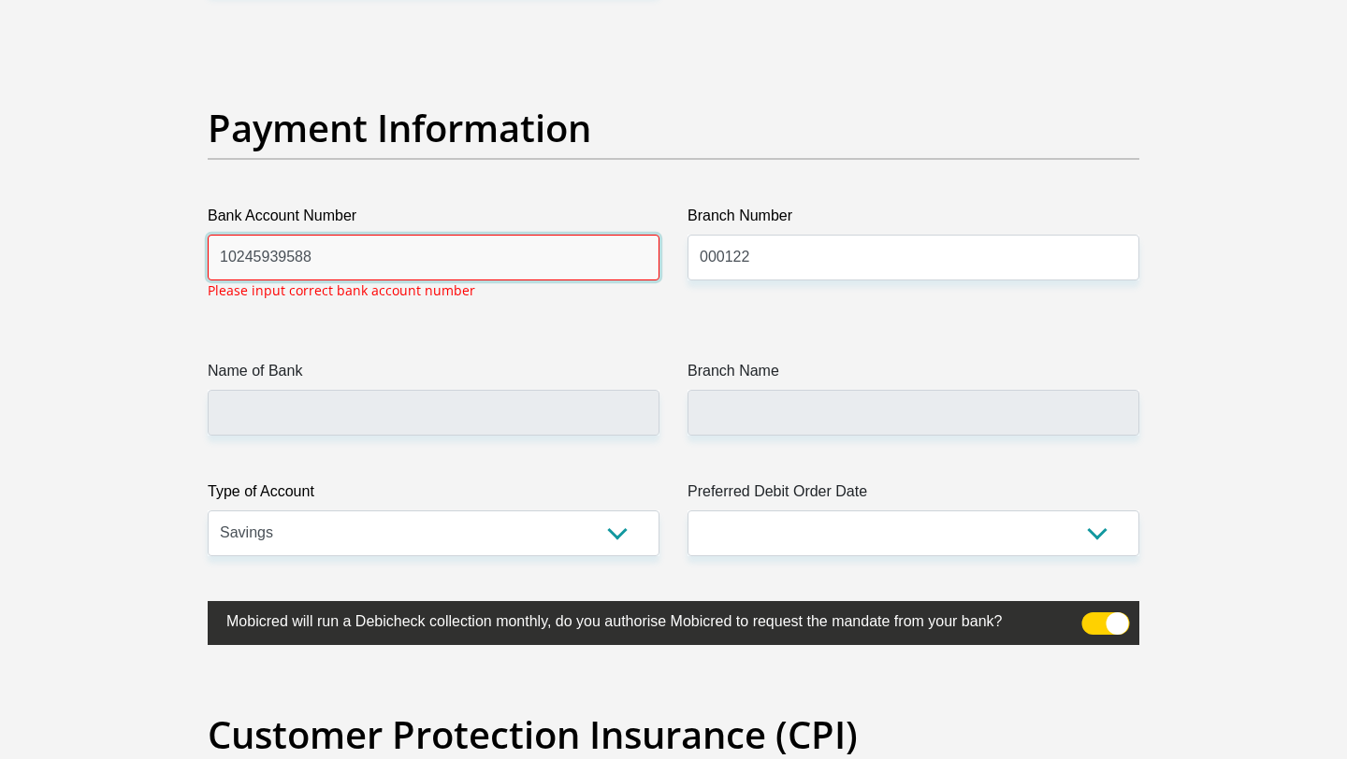
click at [288, 249] on input "10245939588" at bounding box center [434, 258] width 452 height 46
type input "10197524824"
click at [346, 257] on input "10197524824" at bounding box center [434, 258] width 452 height 46
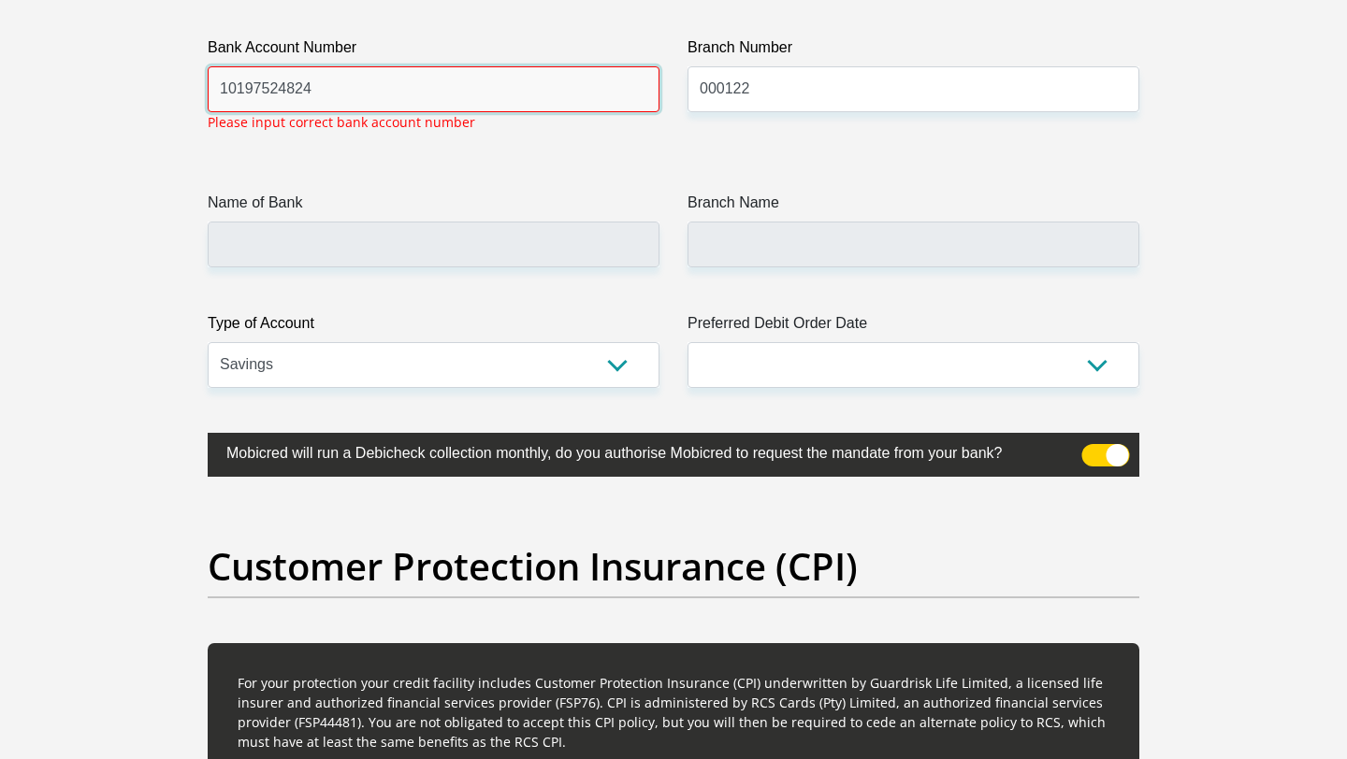
scroll to position [4421, 0]
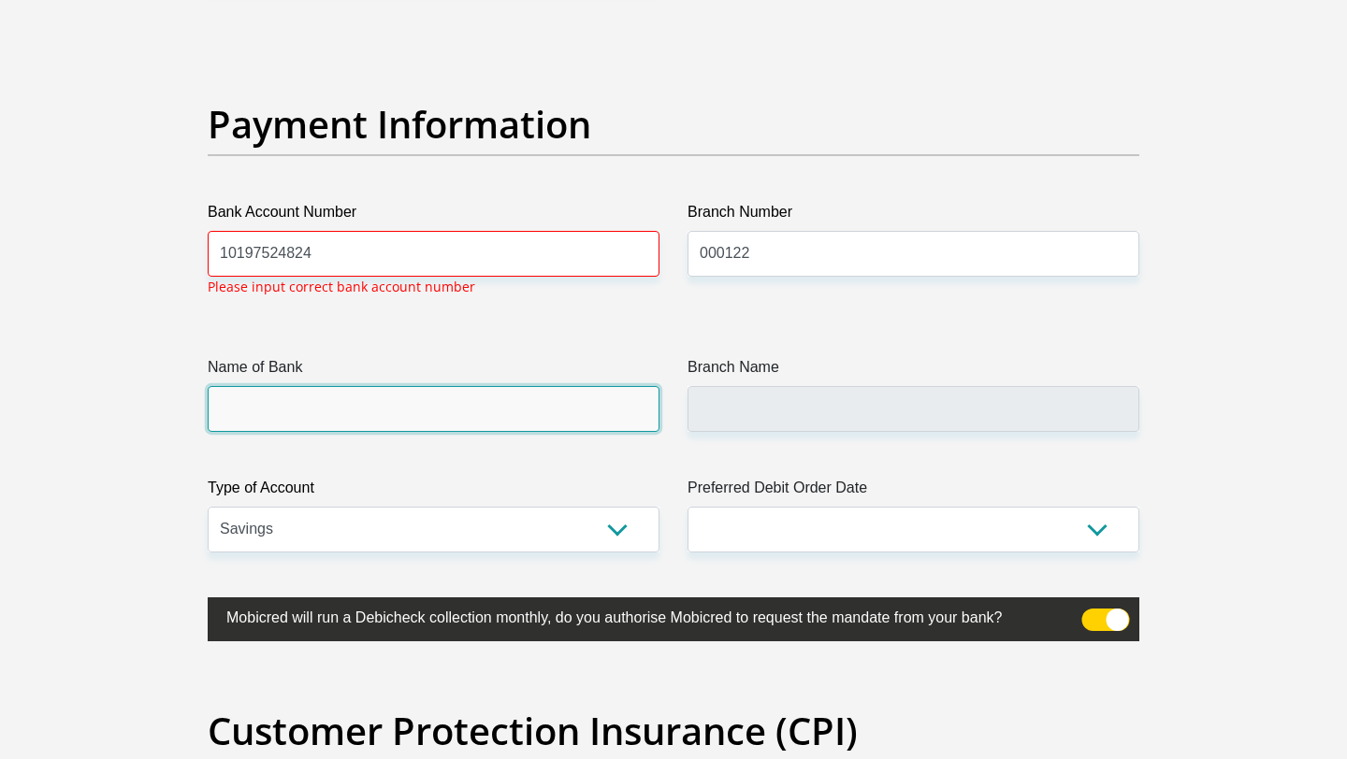
scroll to position [4244, 0]
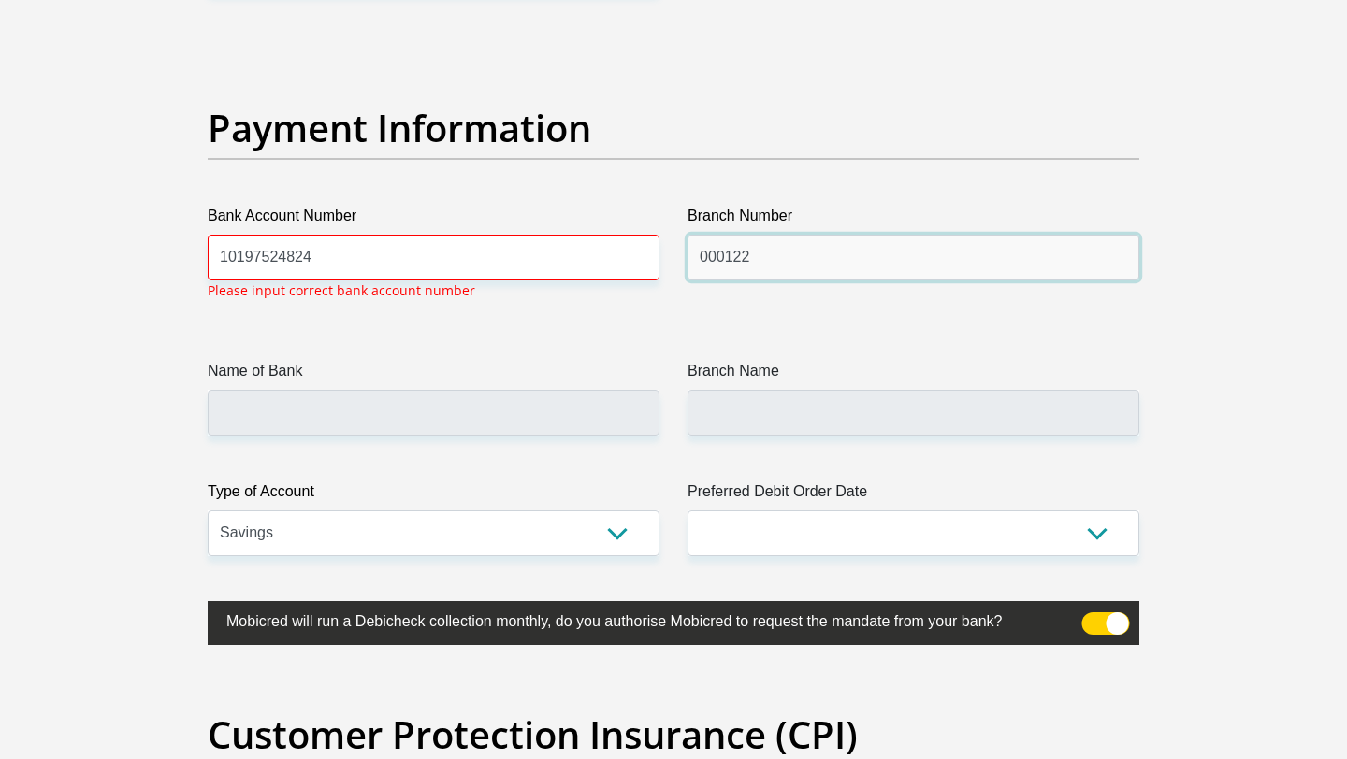
click at [738, 256] on input "000122" at bounding box center [913, 258] width 452 height 46
type input "003042"
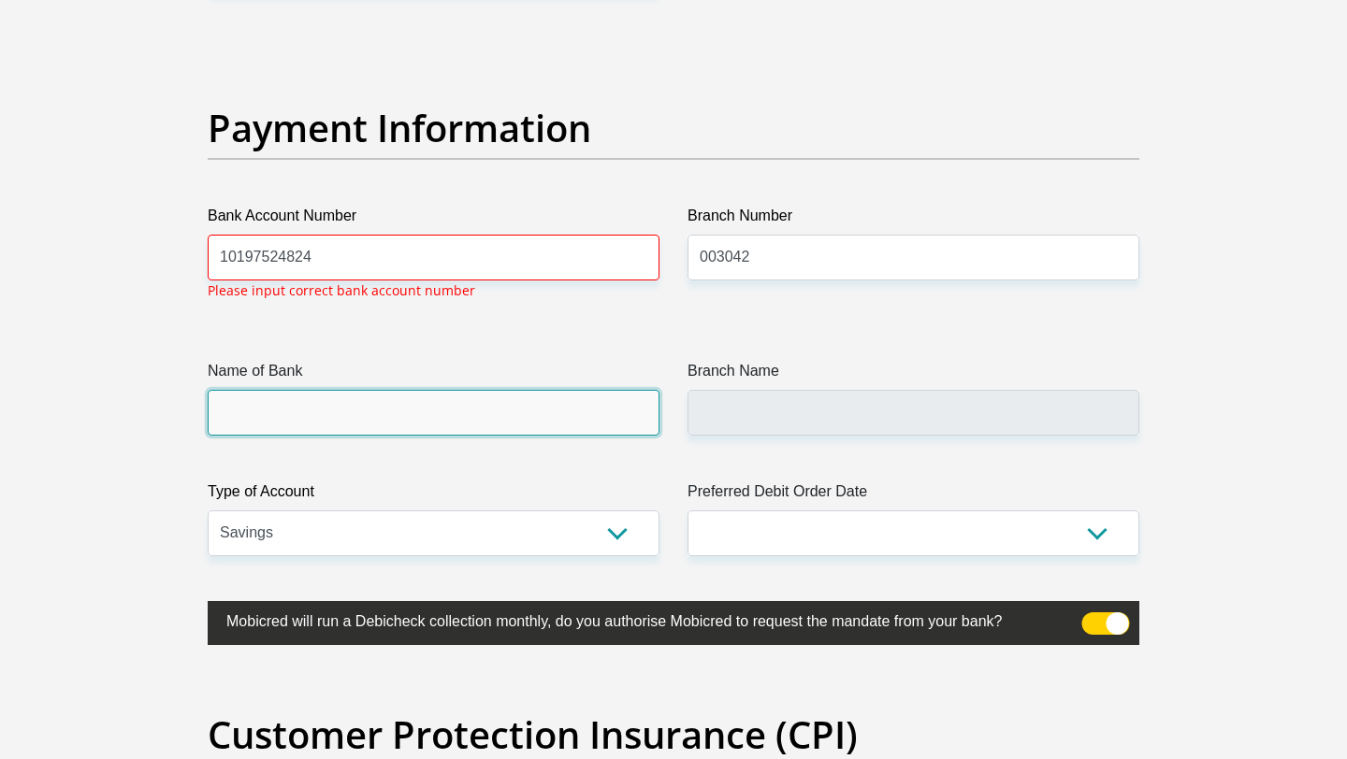
click at [560, 412] on input "Name of Bank" at bounding box center [434, 413] width 452 height 46
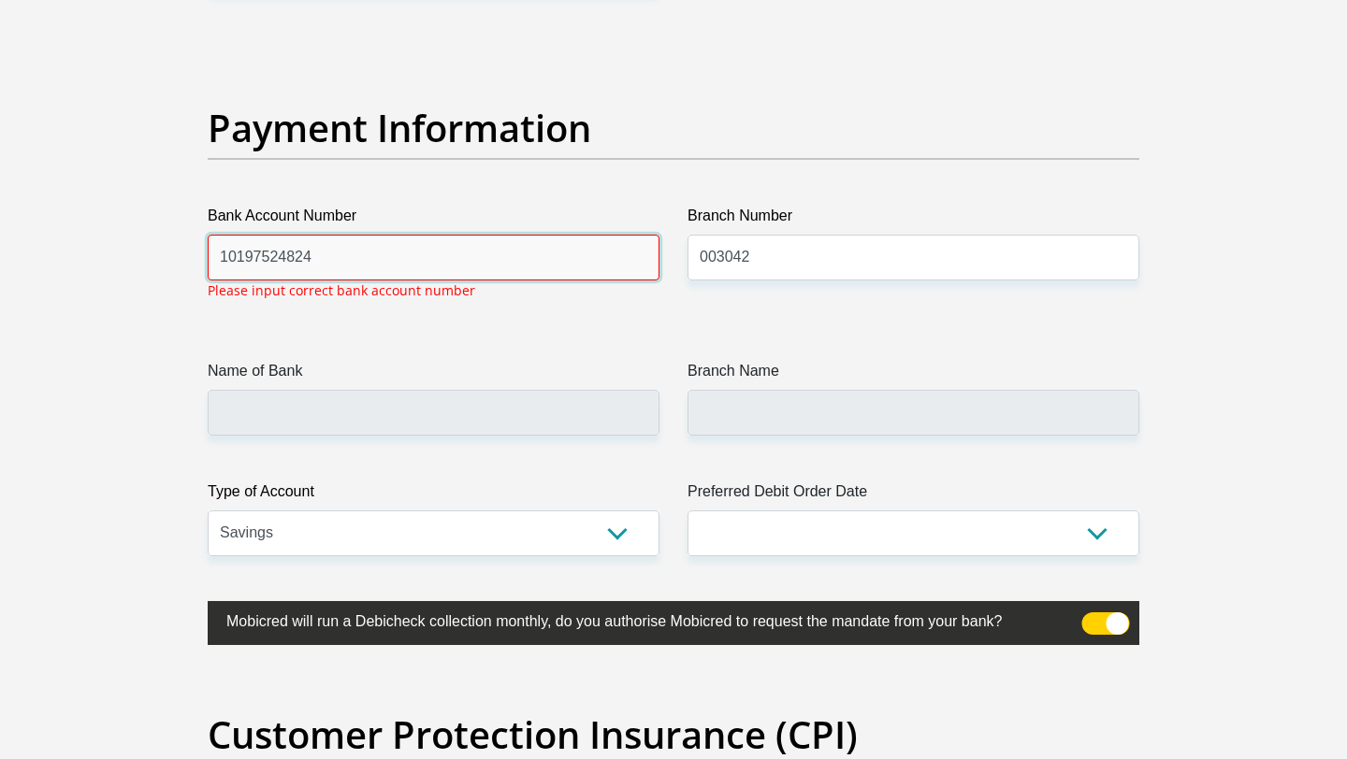
click at [382, 271] on input "10197524824" at bounding box center [434, 258] width 452 height 46
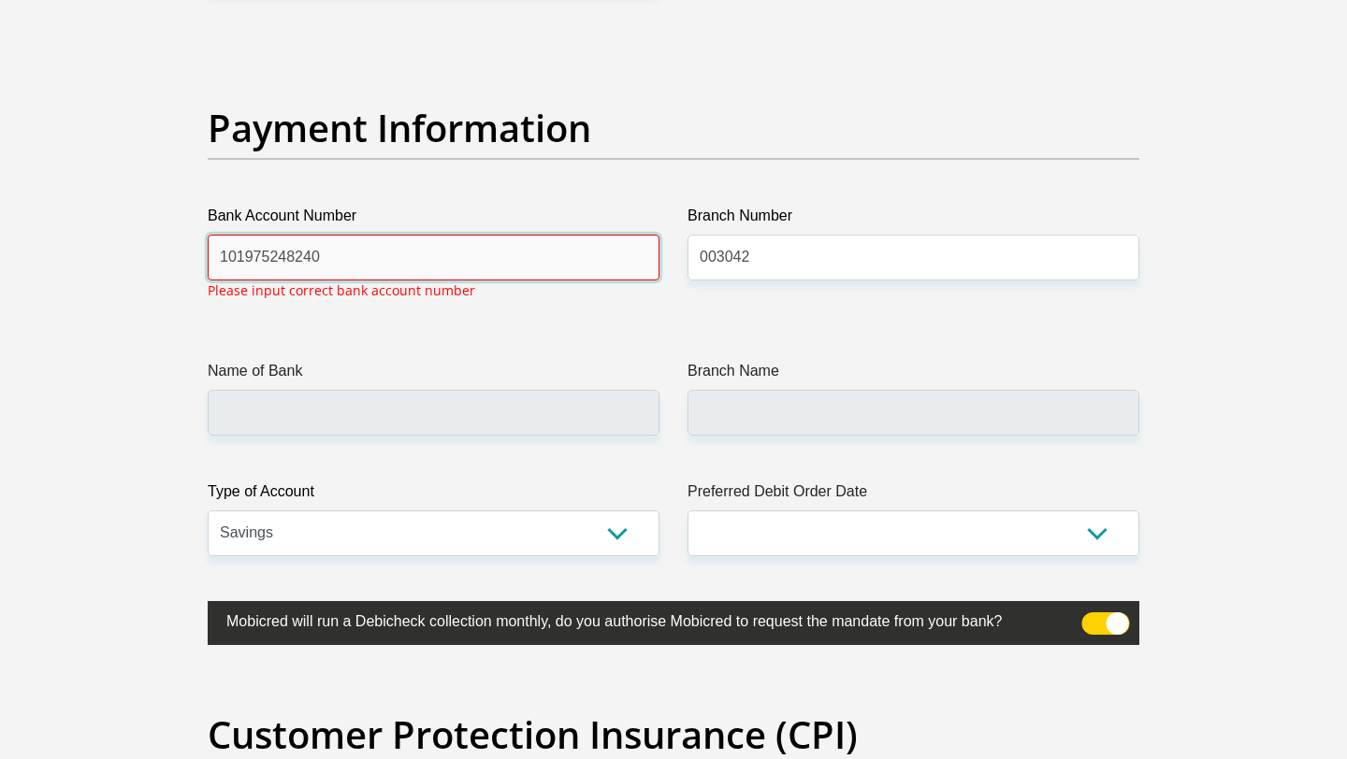
click at [383, 254] on input "101975248240" at bounding box center [434, 258] width 452 height 46
click at [298, 261] on input "10197524824" at bounding box center [434, 258] width 452 height 46
type input "51007239970"
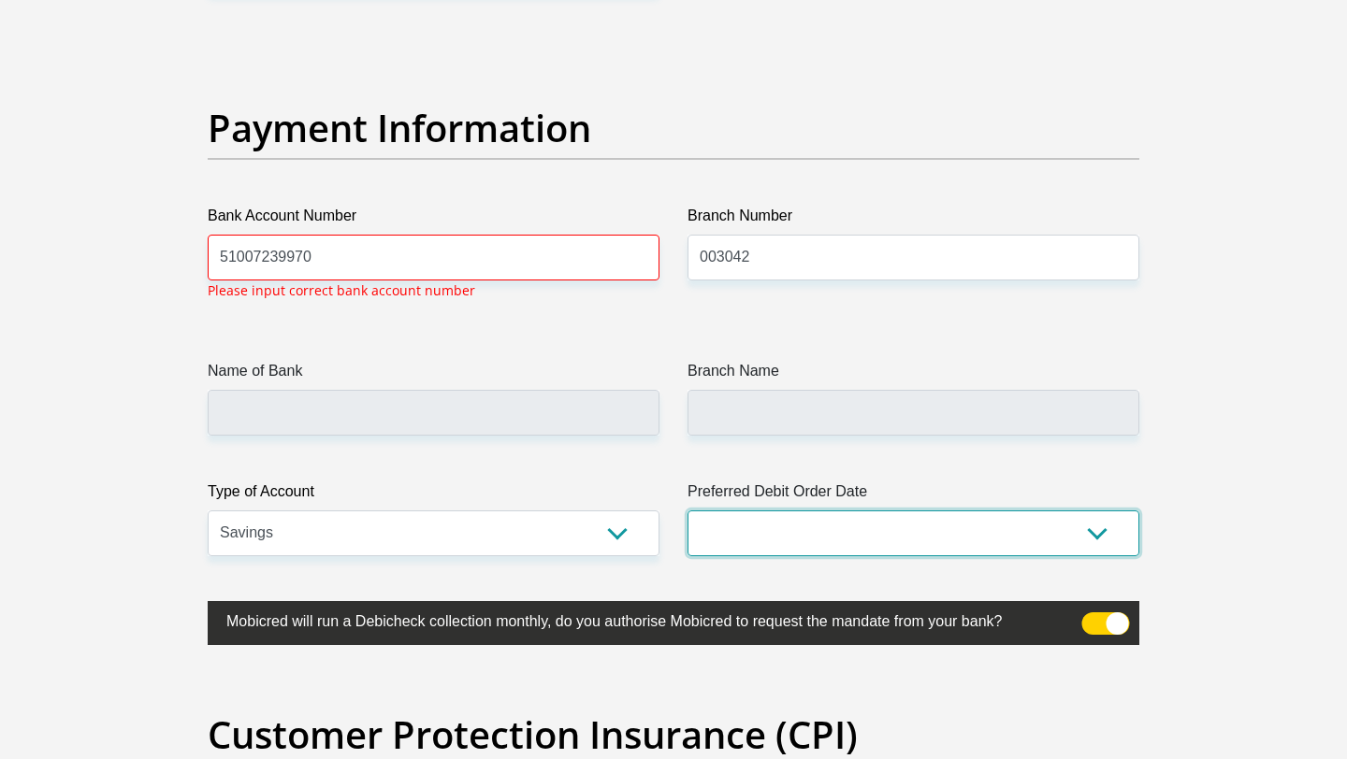
click at [840, 537] on select "1st 2nd 3rd 4th 5th 7th 18th 19th 20th 21st 22nd 23rd 24th 25th 26th 27th 28th …" at bounding box center [913, 534] width 452 height 46
select select "1"
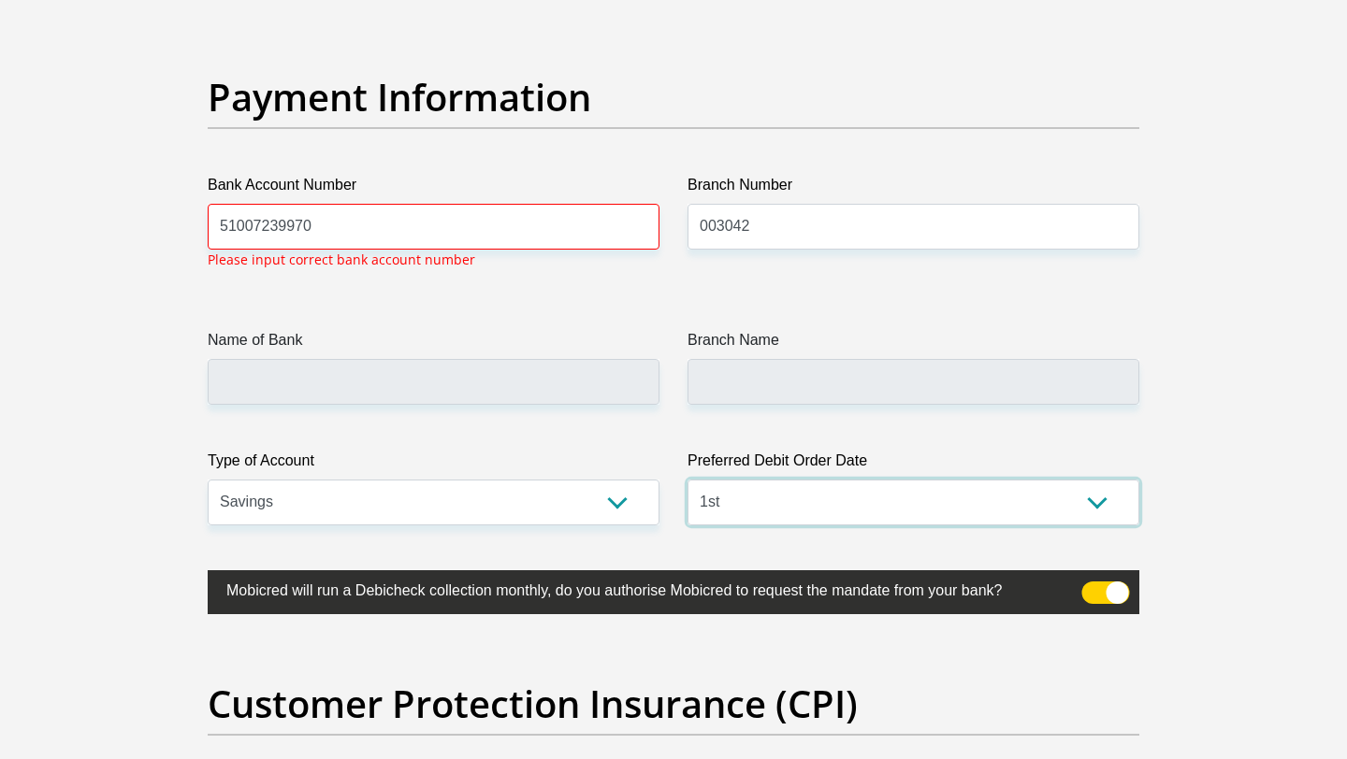
scroll to position [4285, 0]
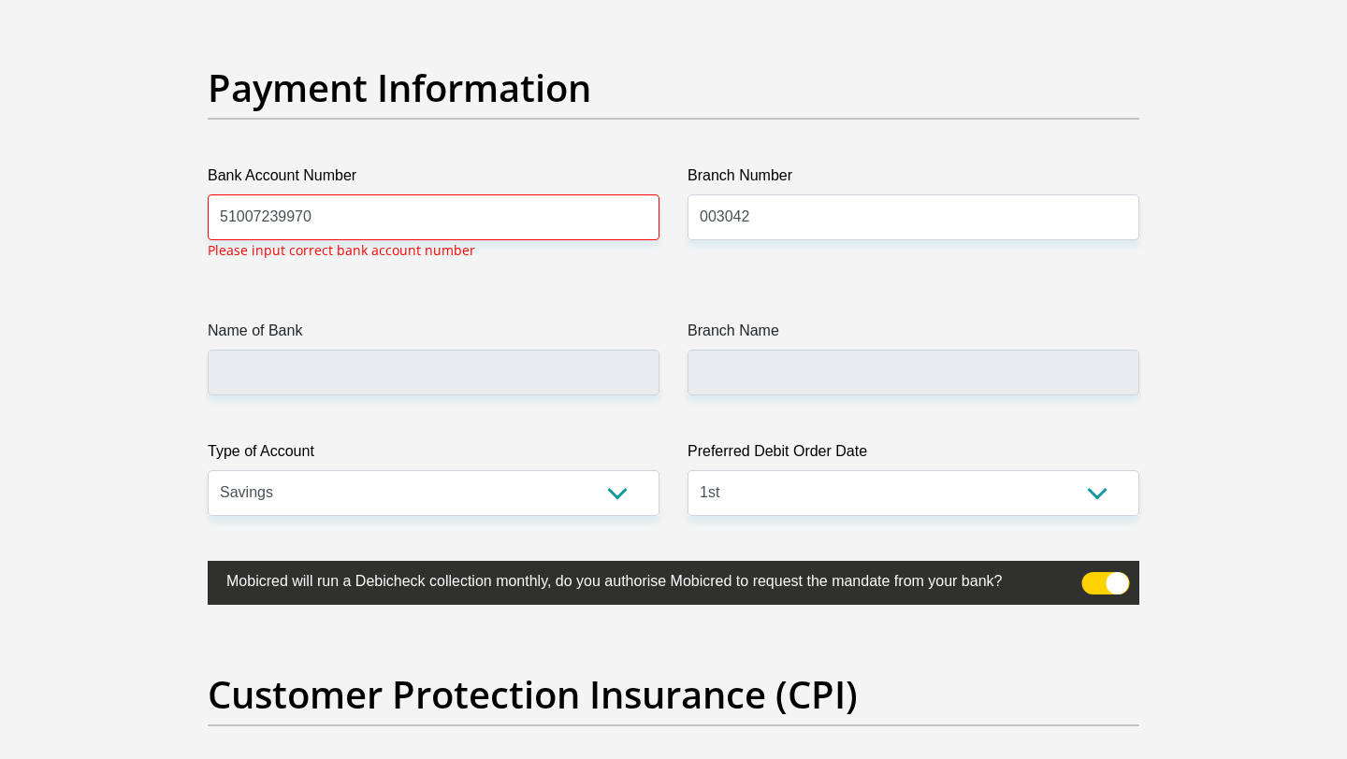
click at [1116, 592] on span at bounding box center [1106, 583] width 48 height 22
click at [1092, 577] on input "checkbox" at bounding box center [1092, 577] width 0 height 0
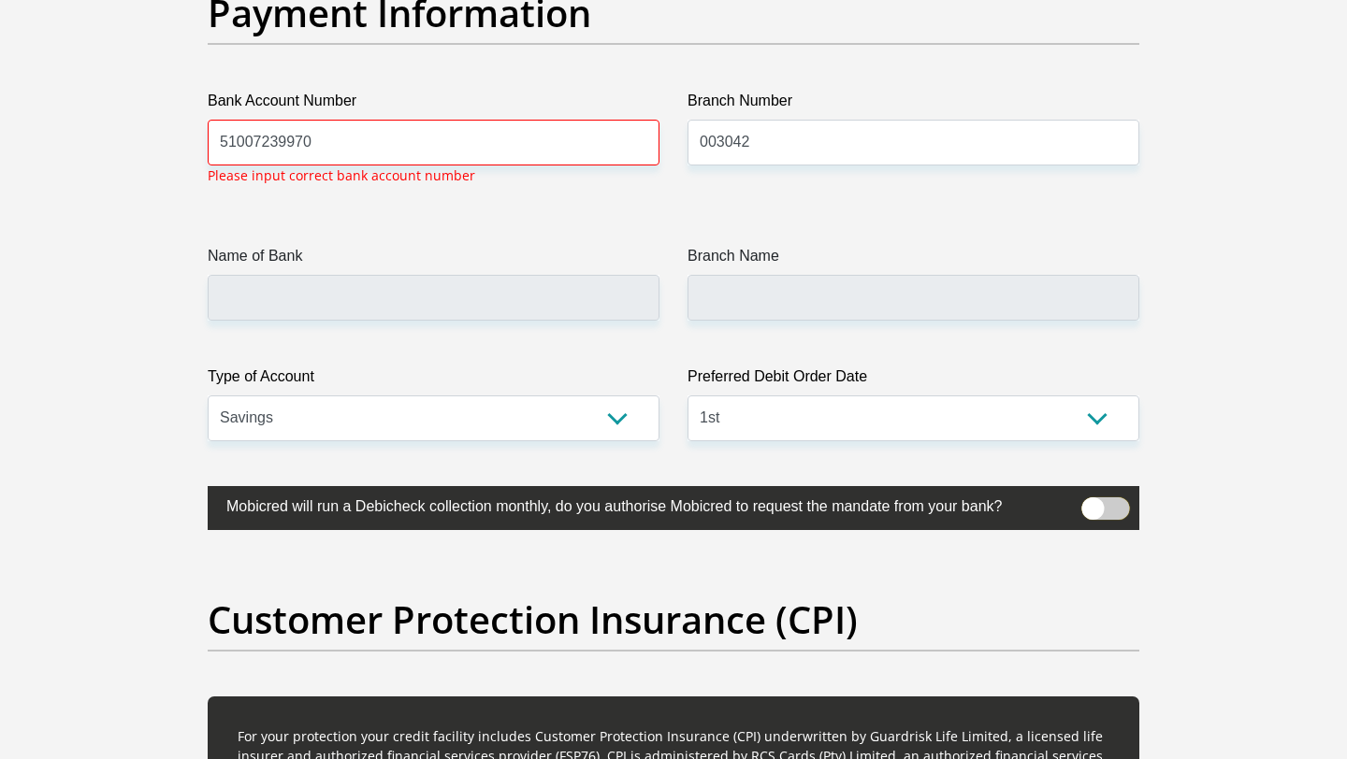
scroll to position [4377, 0]
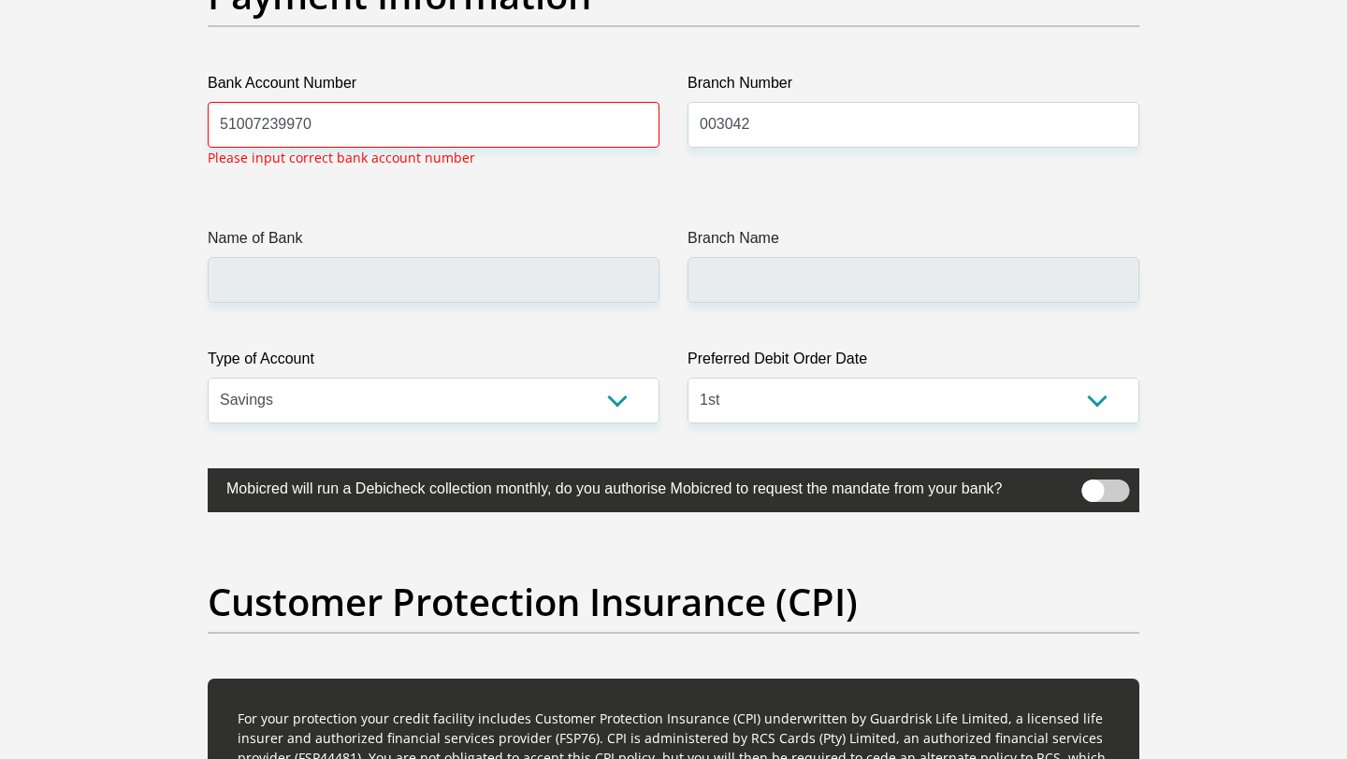
click at [1090, 493] on span at bounding box center [1106, 491] width 48 height 22
click at [1092, 484] on input "checkbox" at bounding box center [1092, 484] width 0 height 0
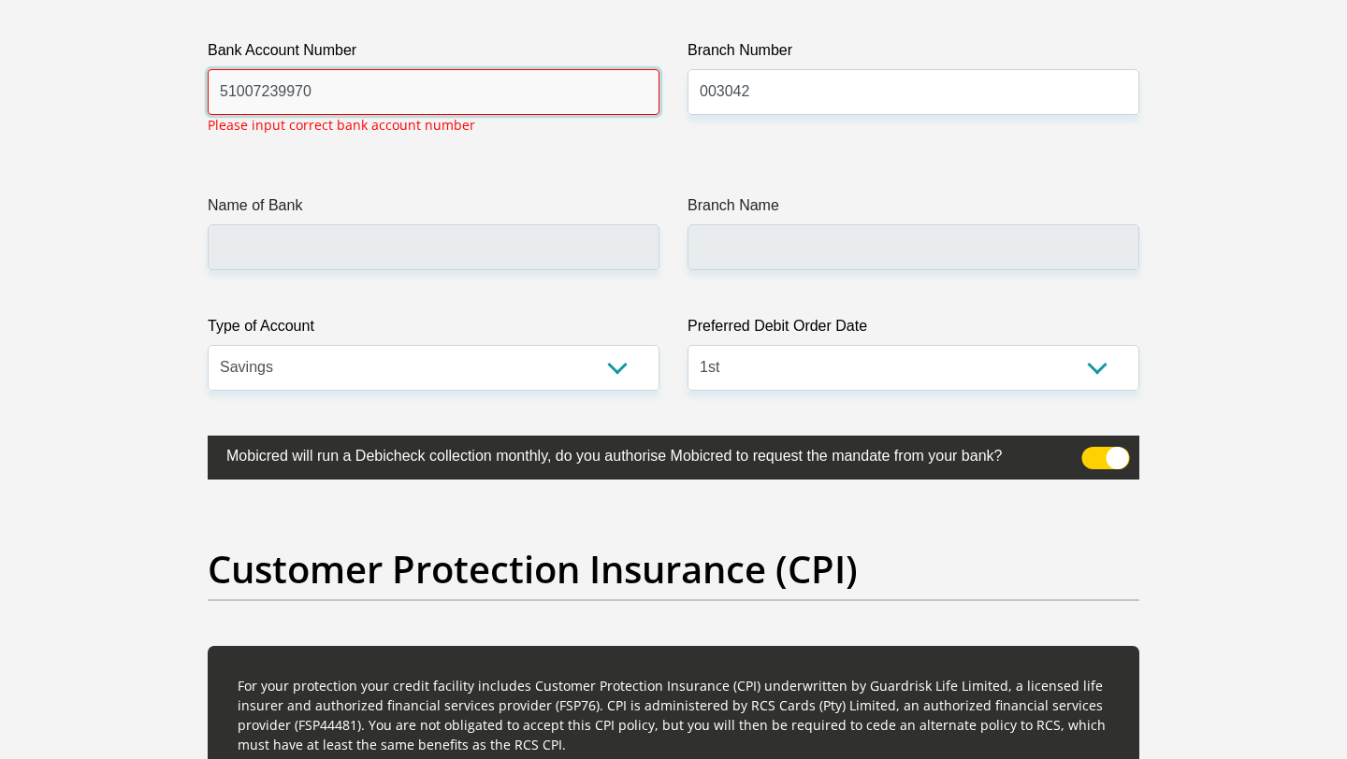
click at [383, 95] on input "51007239970" at bounding box center [434, 92] width 452 height 46
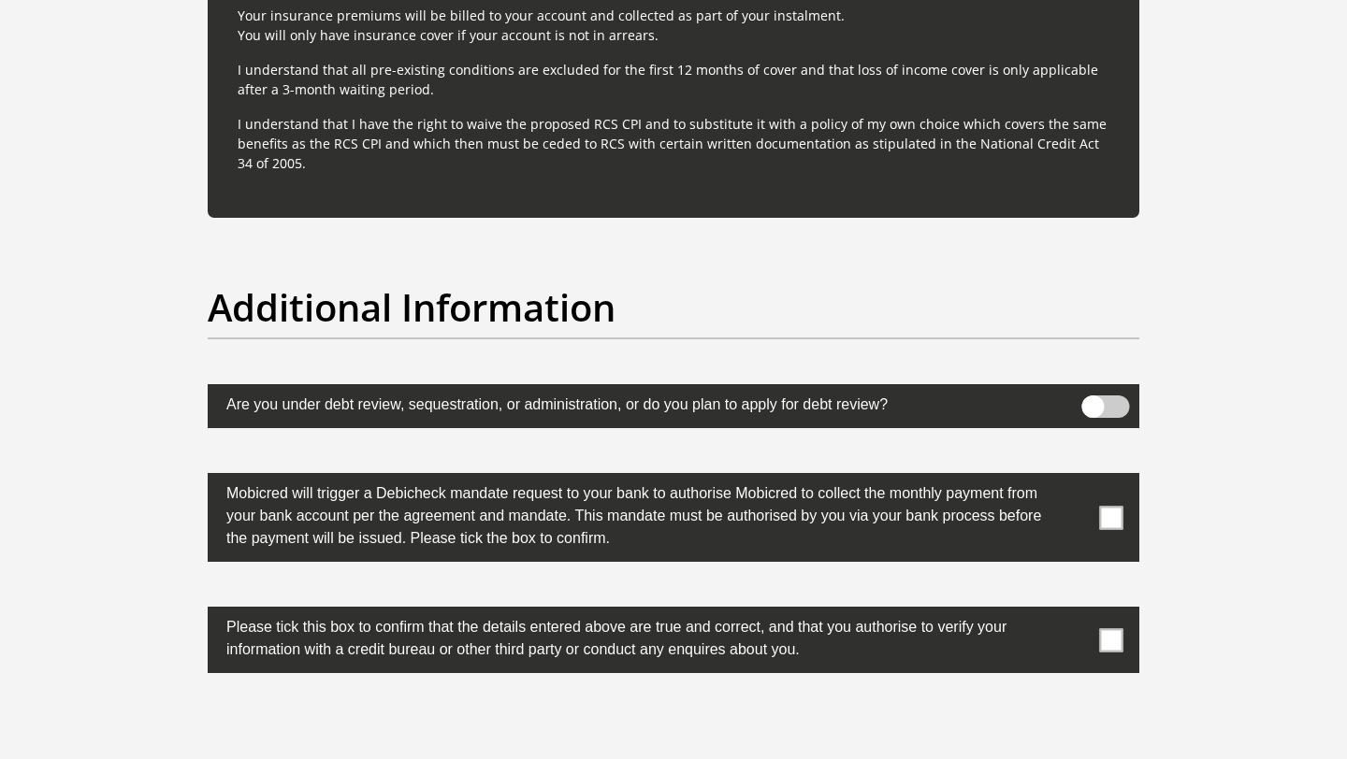
scroll to position [5697, 0]
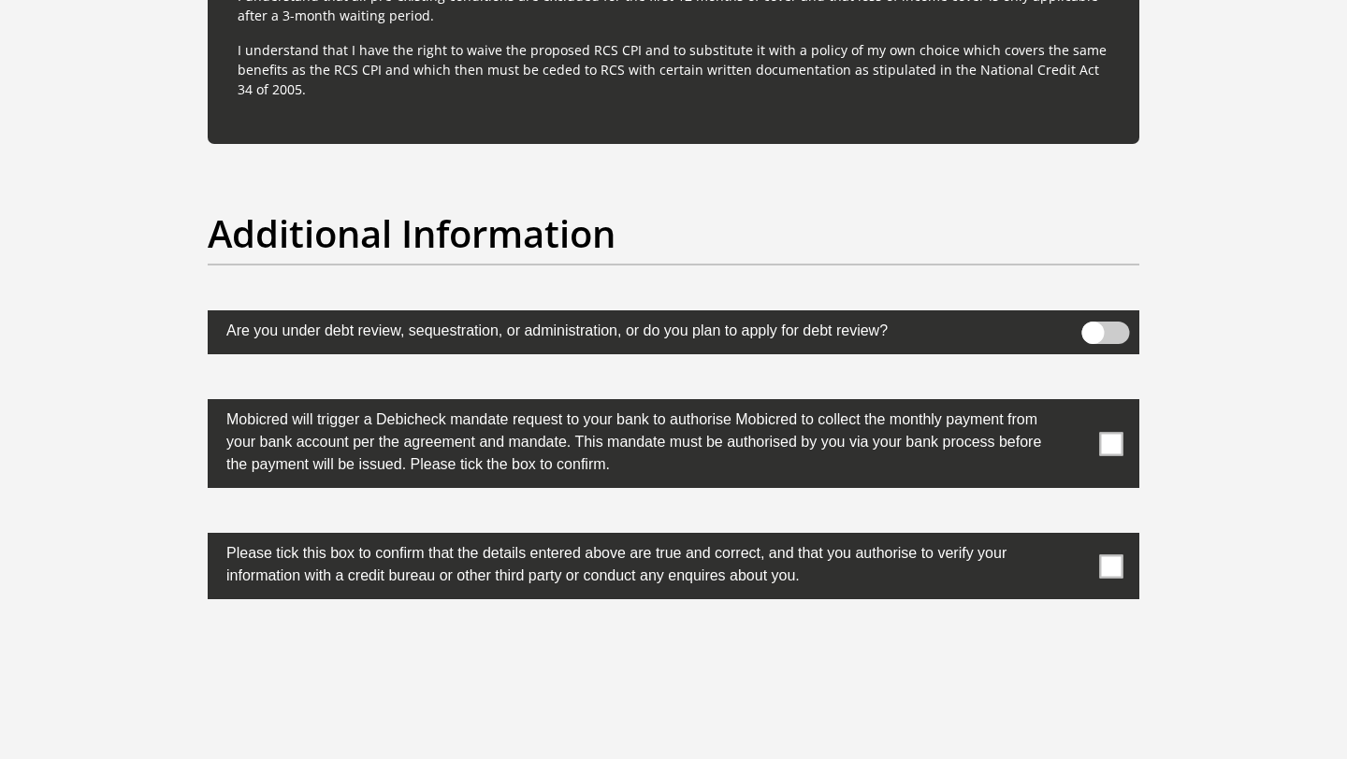
click at [1113, 447] on span at bounding box center [1111, 443] width 23 height 23
click at [1074, 404] on input "checkbox" at bounding box center [1074, 404] width 0 height 0
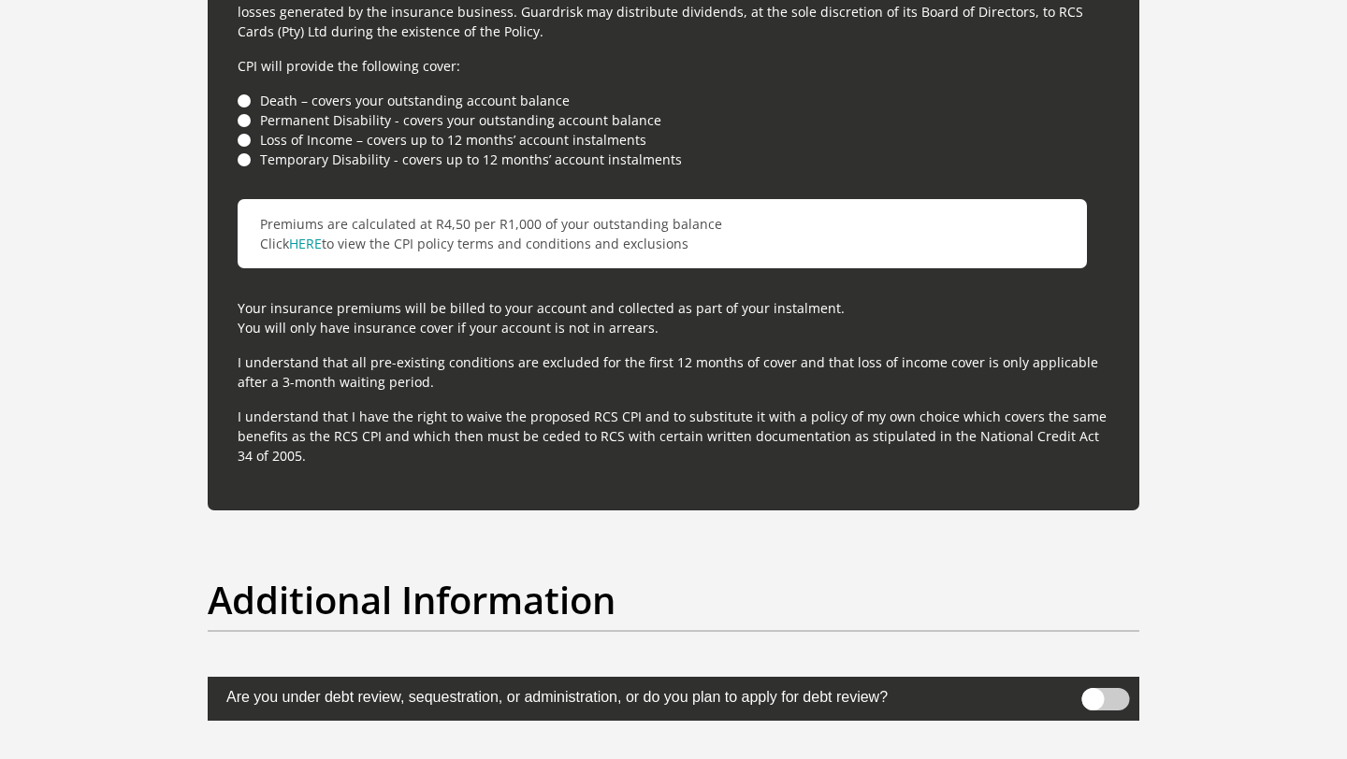
scroll to position [5985, 0]
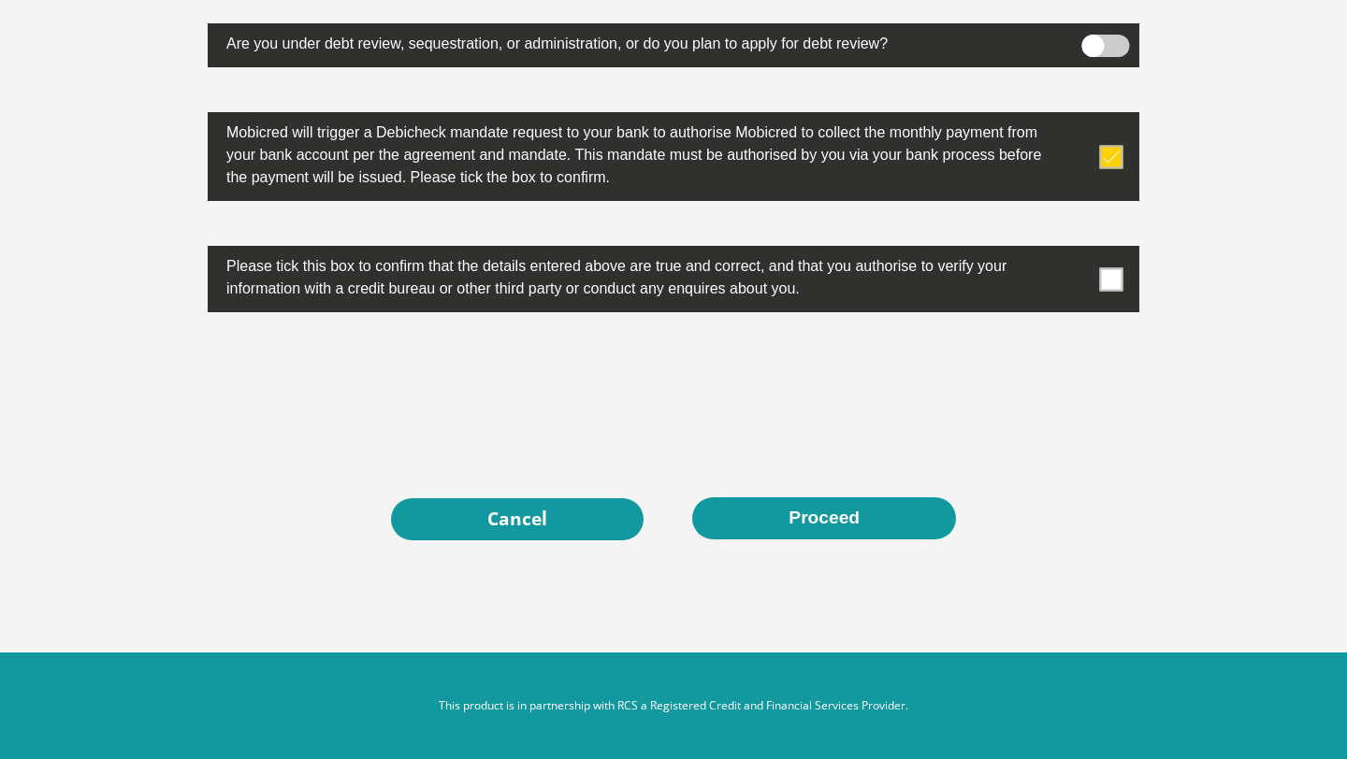
click at [1109, 282] on span at bounding box center [1111, 278] width 23 height 23
click at [1074, 251] on input "checkbox" at bounding box center [1074, 251] width 0 height 0
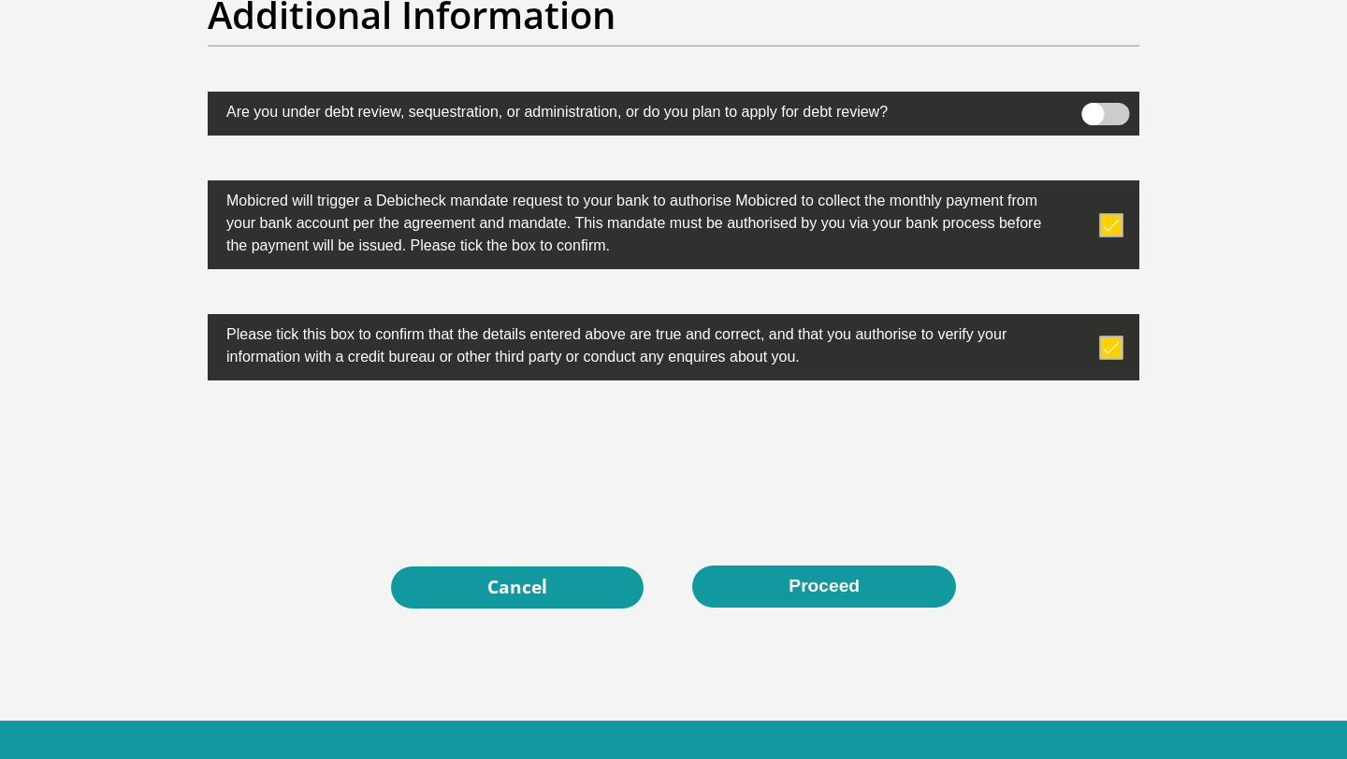
scroll to position [5915, 0]
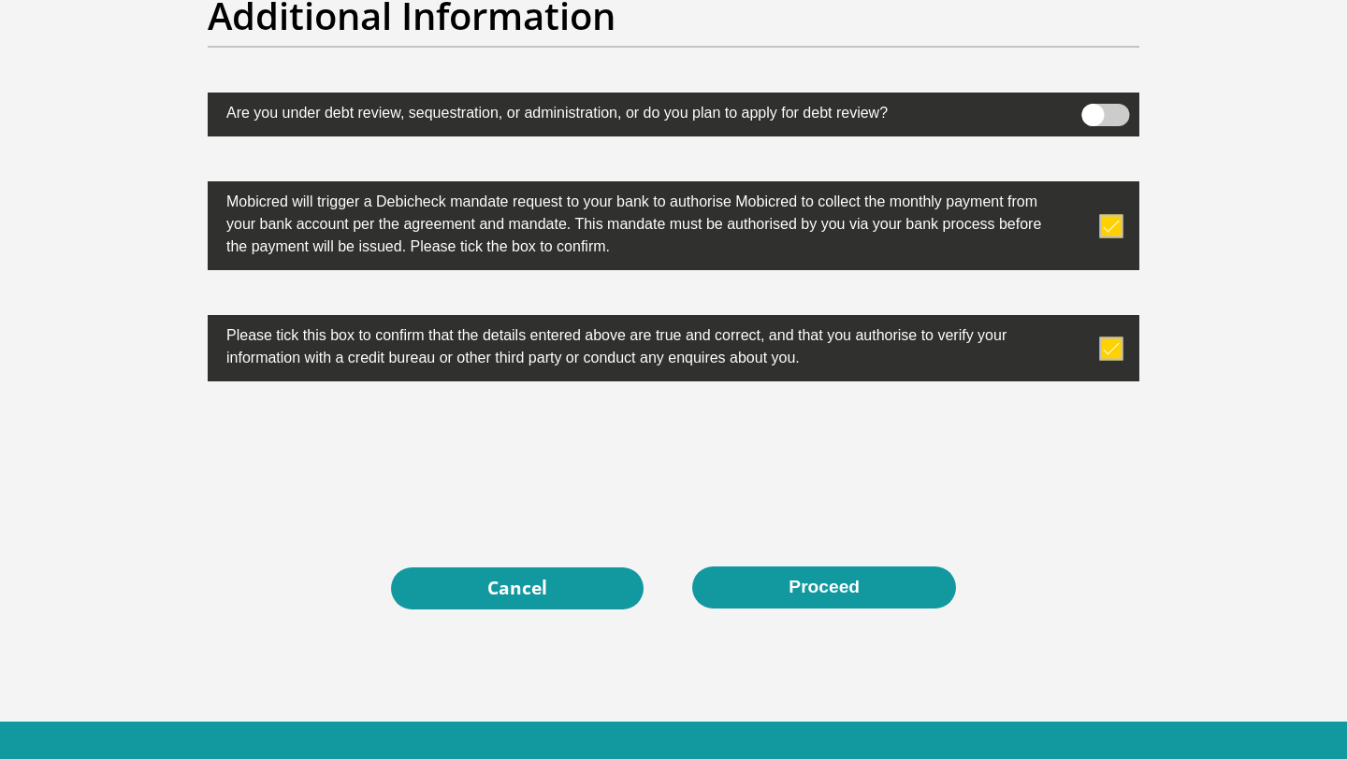
click at [1090, 115] on span at bounding box center [1106, 115] width 48 height 22
click at [1092, 108] on input "checkbox" at bounding box center [1092, 108] width 0 height 0
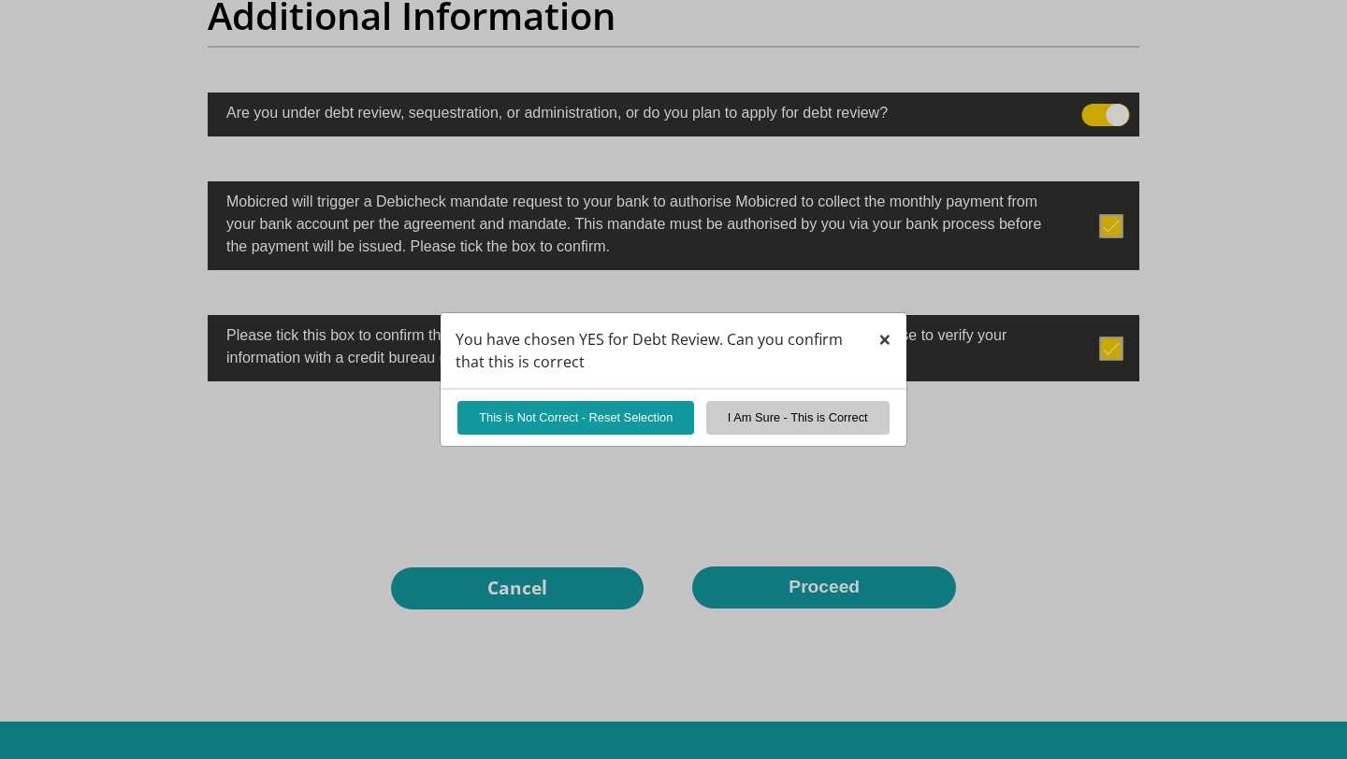
click at [886, 340] on span "×" at bounding box center [884, 339] width 13 height 31
